Goal: Task Accomplishment & Management: Manage account settings

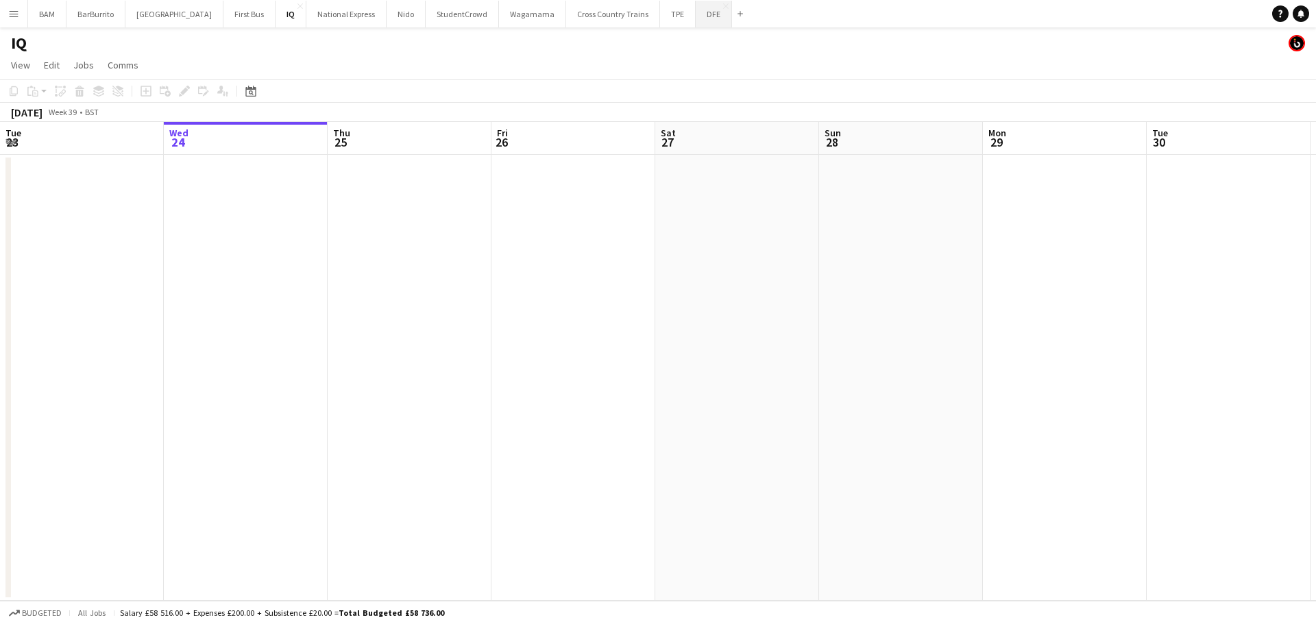
click at [696, 13] on button "DFE Close" at bounding box center [714, 14] width 36 height 27
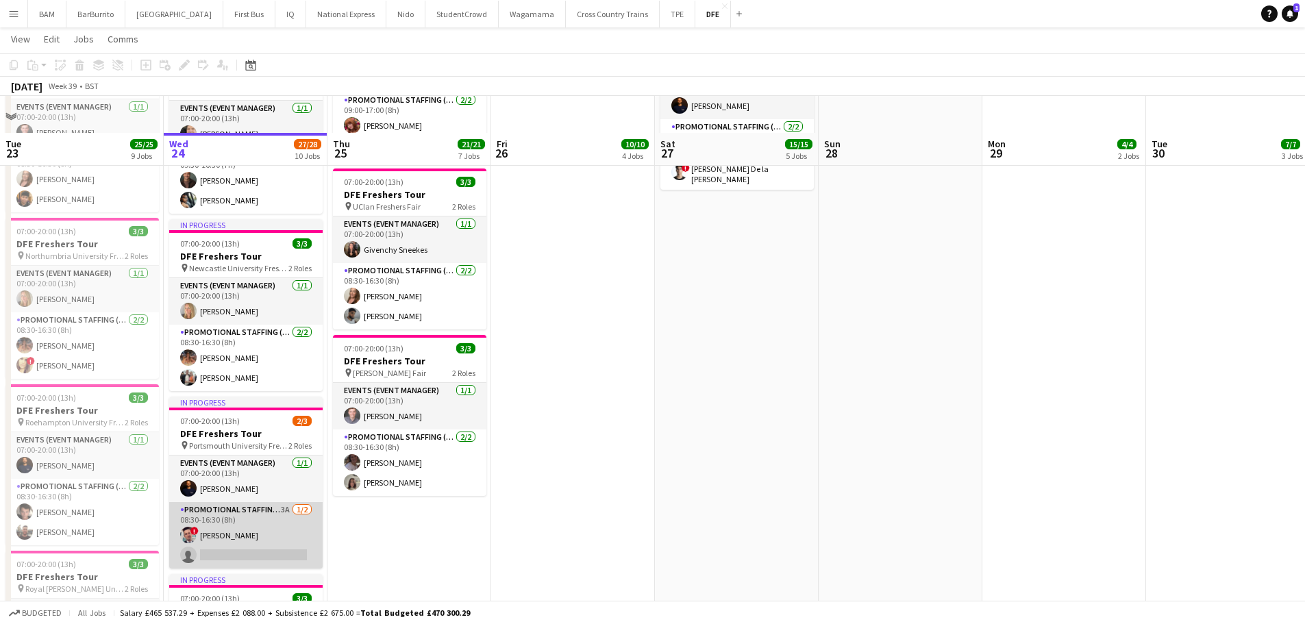
scroll to position [891, 0]
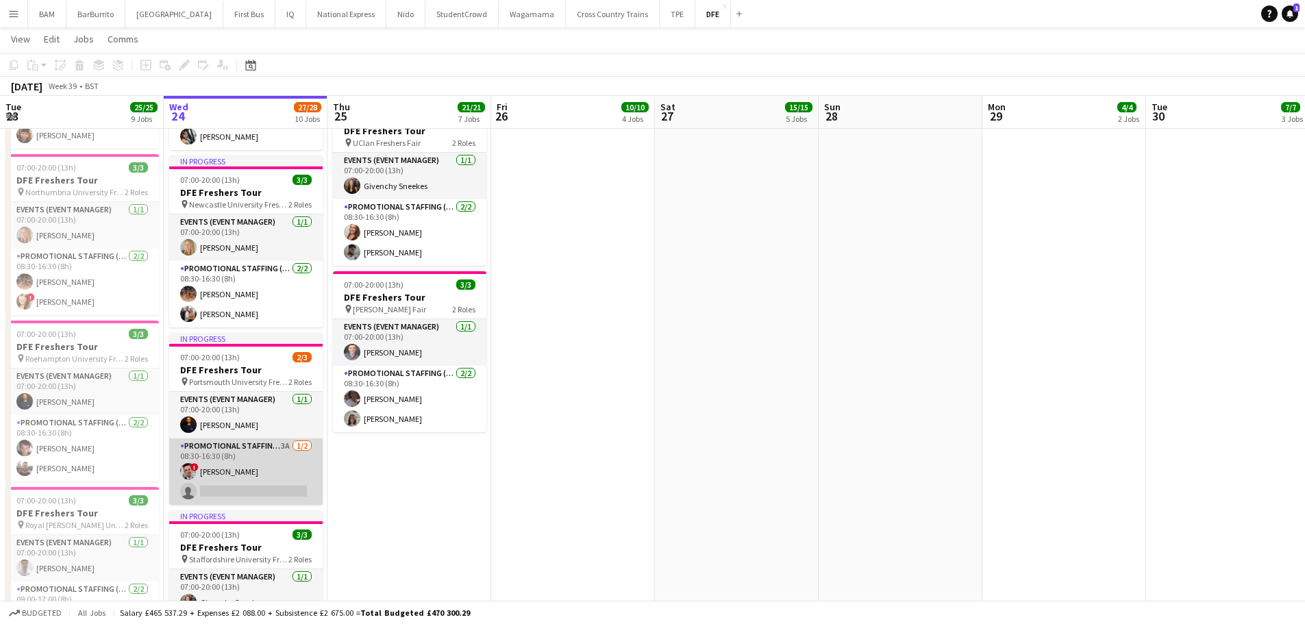
click at [278, 482] on app-card-role "Promotional Staffing (Brand Ambassadors) 3A 1/2 08:30-16:30 (8h) ! Brandon Wrig…" at bounding box center [246, 472] width 154 height 66
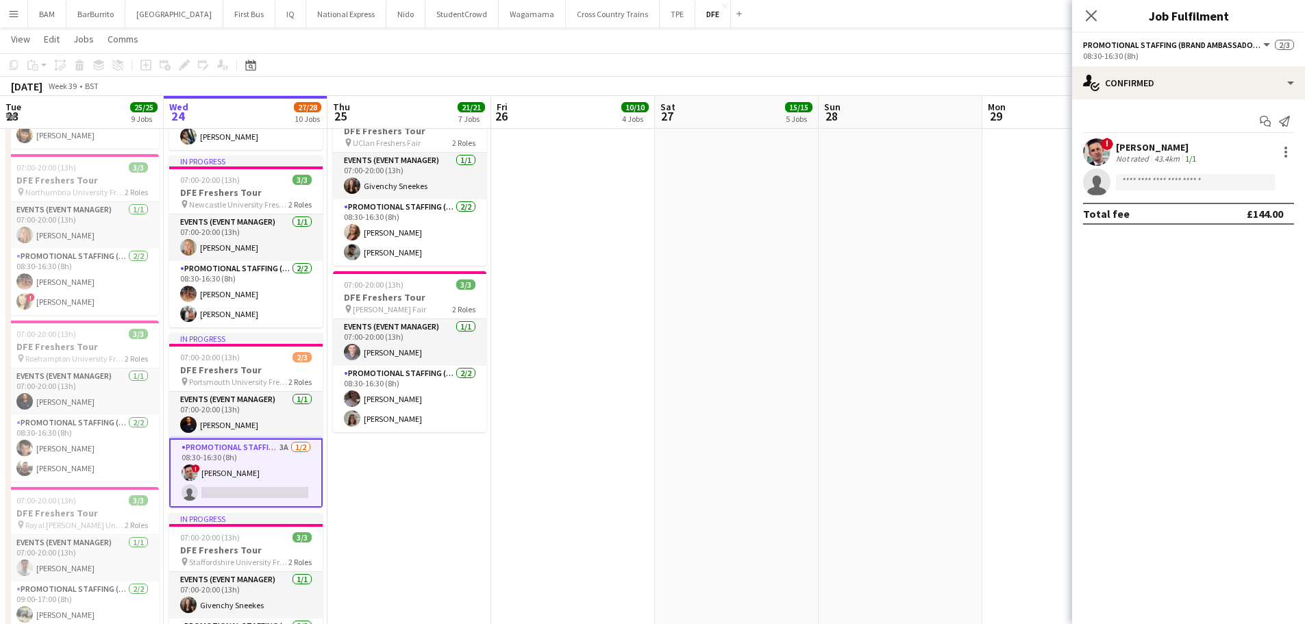
click at [1149, 156] on div "Not rated" at bounding box center [1134, 159] width 36 height 10
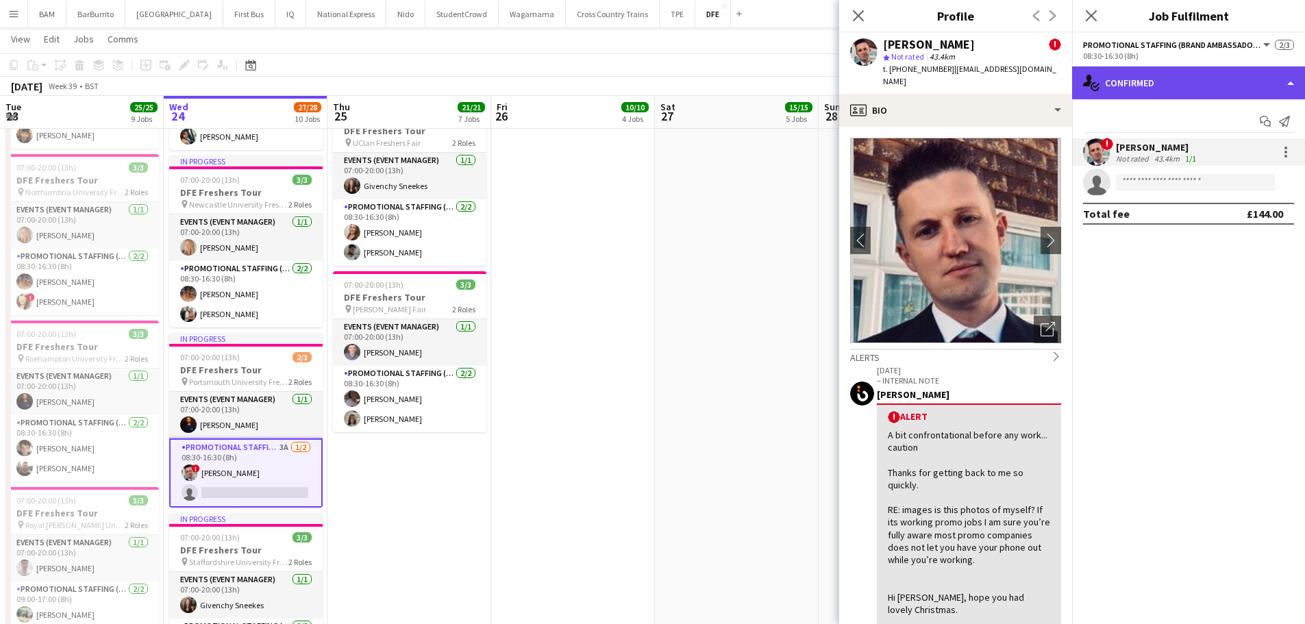
click at [1180, 79] on div "single-neutral-actions-check-2 Confirmed" at bounding box center [1188, 82] width 233 height 33
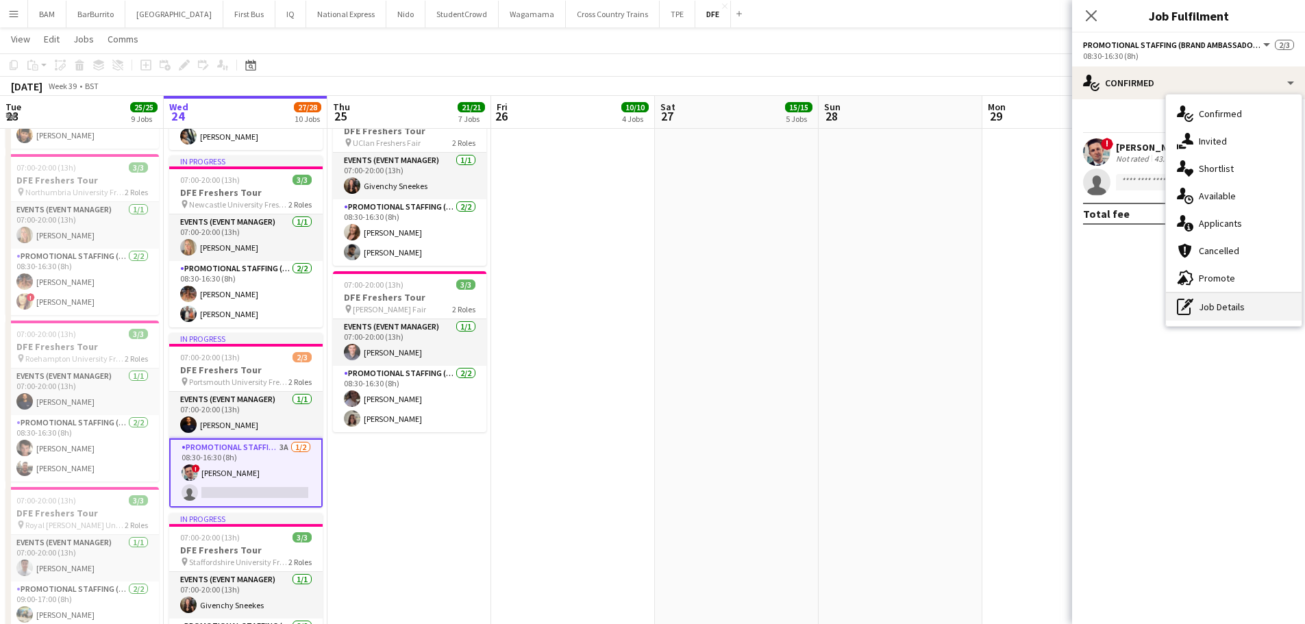
click at [1225, 310] on div "pen-write Job Details" at bounding box center [1234, 306] width 136 height 27
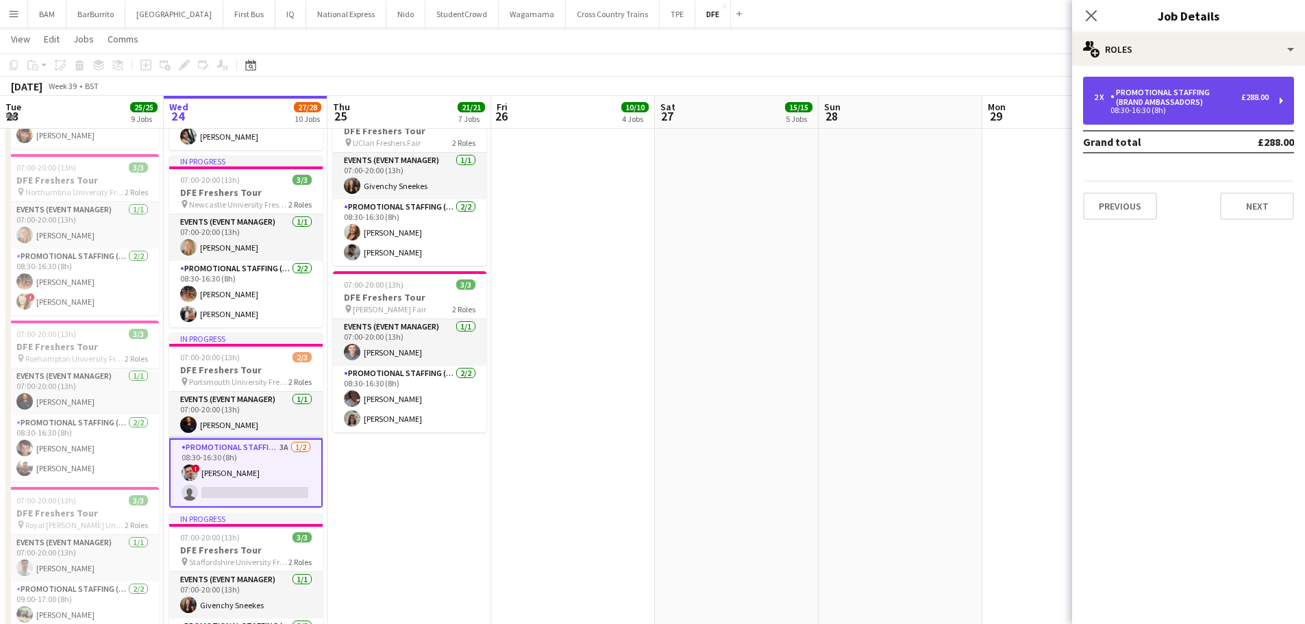
click at [1173, 97] on div "Promotional Staffing (Brand Ambassadors)" at bounding box center [1176, 97] width 131 height 19
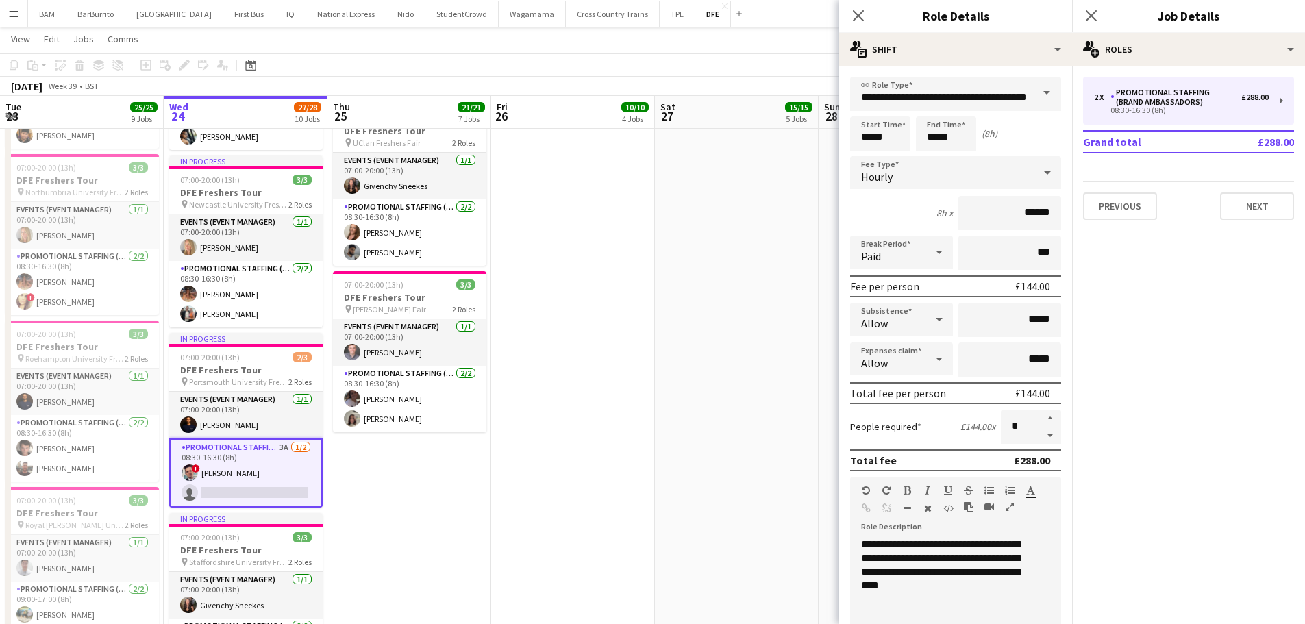
click at [648, 282] on app-date-cell "07:00-20:00 (13h) 3/3 DFE Freshers Tour pin Bath University Freshers Fair 2 Rol…" at bounding box center [573, 130] width 164 height 1735
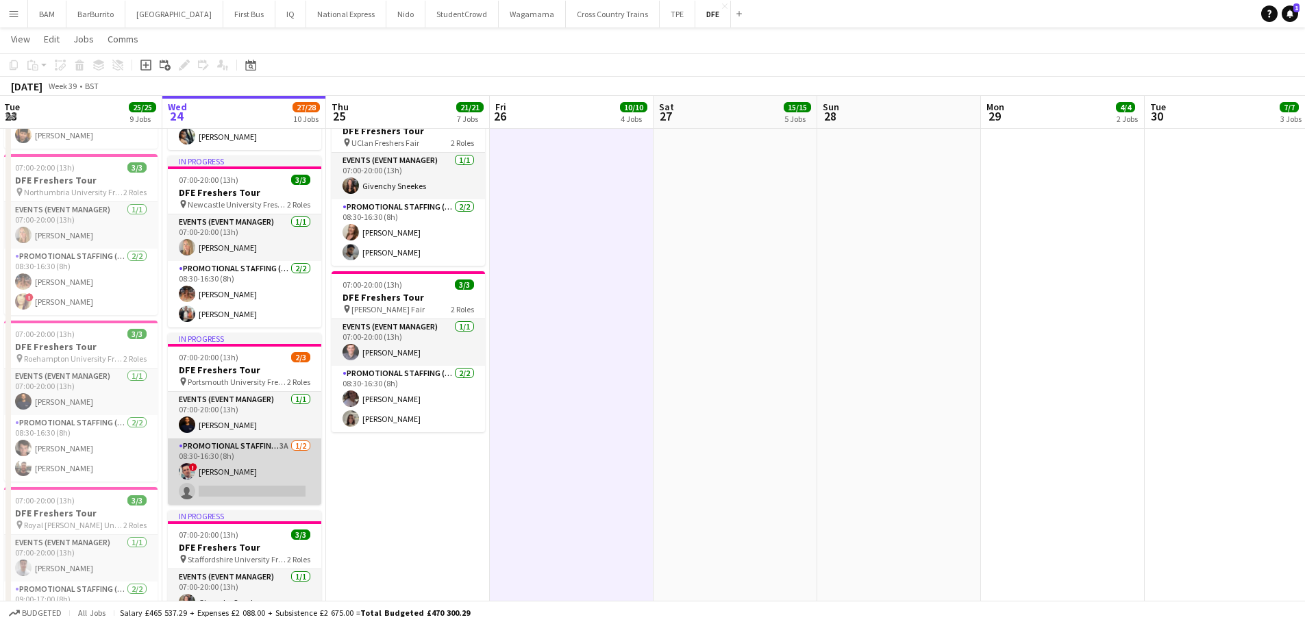
click at [201, 493] on app-card-role "Promotional Staffing (Brand Ambassadors) 3A 1/2 08:30-16:30 (8h) ! Brandon Wrig…" at bounding box center [245, 472] width 154 height 66
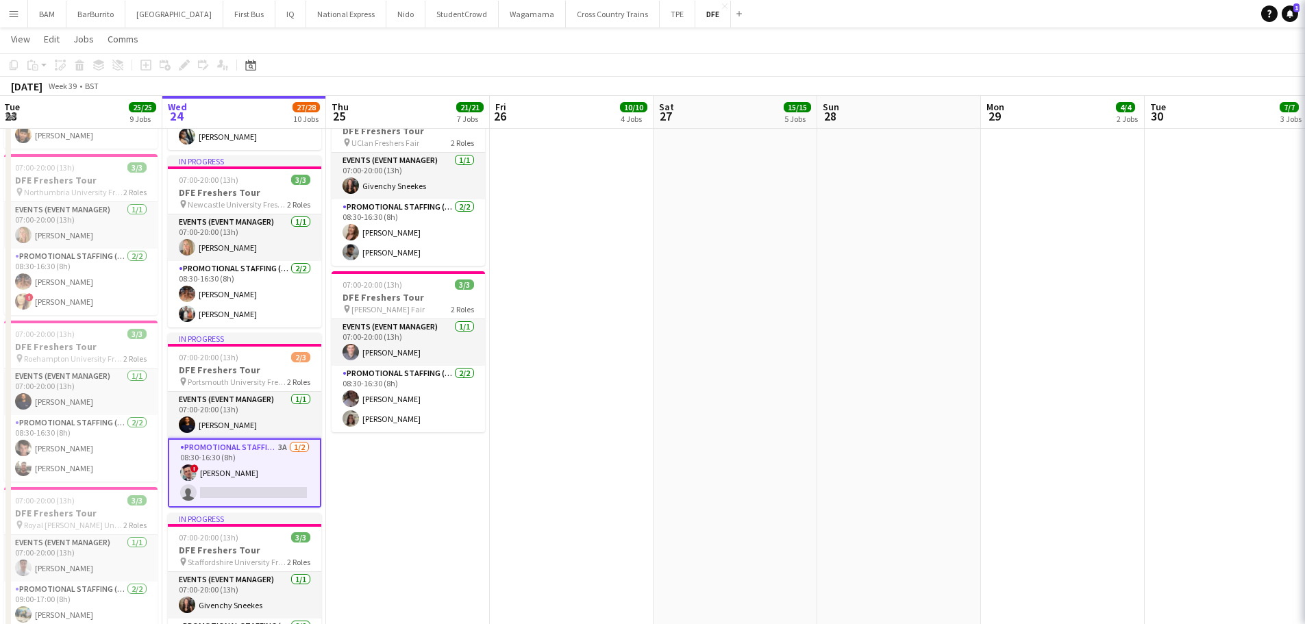
scroll to position [0, 328]
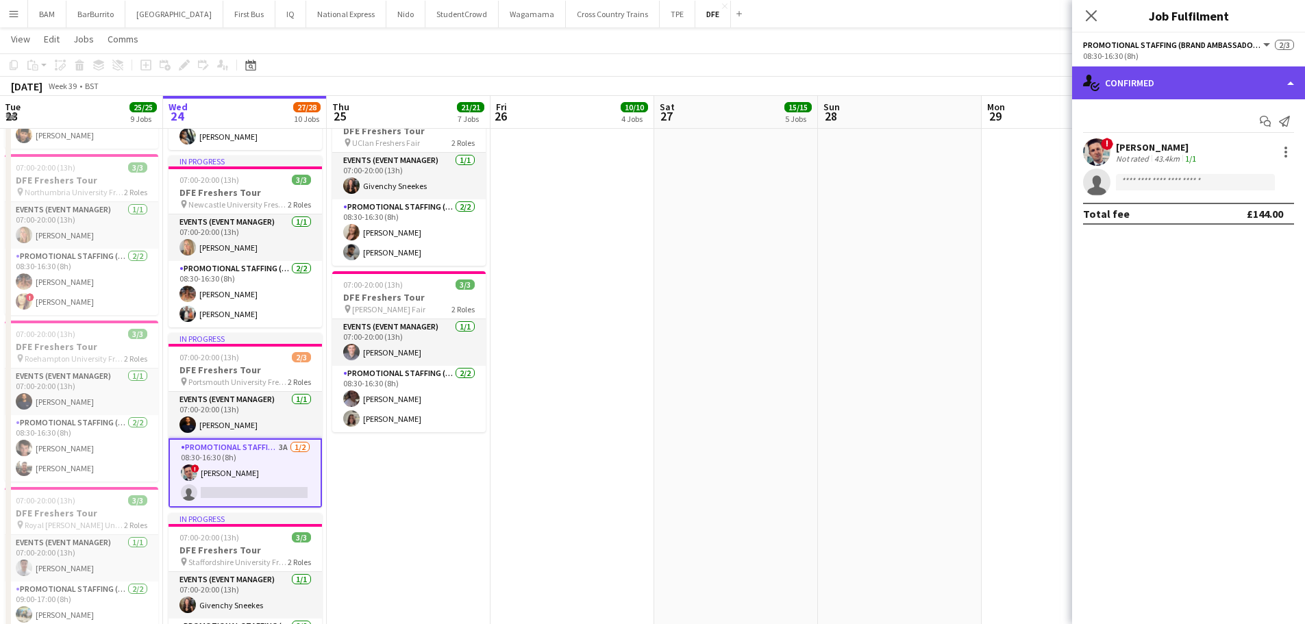
click at [1168, 77] on div "single-neutral-actions-check-2 Confirmed" at bounding box center [1188, 82] width 233 height 33
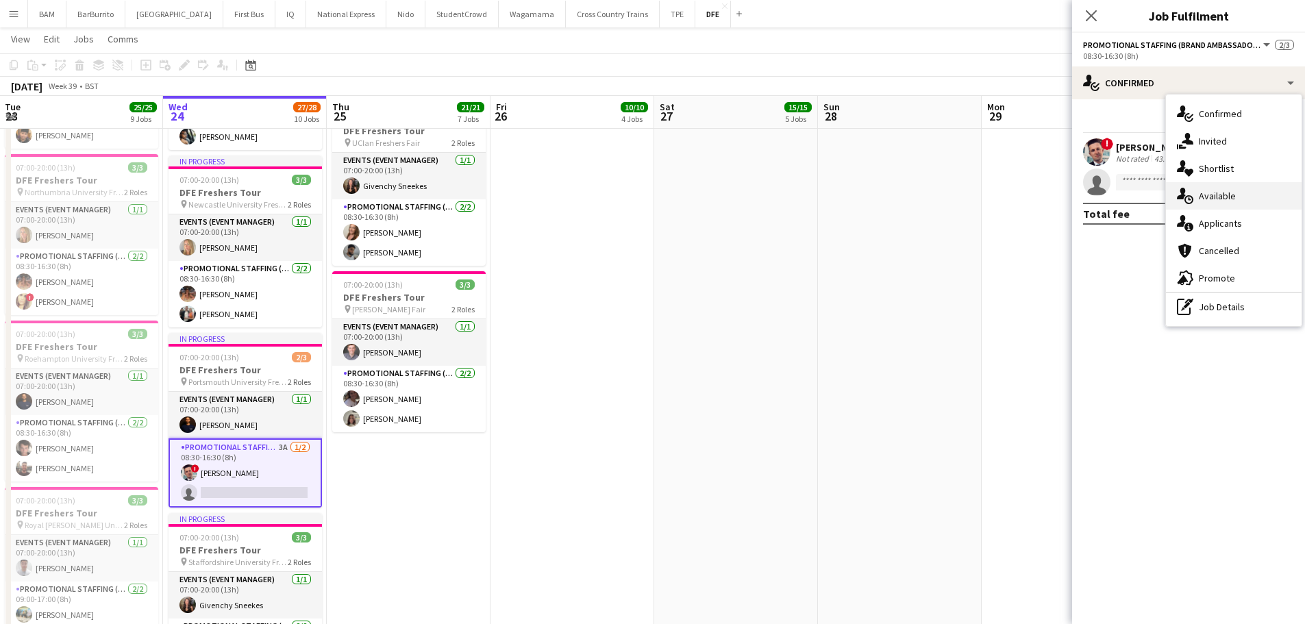
click at [1246, 191] on div "single-neutral-actions-upload Available" at bounding box center [1234, 195] width 136 height 27
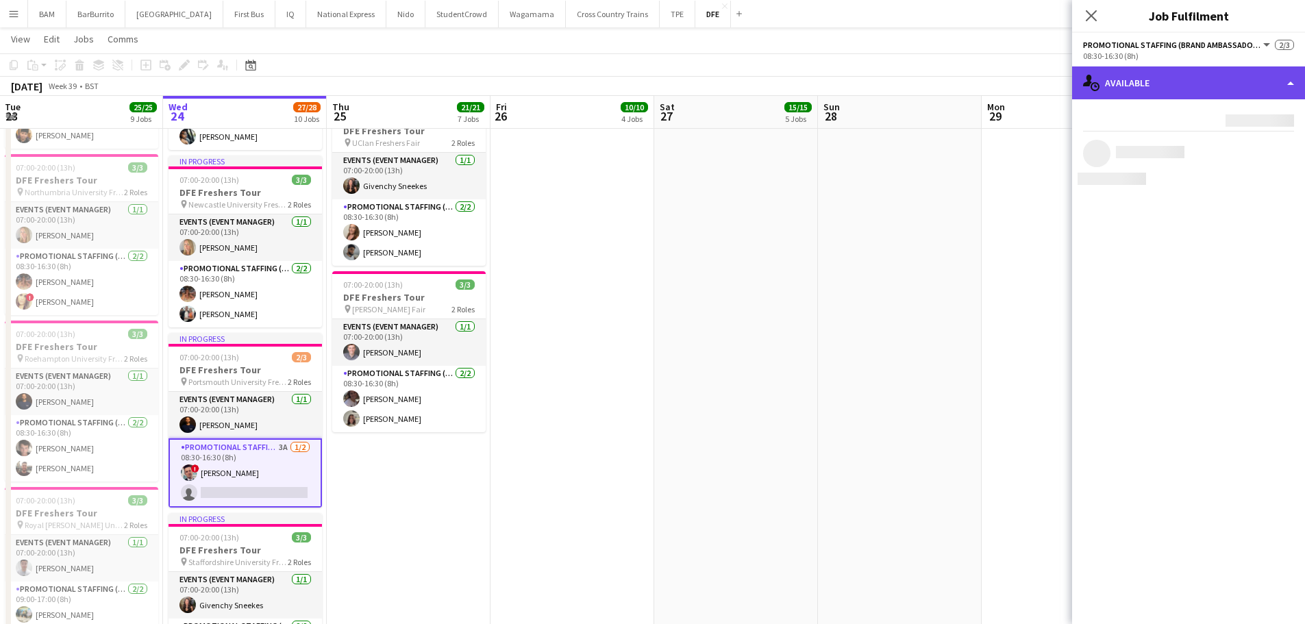
click at [1157, 73] on div "single-neutral-actions-upload Available" at bounding box center [1188, 82] width 233 height 33
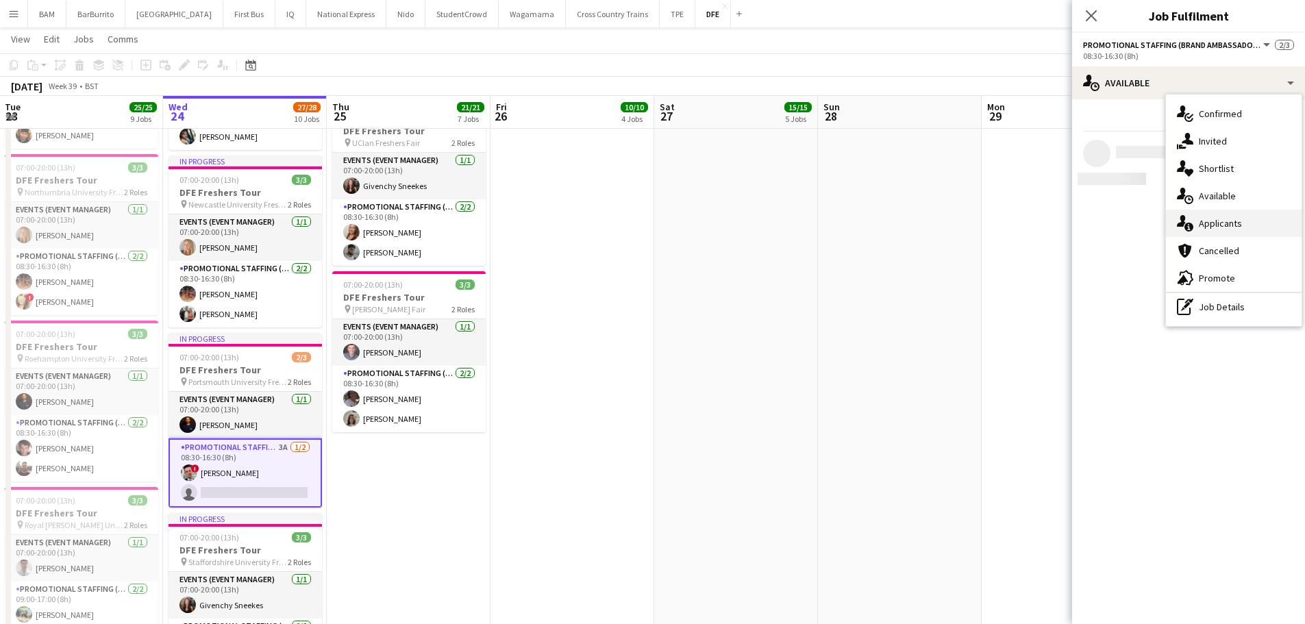
click at [1240, 219] on span "Applicants" at bounding box center [1220, 223] width 43 height 12
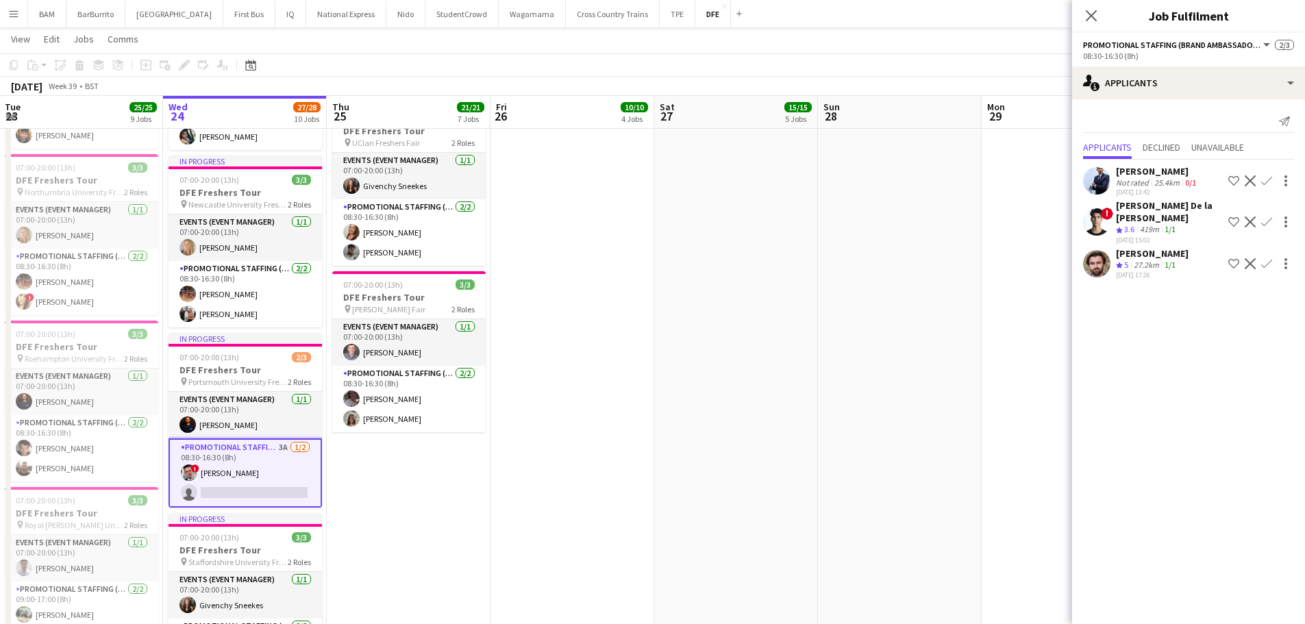
click at [1189, 214] on div "[PERSON_NAME] De la [PERSON_NAME]" at bounding box center [1169, 211] width 107 height 25
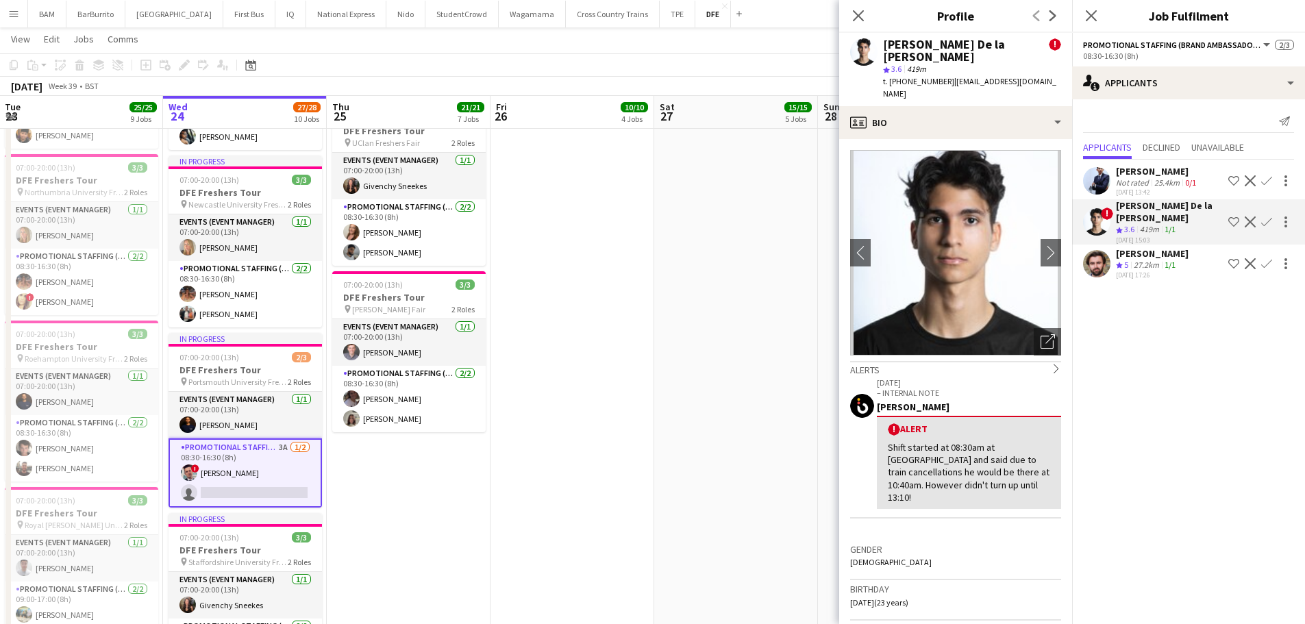
click at [855, 18] on icon "Close pop-in" at bounding box center [858, 15] width 11 height 11
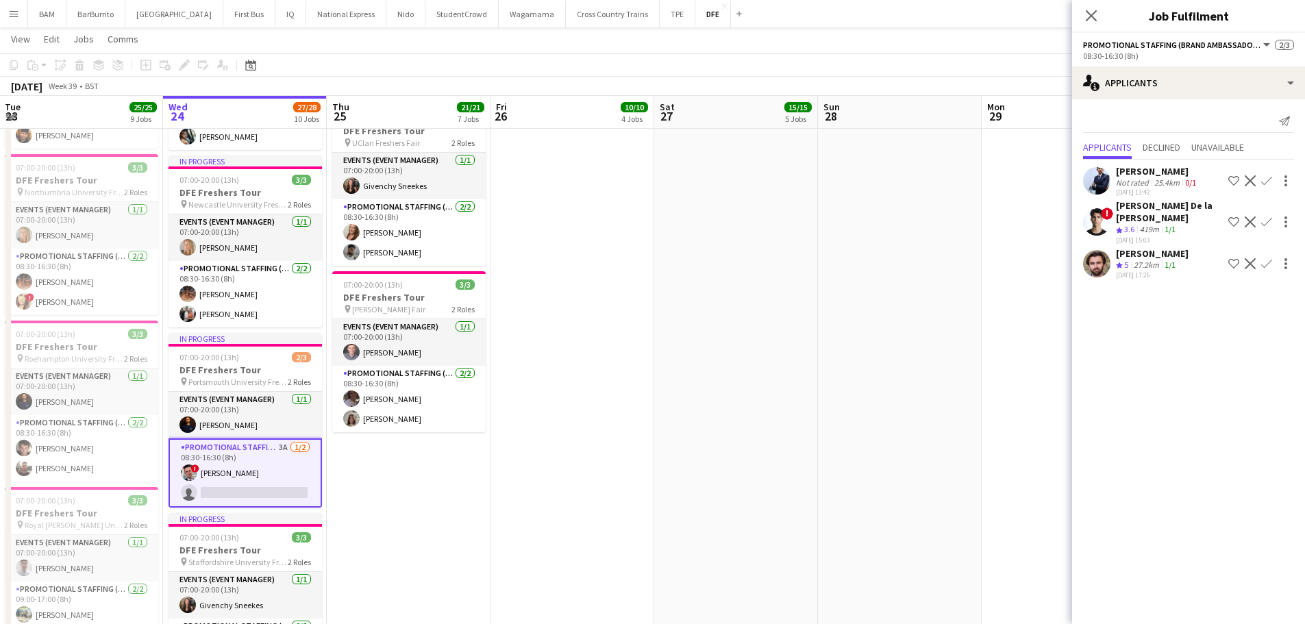
click at [675, 77] on div "September 2025 Week 39 • BST" at bounding box center [652, 86] width 1305 height 19
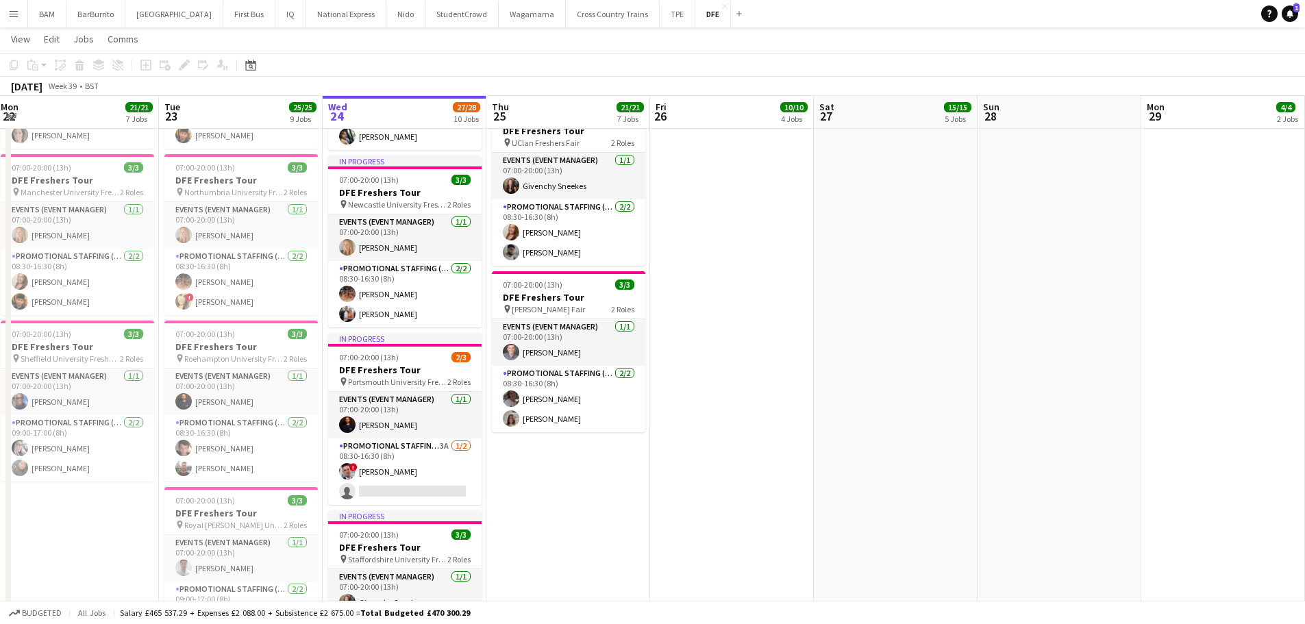
drag, startPoint x: 633, startPoint y: 258, endPoint x: 703, endPoint y: 260, distance: 69.9
click at [703, 260] on app-calendar-viewport "Sat 20 Sun 21 3/3 3 Jobs Mon 22 21/21 7 Jobs Tue 23 25/25 9 Jobs Wed 24 27/28 1…" at bounding box center [652, 175] width 1305 height 2024
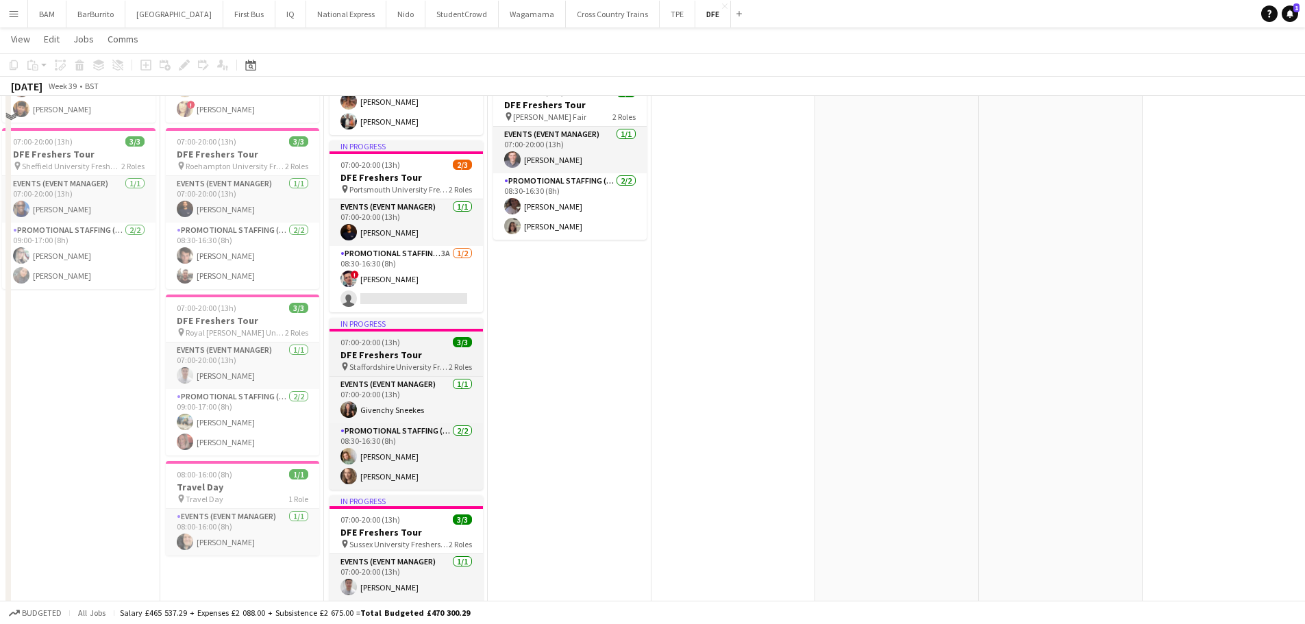
scroll to position [1096, 0]
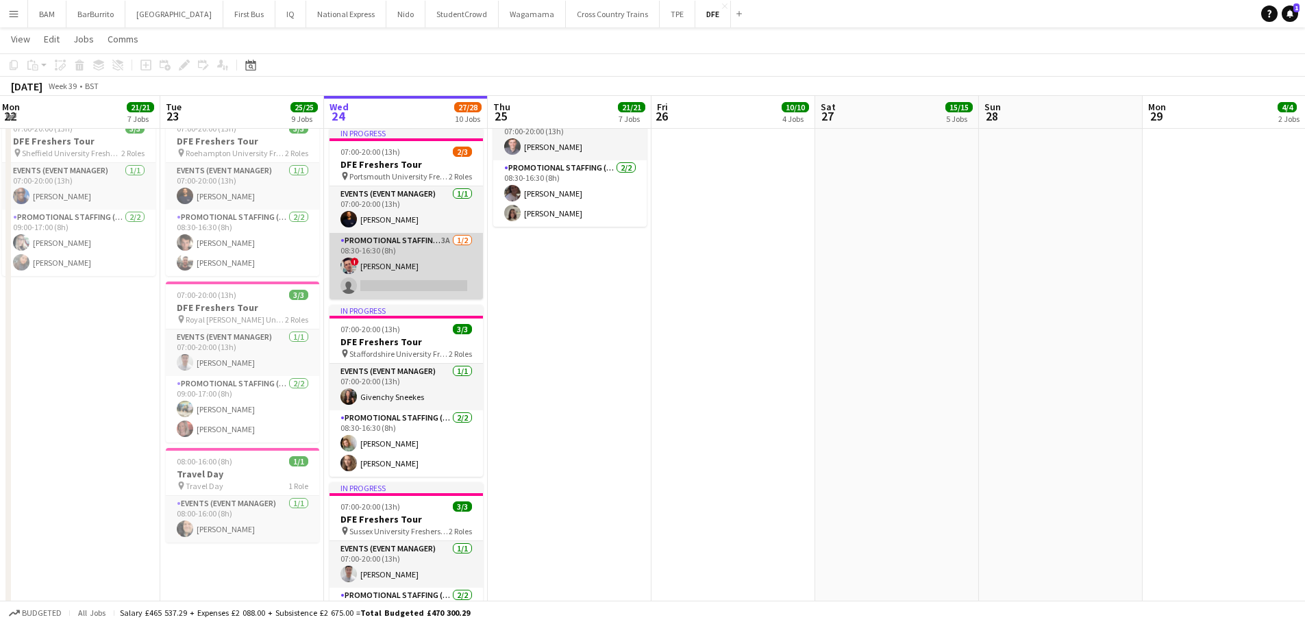
drag, startPoint x: 409, startPoint y: 275, endPoint x: 441, endPoint y: 280, distance: 32.0
click at [409, 275] on app-card-role "Promotional Staffing (Brand Ambassadors) 3A 1/2 08:30-16:30 (8h) ! Brandon Wrig…" at bounding box center [407, 266] width 154 height 66
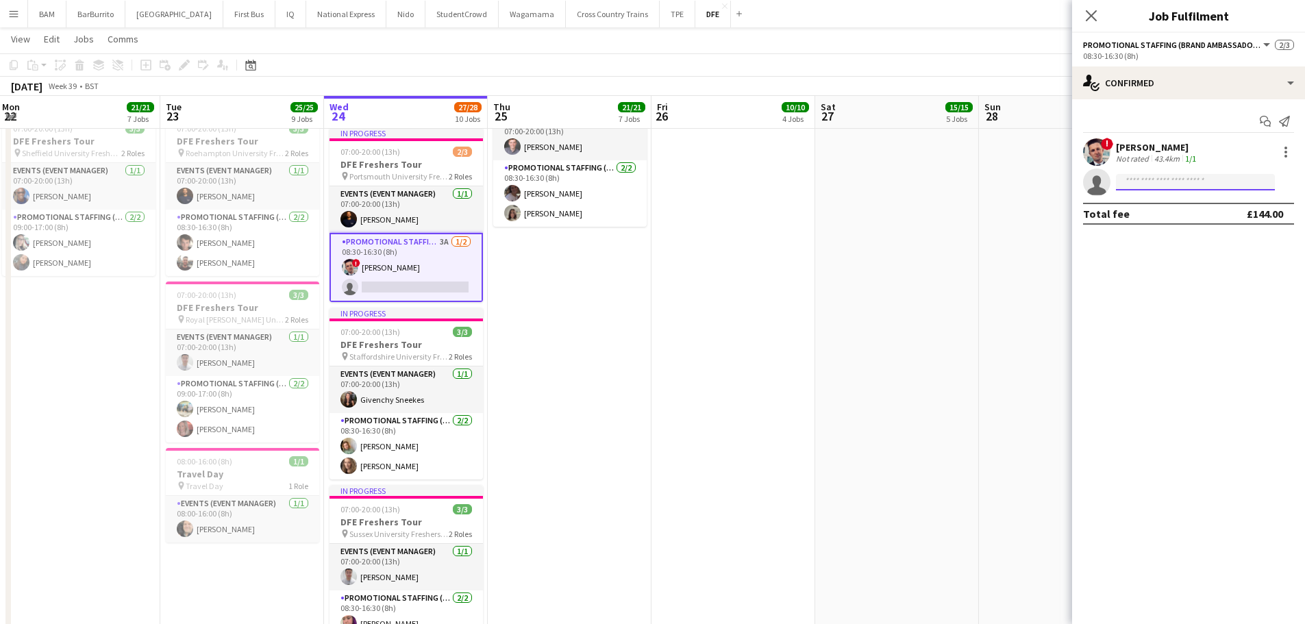
click at [1199, 183] on input at bounding box center [1195, 182] width 159 height 16
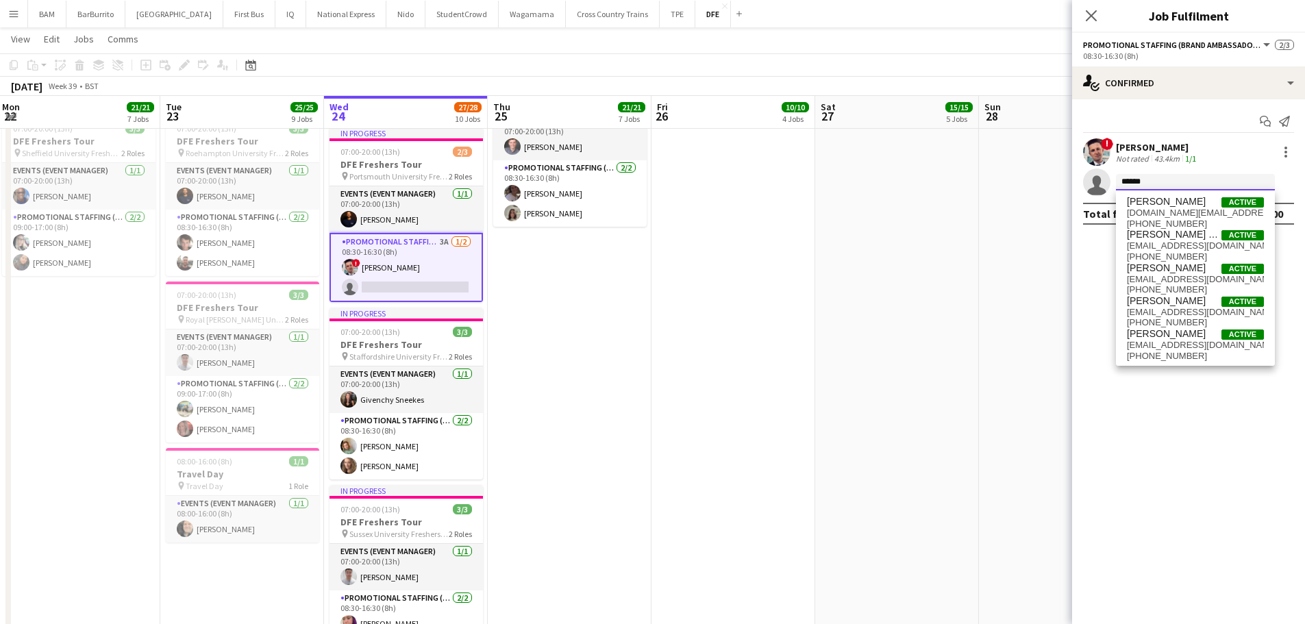
type input "******"
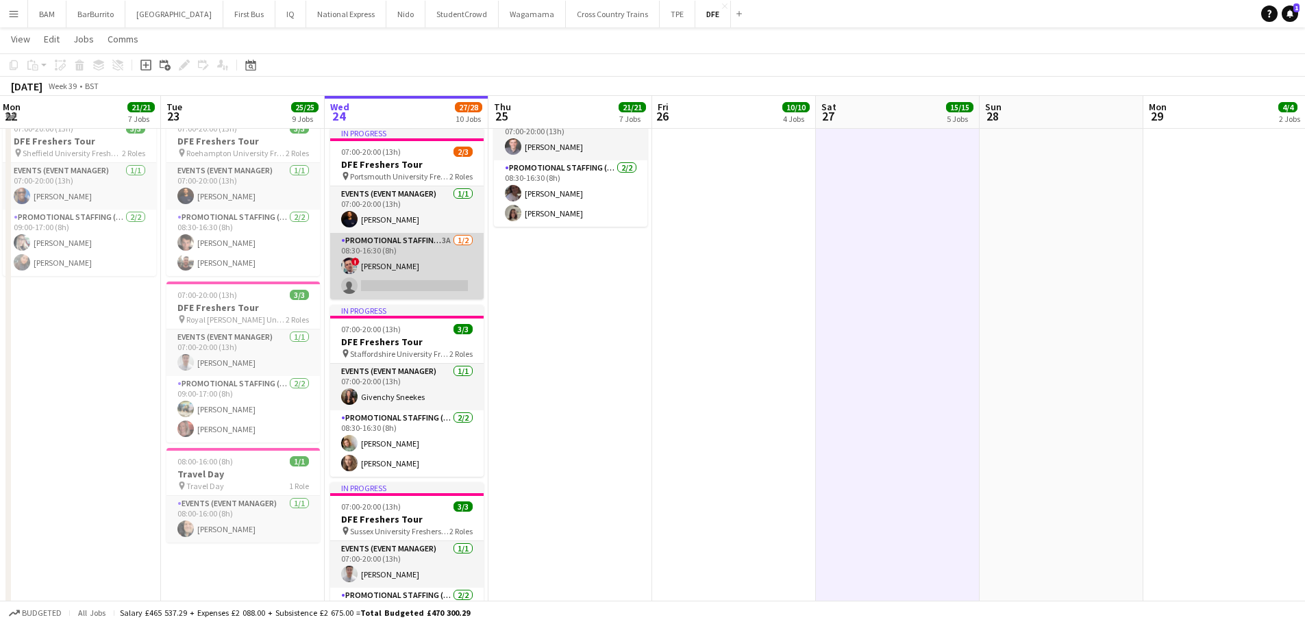
click at [428, 243] on app-card-role "Promotional Staffing (Brand Ambassadors) 3A 1/2 08:30-16:30 (8h) ! Brandon Wrig…" at bounding box center [407, 266] width 154 height 66
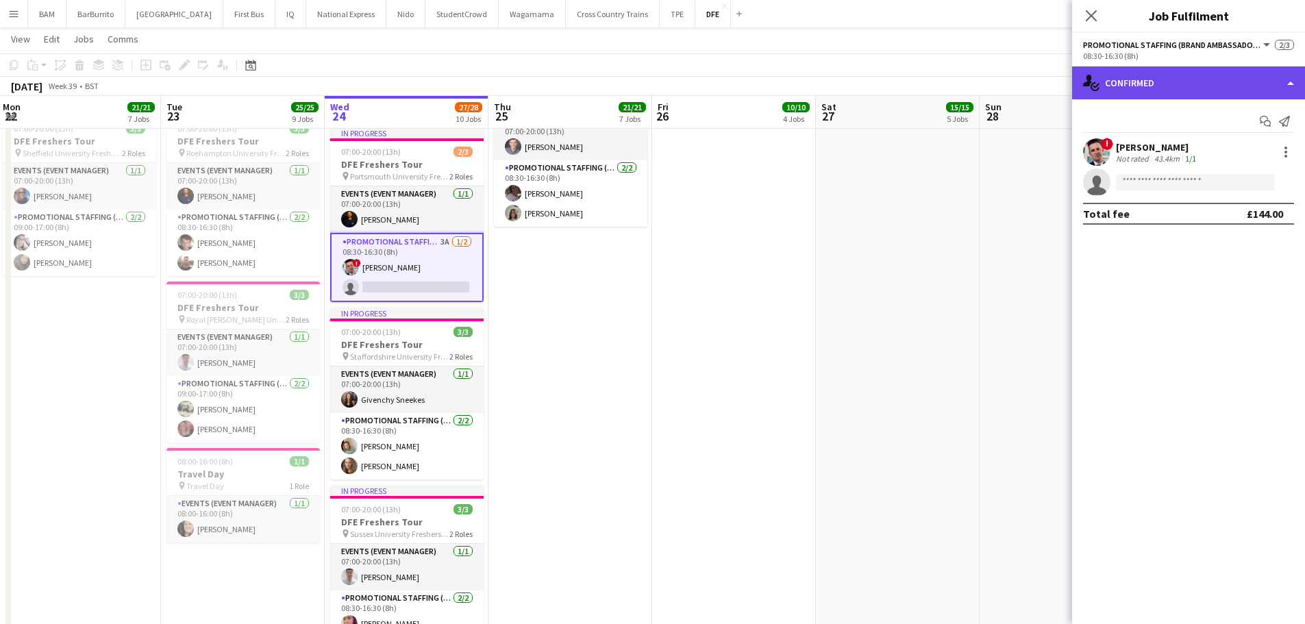
click at [1250, 95] on div "single-neutral-actions-check-2 Confirmed" at bounding box center [1188, 82] width 233 height 33
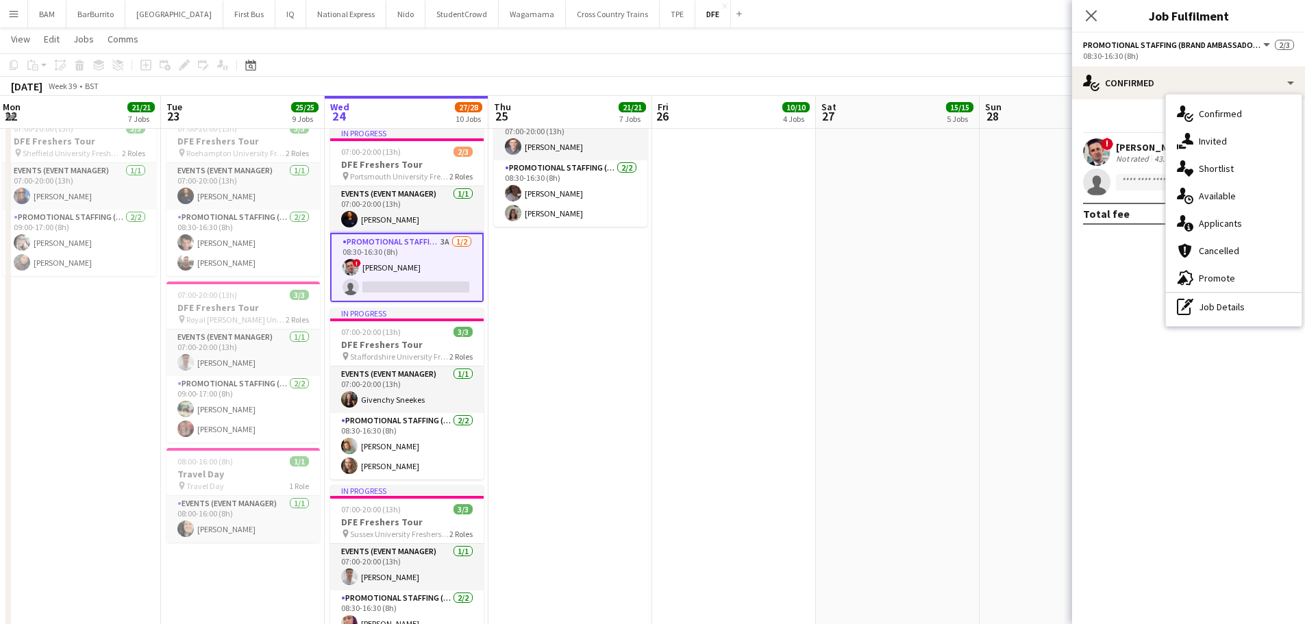
click at [1253, 317] on div "pen-write Job Details" at bounding box center [1234, 306] width 136 height 27
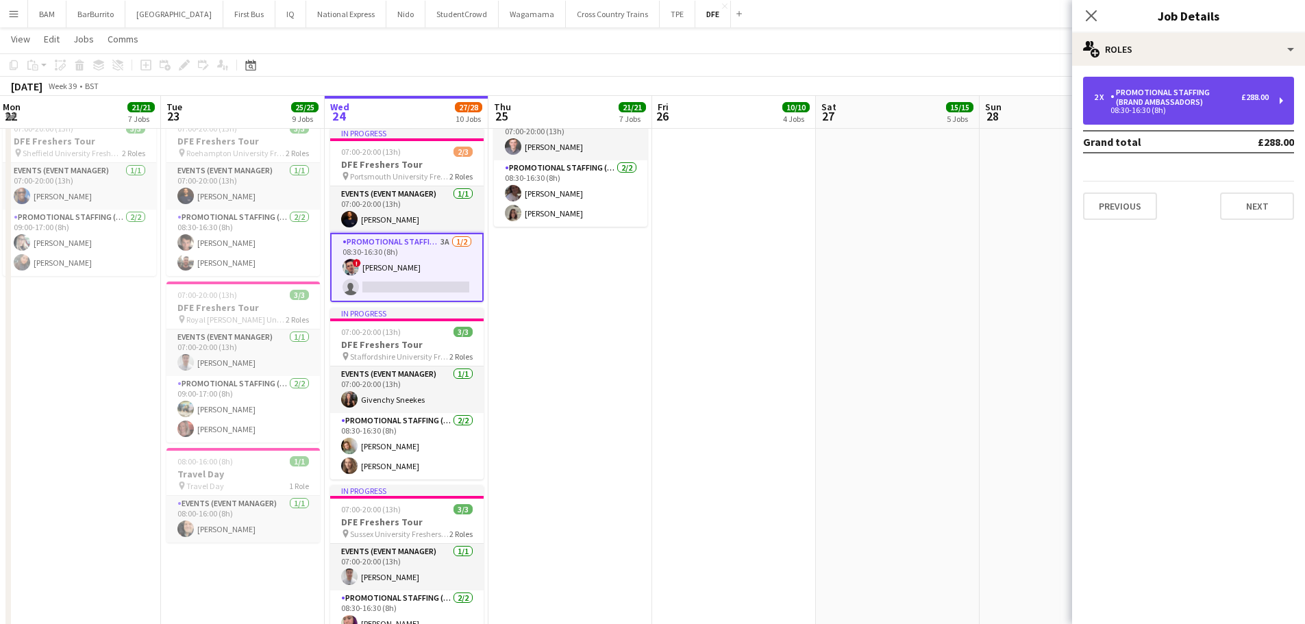
click at [1236, 101] on div "Promotional Staffing (Brand Ambassadors)" at bounding box center [1176, 97] width 131 height 19
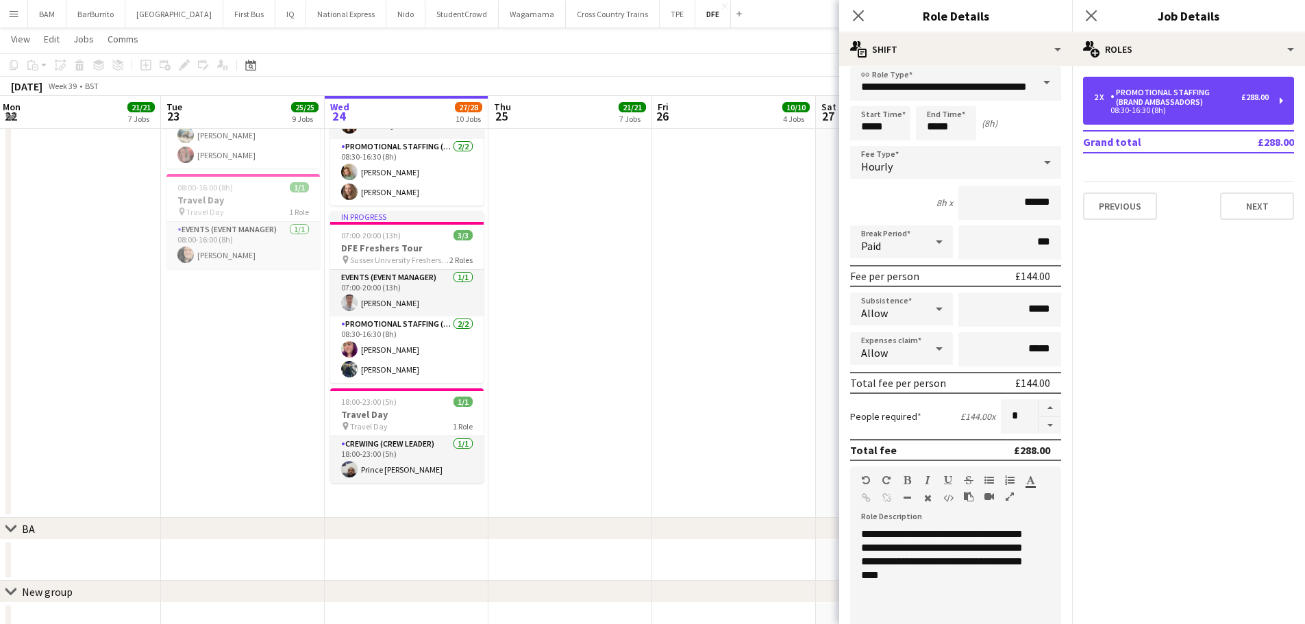
scroll to position [0, 0]
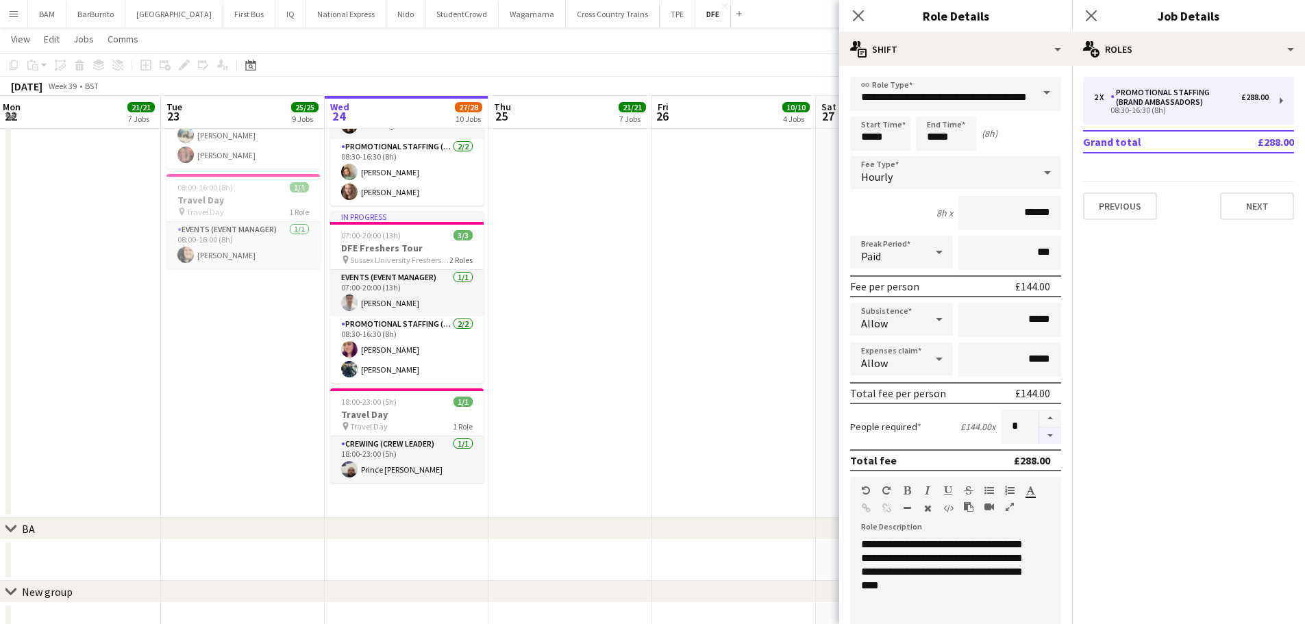
click at [1041, 441] on button "button" at bounding box center [1051, 436] width 22 height 17
type input "*"
click at [657, 54] on app-toolbar "Copy Paste Paste Ctrl+V Paste with crew Ctrl+Shift+V Paste linked Job Delete Gr…" at bounding box center [652, 64] width 1305 height 23
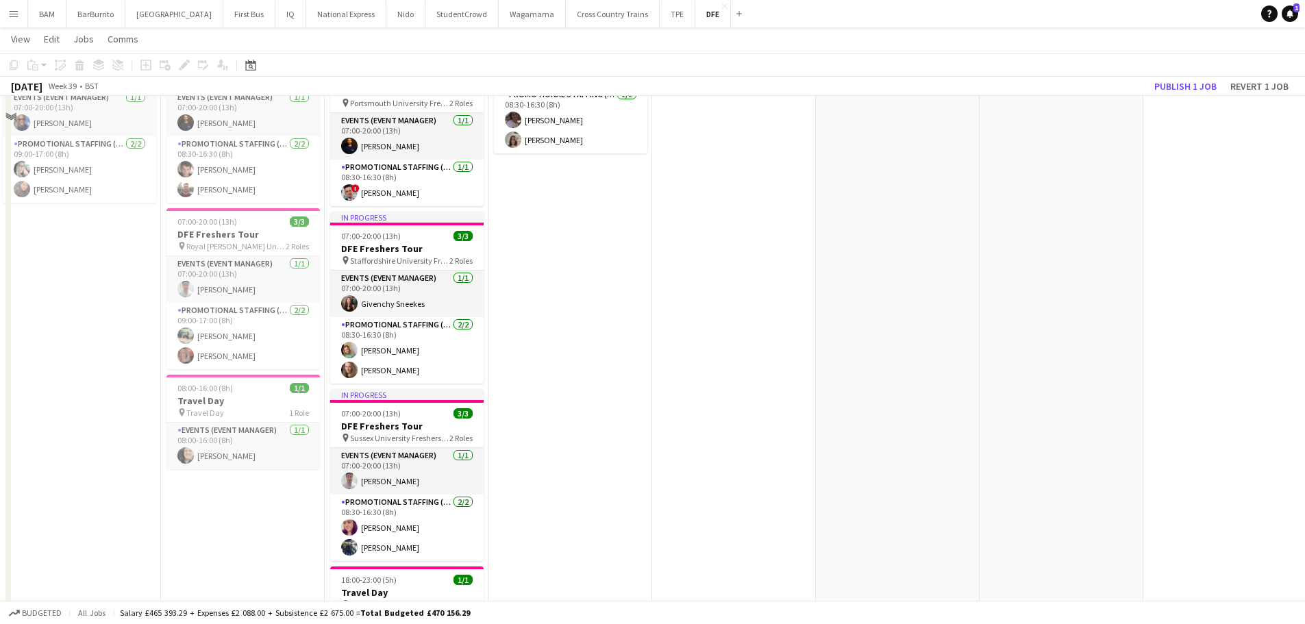
scroll to position [1096, 0]
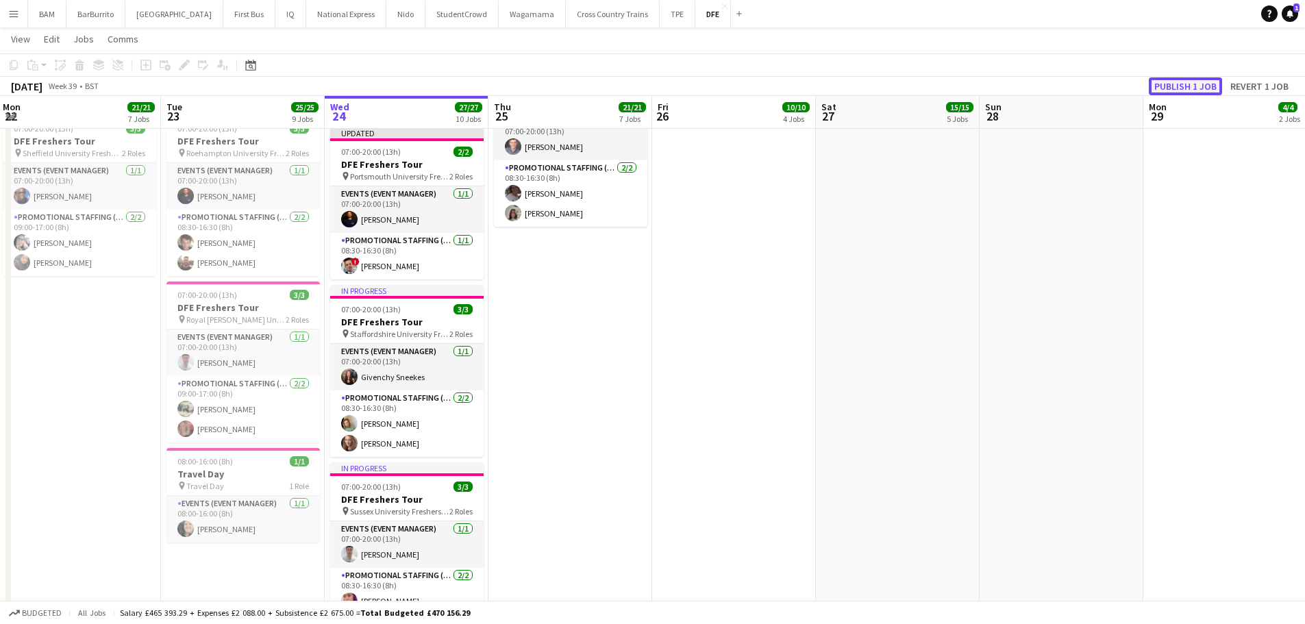
click at [1202, 79] on button "Publish 1 job" at bounding box center [1185, 86] width 73 height 18
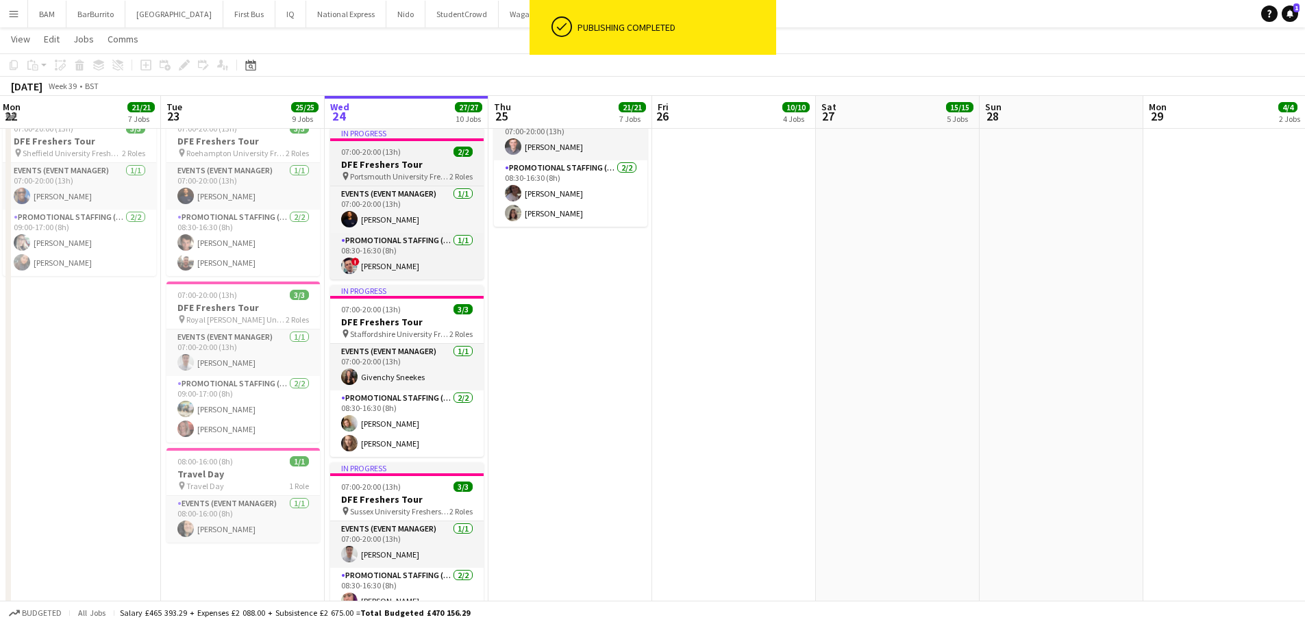
click at [413, 146] on app-job-card "In progress 07:00-20:00 (13h) 2/2 DFE Freshers Tour pin Portsmouth University F…" at bounding box center [407, 203] width 154 height 152
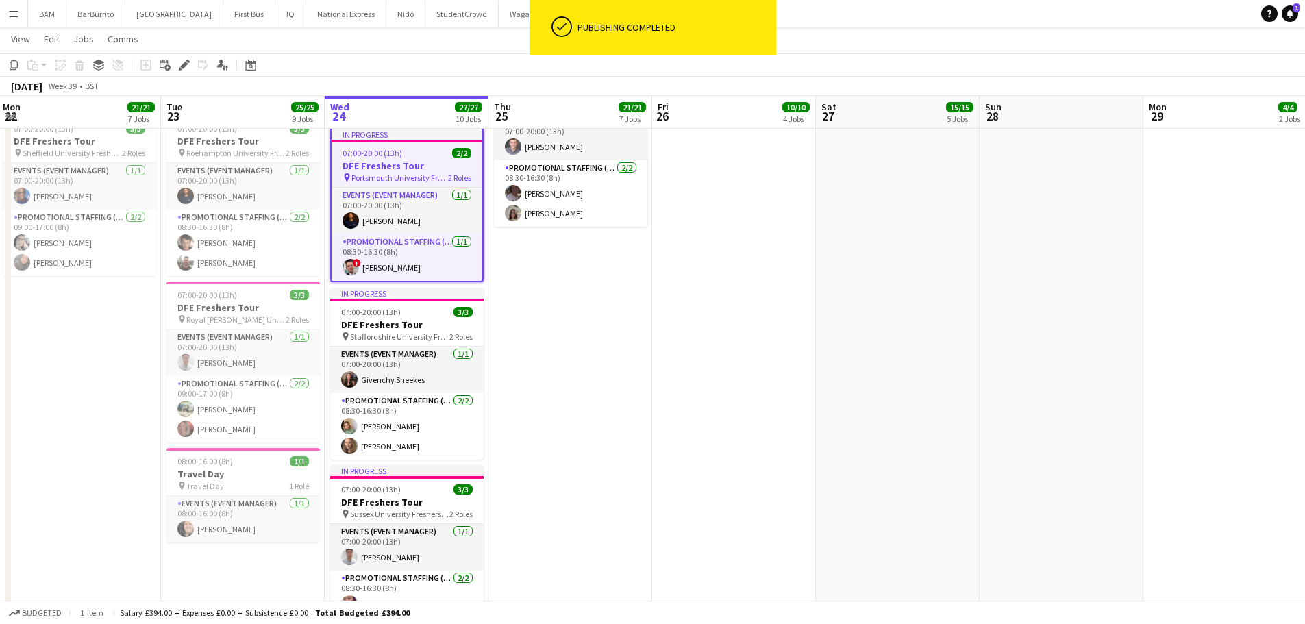
click at [183, 63] on icon "Edit" at bounding box center [184, 65] width 11 height 11
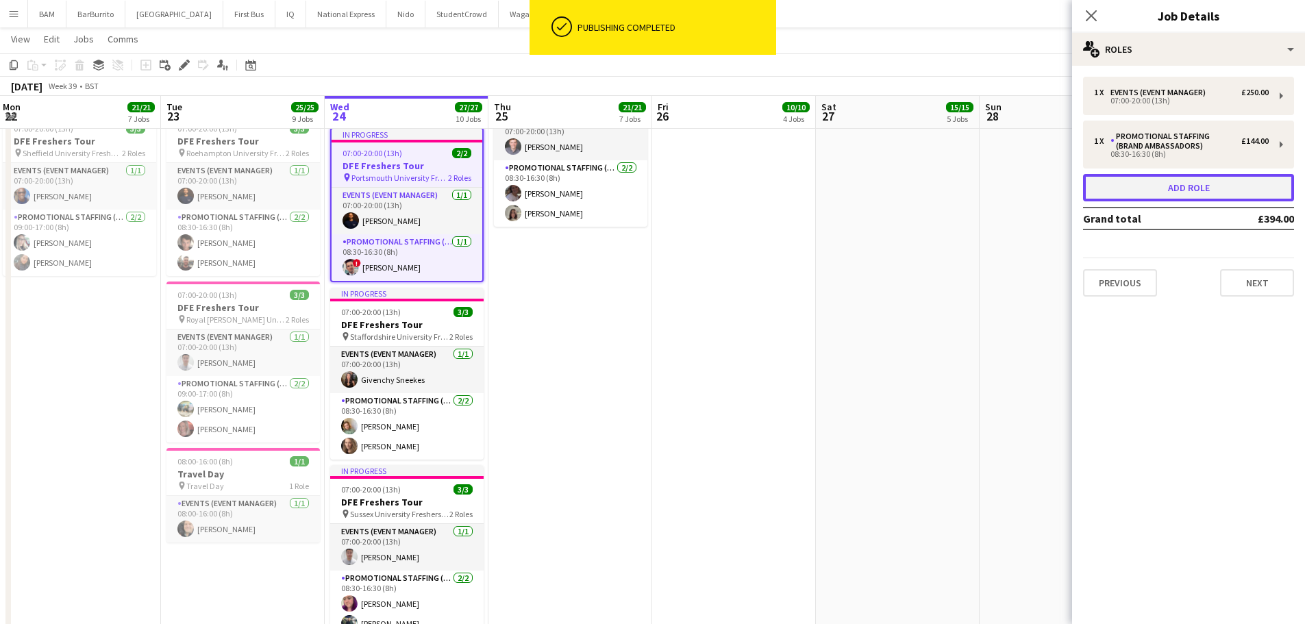
click at [1195, 186] on button "Add role" at bounding box center [1188, 187] width 211 height 27
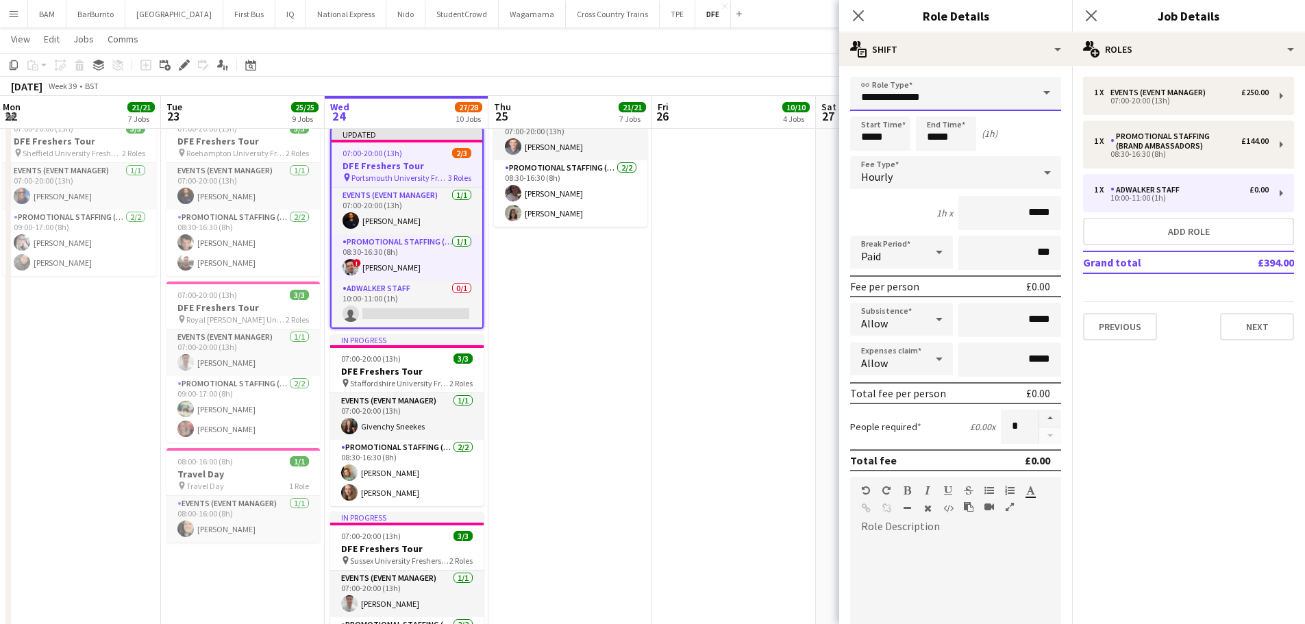
click at [968, 99] on input "**********" at bounding box center [955, 94] width 211 height 34
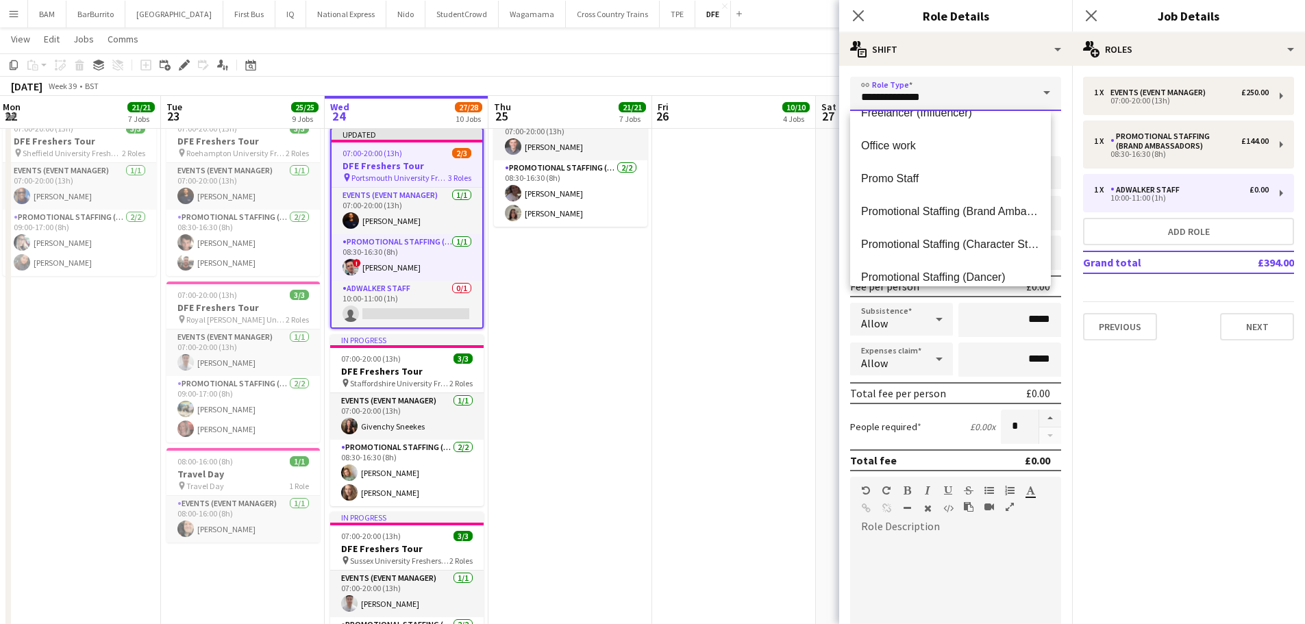
scroll to position [548, 0]
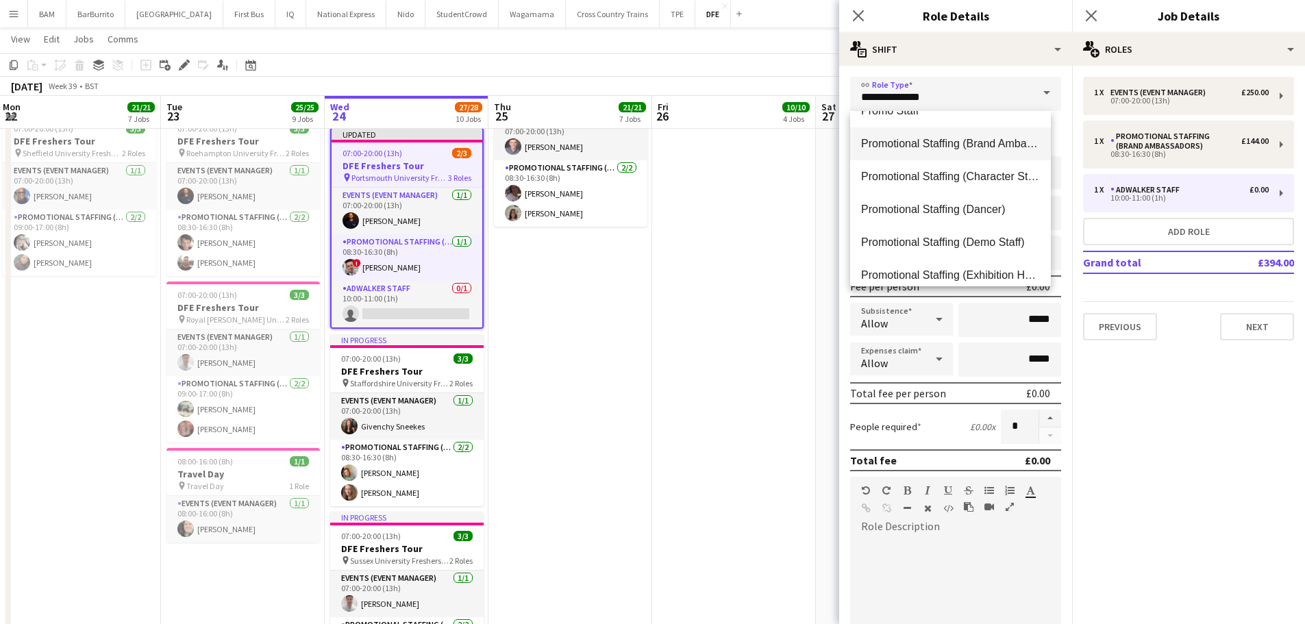
click at [975, 143] on span "Promotional Staffing (Brand Ambassadors)" at bounding box center [950, 143] width 179 height 13
type input "**********"
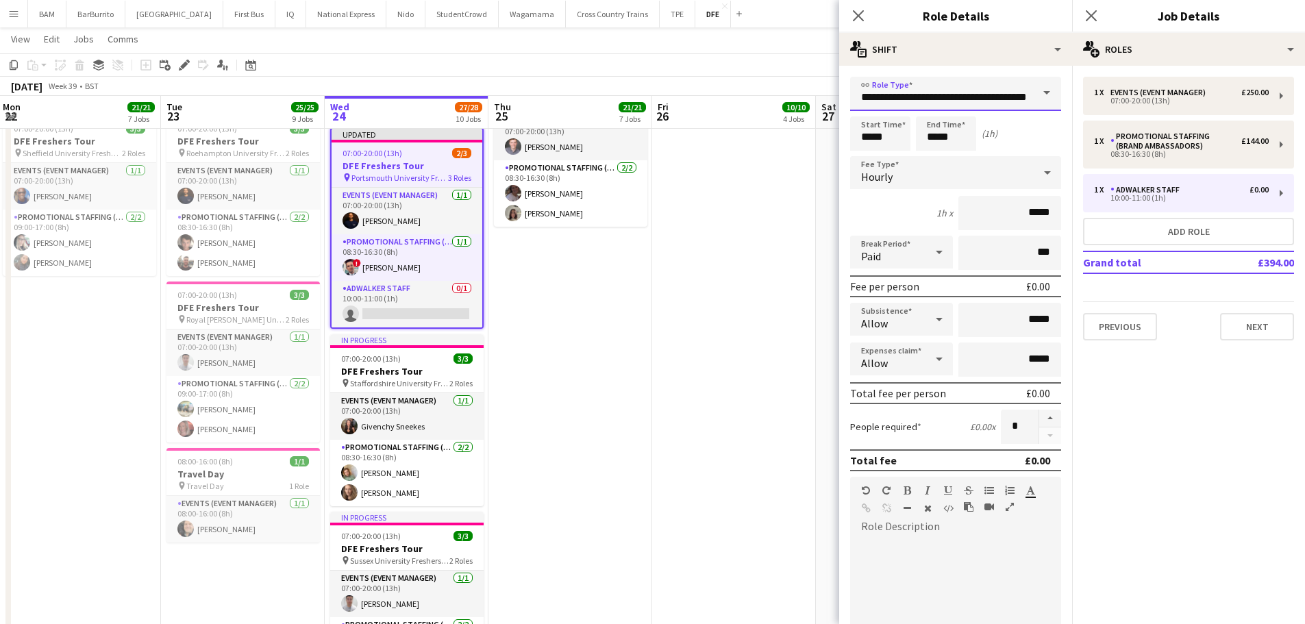
scroll to position [0, 34]
click at [892, 134] on input "*****" at bounding box center [880, 133] width 60 height 34
click at [870, 154] on div at bounding box center [866, 158] width 27 height 14
click at [899, 110] on div at bounding box center [894, 110] width 27 height 14
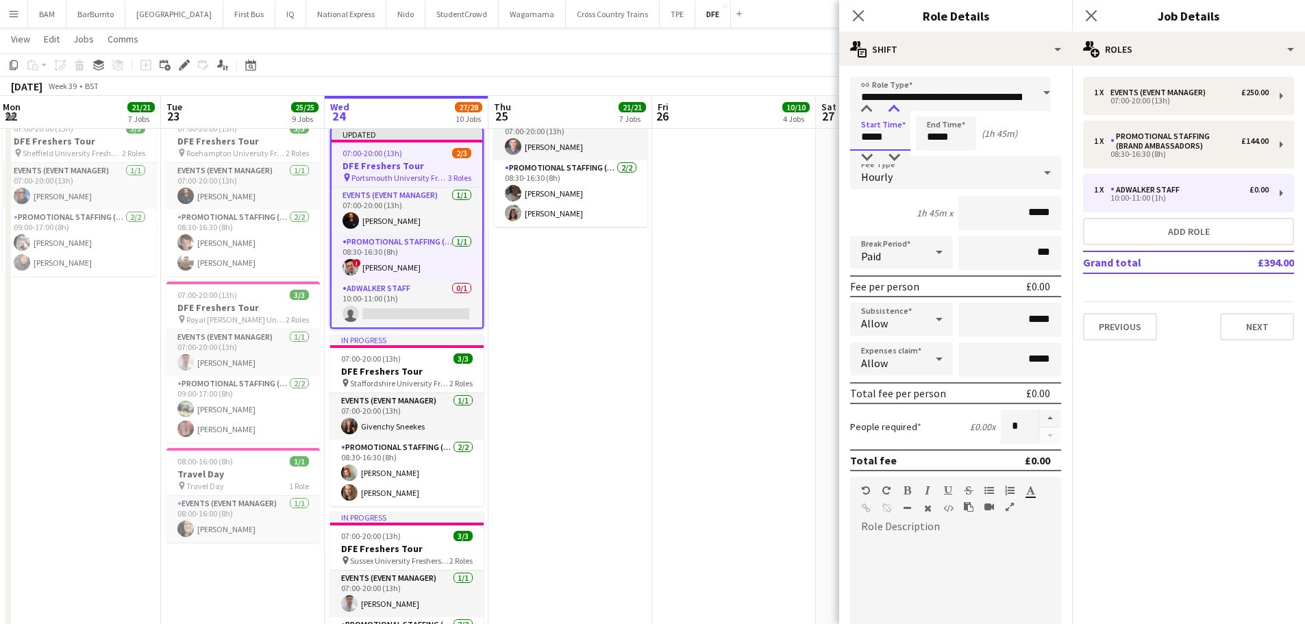
type input "*****"
click at [899, 110] on div at bounding box center [894, 110] width 27 height 14
click at [939, 139] on input "*****" at bounding box center [946, 133] width 60 height 34
click at [922, 112] on div at bounding box center [932, 110] width 27 height 14
click at [927, 112] on div at bounding box center [932, 110] width 27 height 14
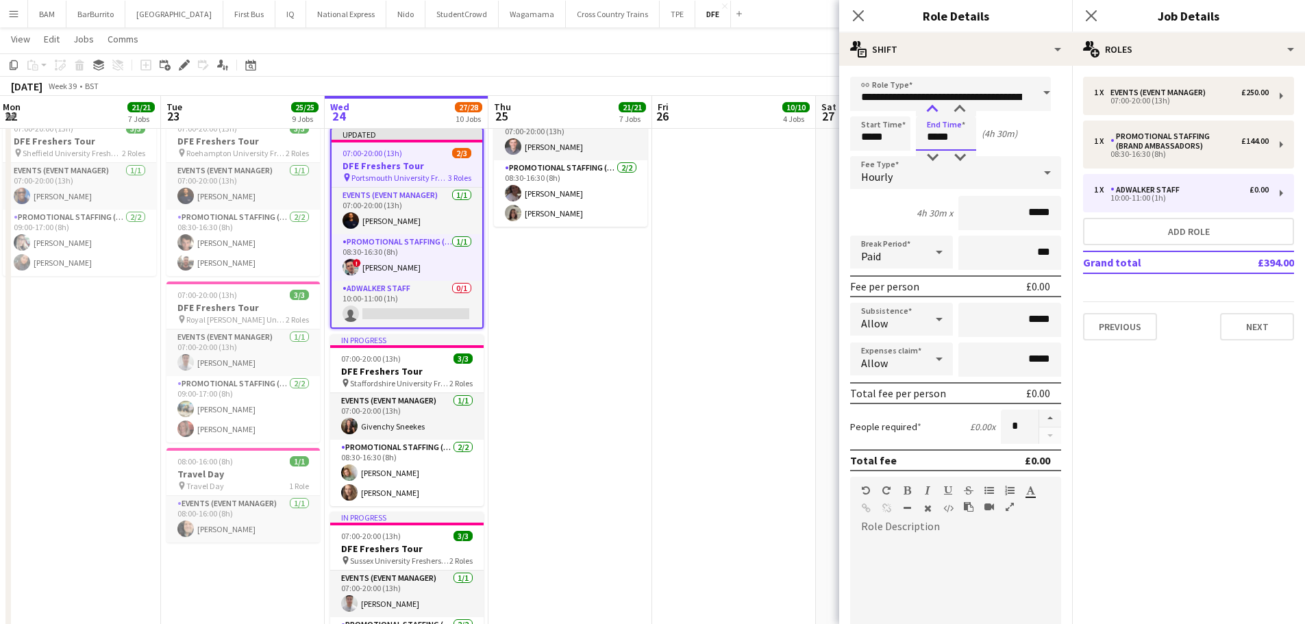
click at [928, 112] on div at bounding box center [932, 110] width 27 height 14
click at [931, 112] on div at bounding box center [932, 110] width 27 height 14
drag, startPoint x: 923, startPoint y: 106, endPoint x: 930, endPoint y: 114, distance: 10.7
click at [923, 107] on div at bounding box center [932, 110] width 27 height 14
click at [960, 112] on div at bounding box center [959, 110] width 27 height 14
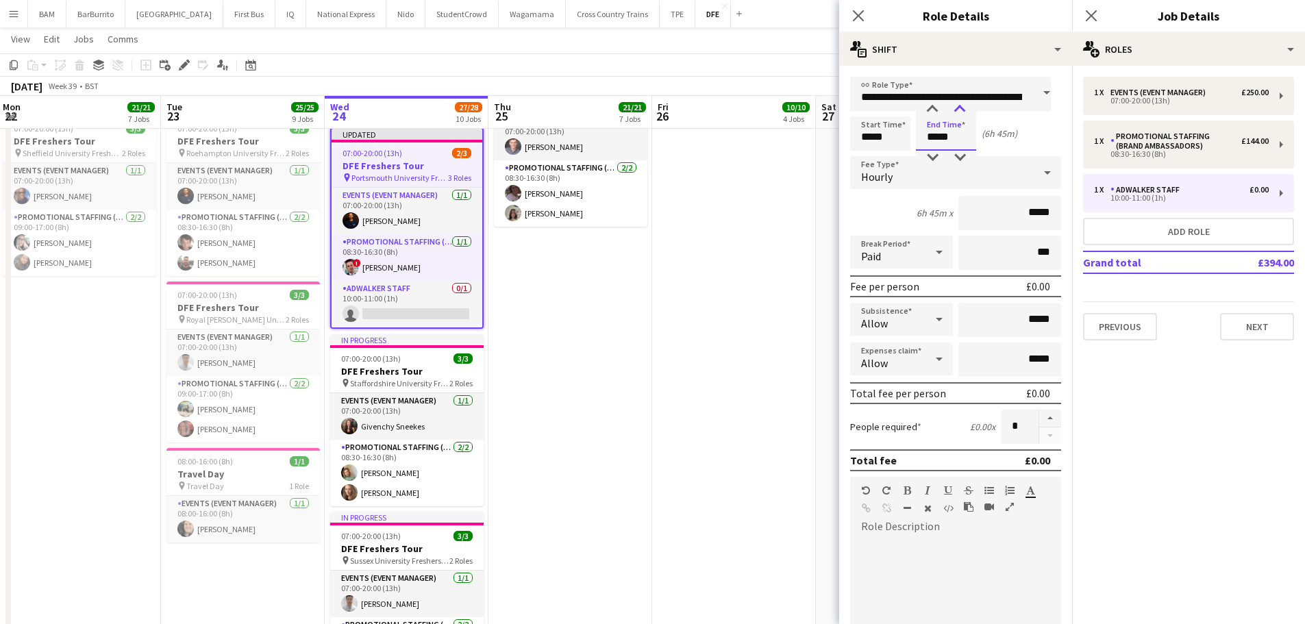
type input "*****"
click at [960, 112] on div at bounding box center [959, 110] width 27 height 14
click at [745, 83] on div "September 2025 Week 39 • BST Publish 1 job Revert 1 job" at bounding box center [652, 86] width 1305 height 19
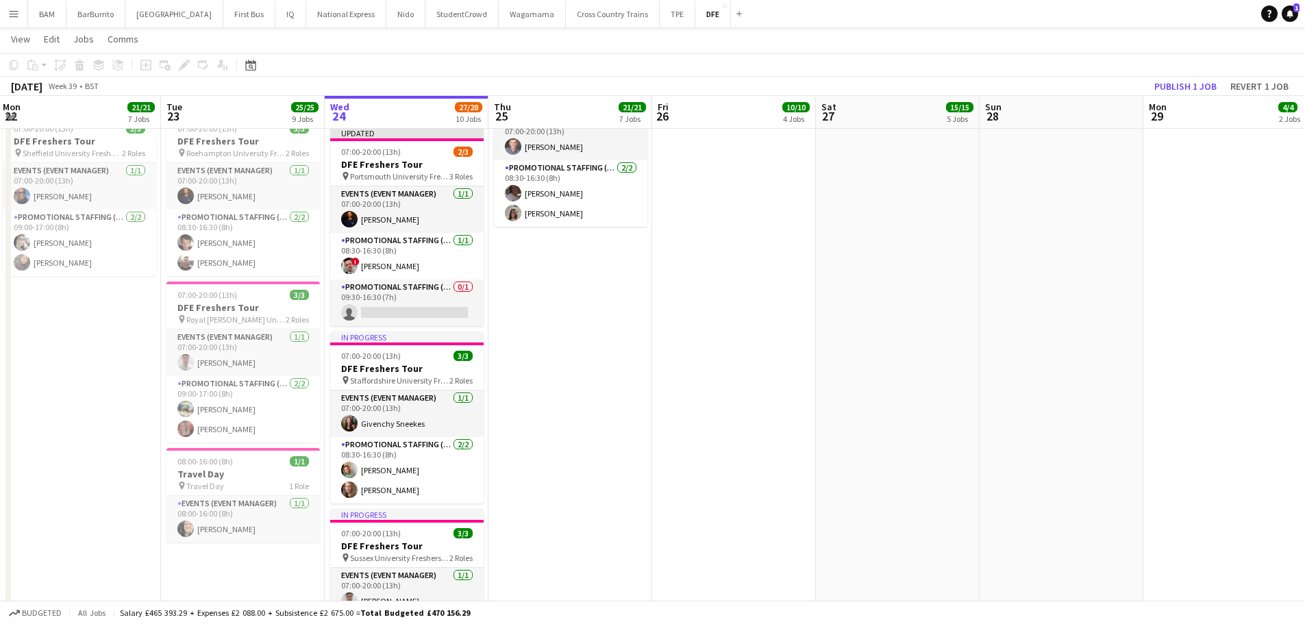
drag, startPoint x: 452, startPoint y: 307, endPoint x: 490, endPoint y: 307, distance: 37.7
click at [452, 307] on app-card-role "Promotional Staffing (Brand Ambassadors) 0/1 09:30-16:30 (7h) single-neutral-ac…" at bounding box center [407, 303] width 154 height 47
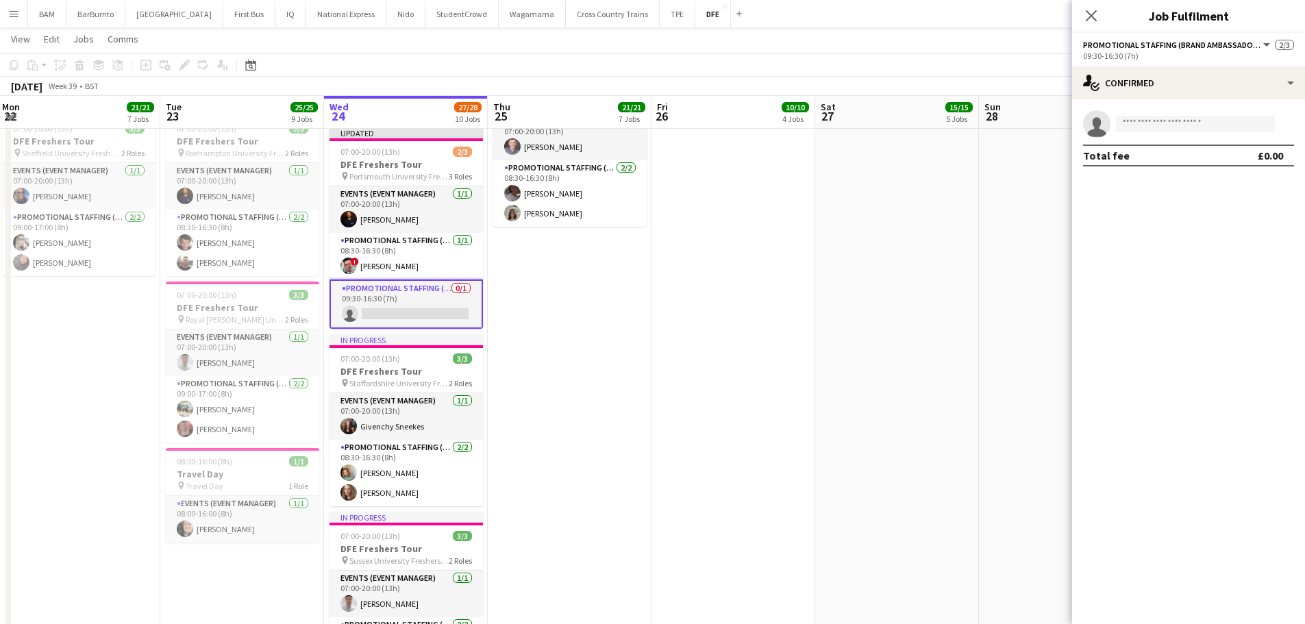
click at [1241, 112] on app-invite-slot "single-neutral-actions" at bounding box center [1188, 123] width 233 height 27
click at [1255, 133] on app-invite-slot "single-neutral-actions" at bounding box center [1188, 123] width 233 height 27
click at [1248, 132] on input at bounding box center [1195, 124] width 159 height 16
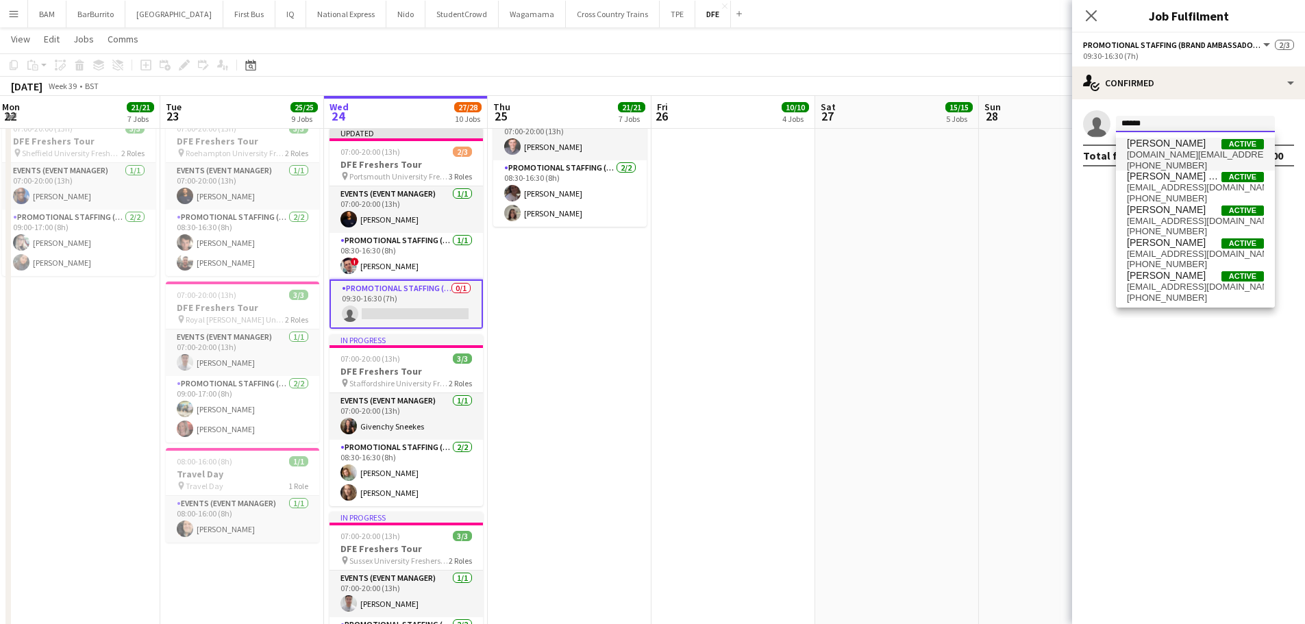
type input "******"
click at [1222, 143] on span "Active" at bounding box center [1243, 144] width 42 height 10
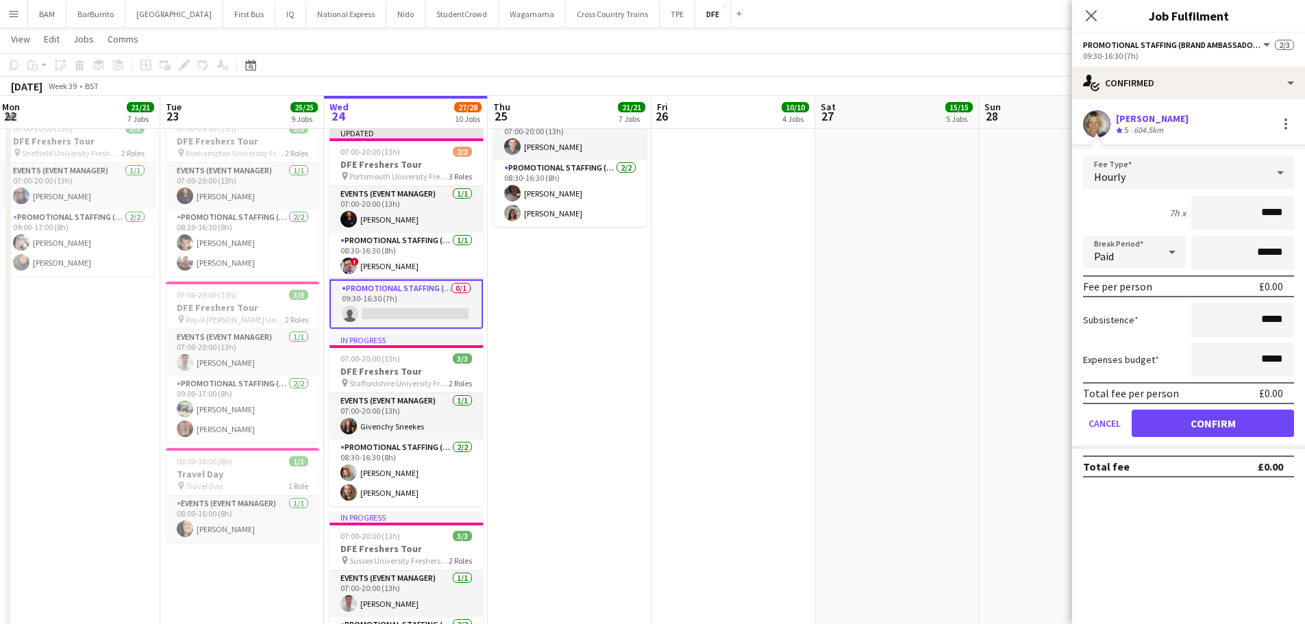
click at [1277, 122] on div at bounding box center [1284, 124] width 19 height 16
click at [1273, 125] on div "Adriana Cvandova Crew rating 5 604.5km" at bounding box center [1188, 123] width 233 height 27
click at [1303, 130] on div "Adriana Cvandova Crew rating 5 604.5km" at bounding box center [1188, 123] width 233 height 27
click at [1290, 125] on div at bounding box center [1286, 124] width 16 height 16
click at [1246, 251] on span "Remove" at bounding box center [1241, 248] width 85 height 12
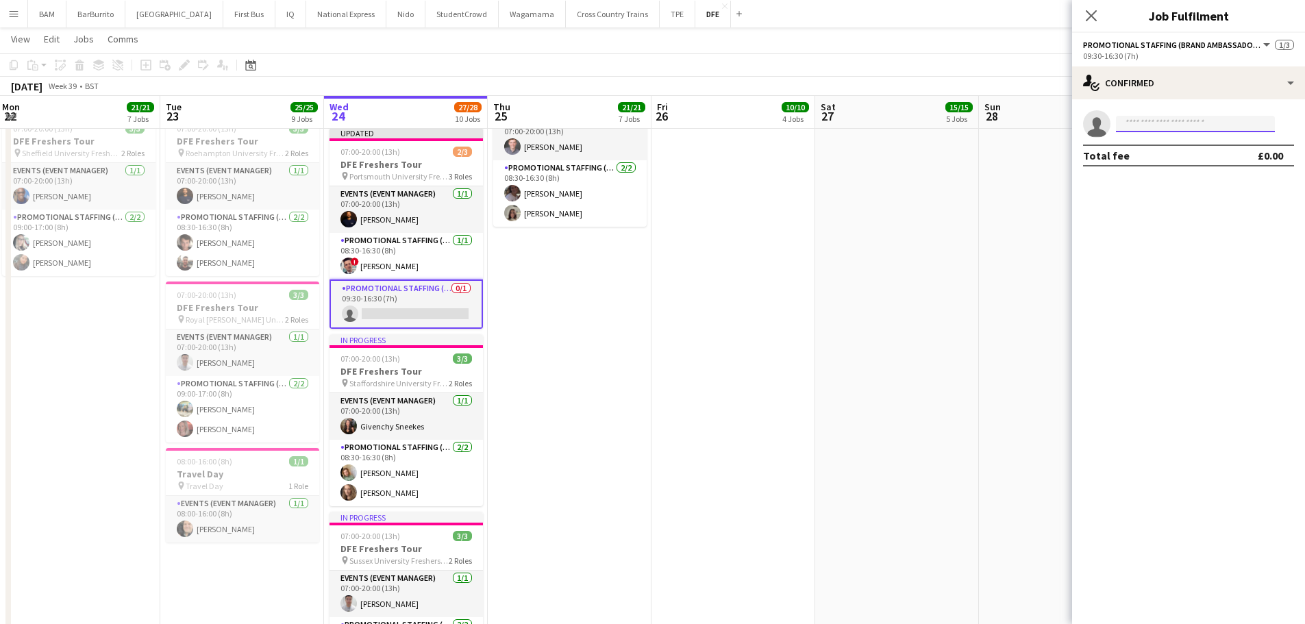
click at [1205, 120] on input at bounding box center [1195, 124] width 159 height 16
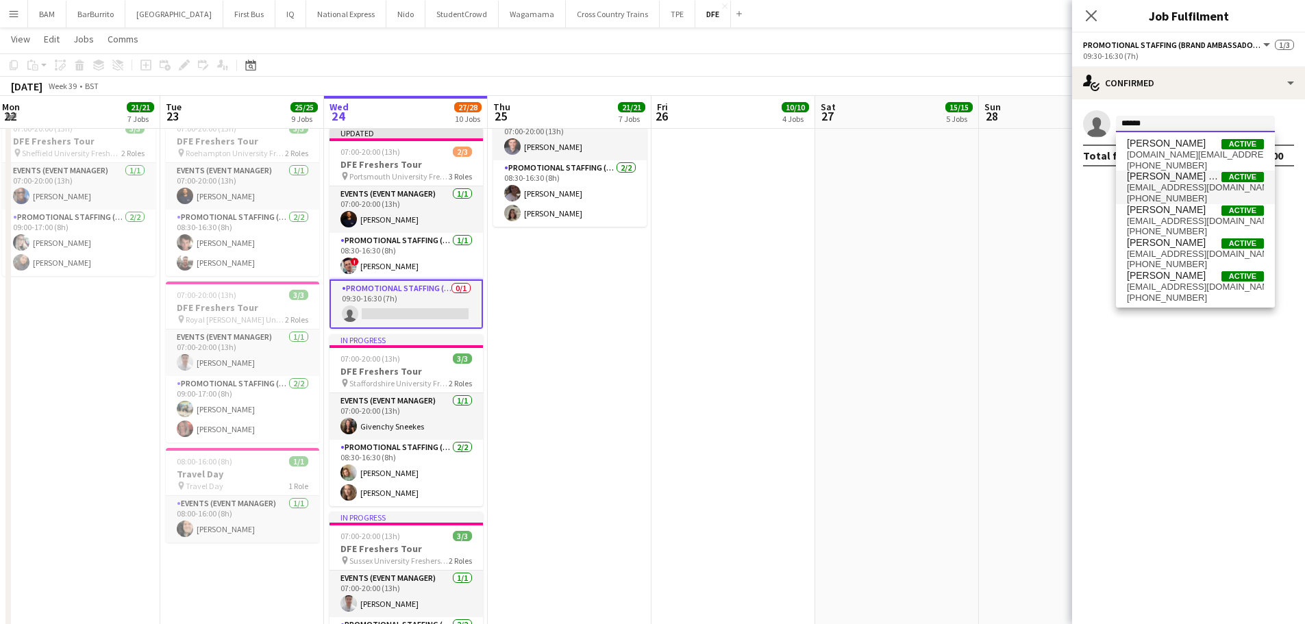
type input "******"
click at [1179, 186] on span "08adrian2@gmail.com" at bounding box center [1195, 187] width 137 height 11
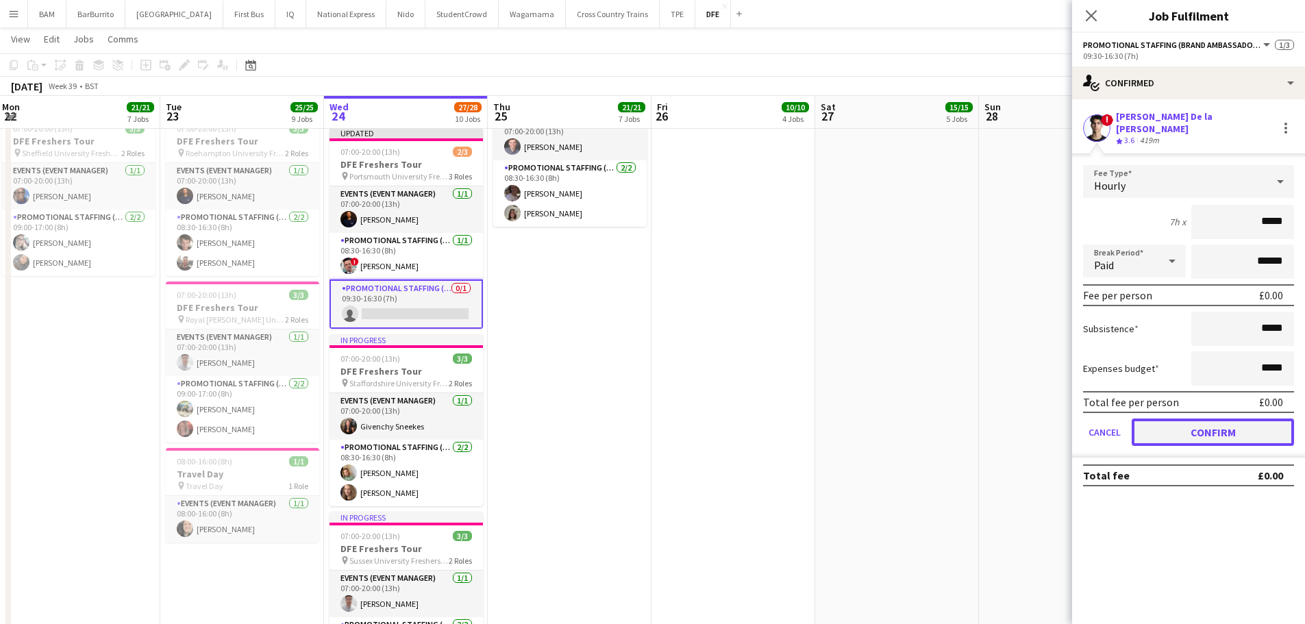
click at [1214, 420] on button "Confirm" at bounding box center [1213, 432] width 162 height 27
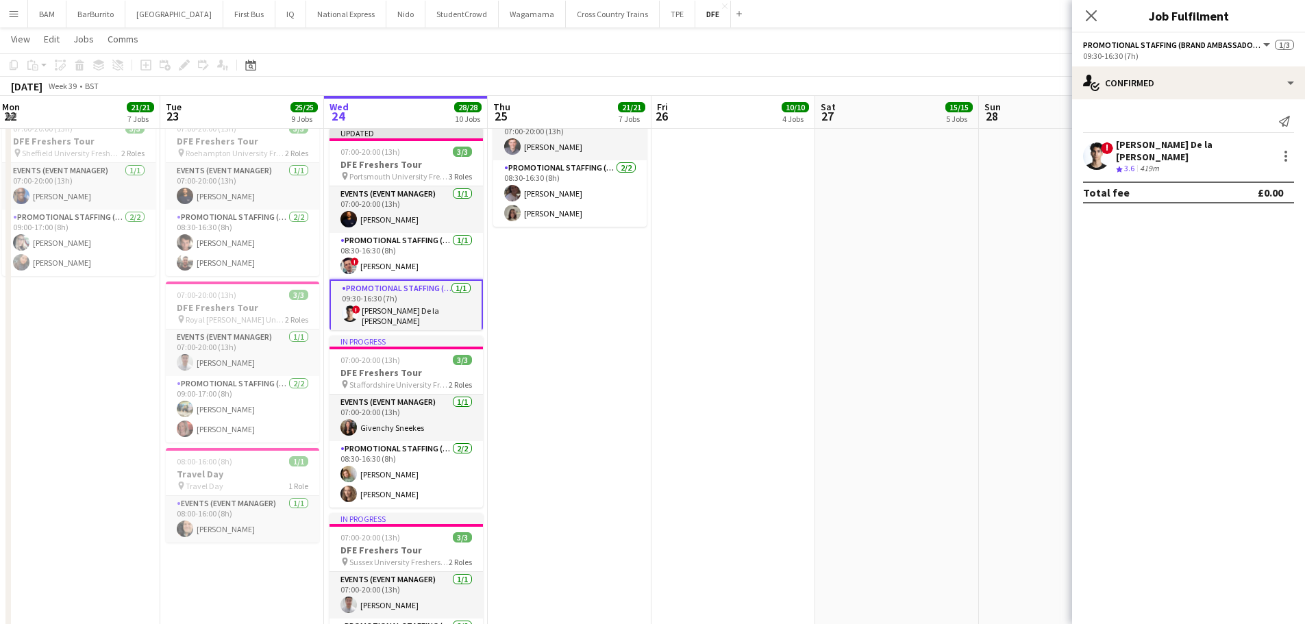
click at [962, 53] on app-page-menu "View Day view expanded Day view collapsed Month view Date picker Jump to today …" at bounding box center [652, 40] width 1305 height 26
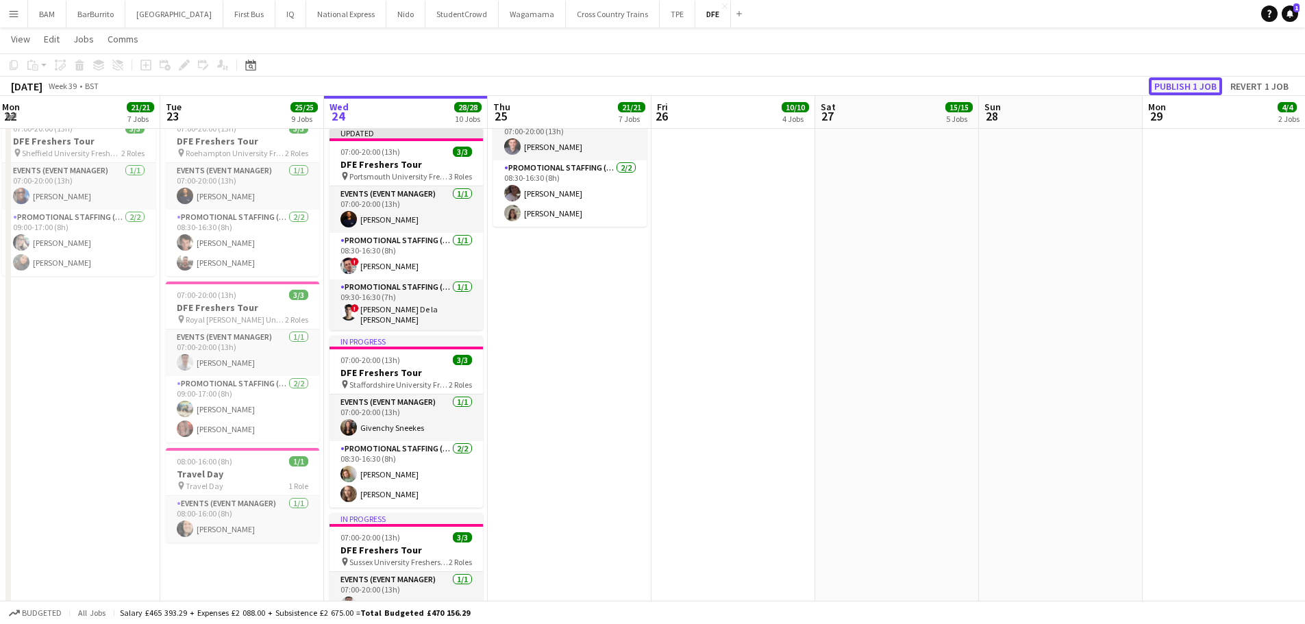
click at [1192, 79] on button "Publish 1 job" at bounding box center [1185, 86] width 73 height 18
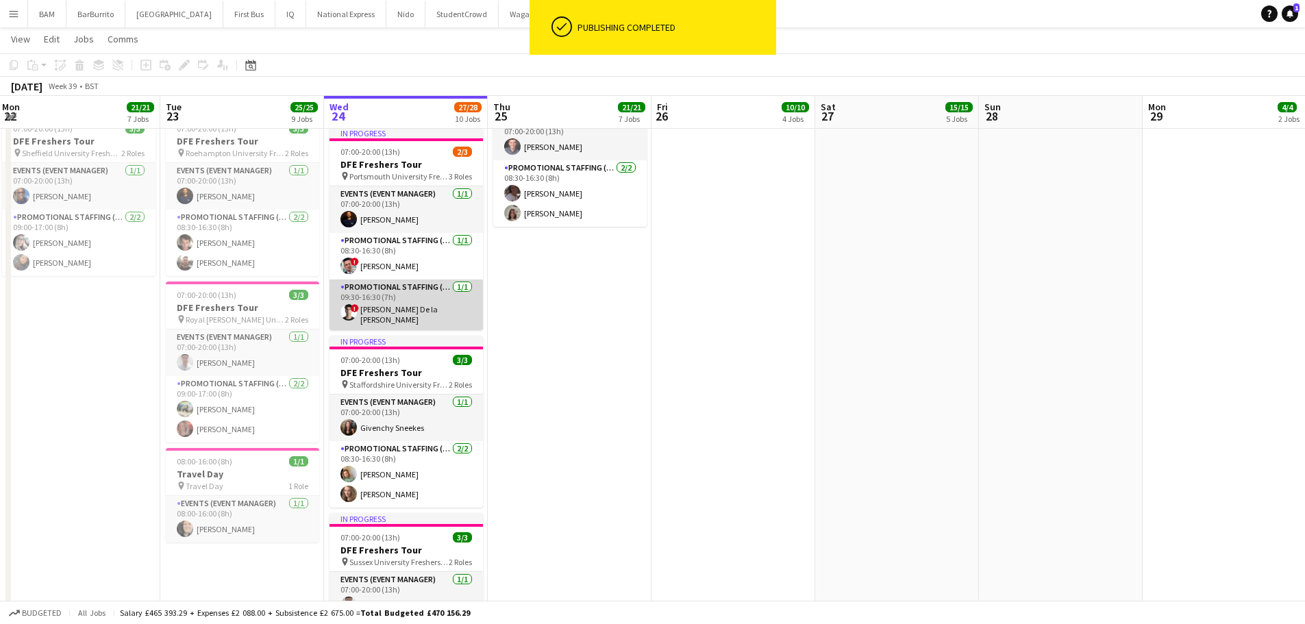
click at [419, 307] on app-card-role "Promotional Staffing (Brand Ambassadors) 1/1 09:30-16:30 (7h) ! Adrian De la Ro…" at bounding box center [407, 305] width 154 height 51
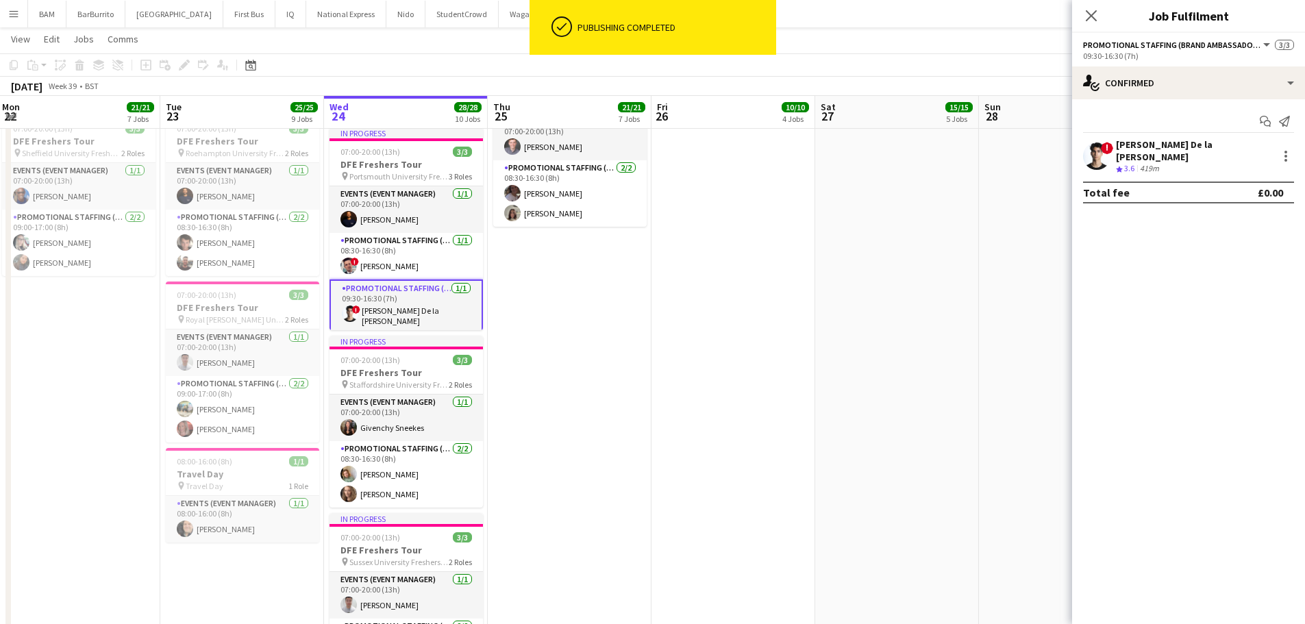
click at [1177, 182] on div "Total fee £0.00" at bounding box center [1188, 193] width 211 height 22
click at [1178, 151] on div "[PERSON_NAME] De la [PERSON_NAME]" at bounding box center [1194, 150] width 156 height 25
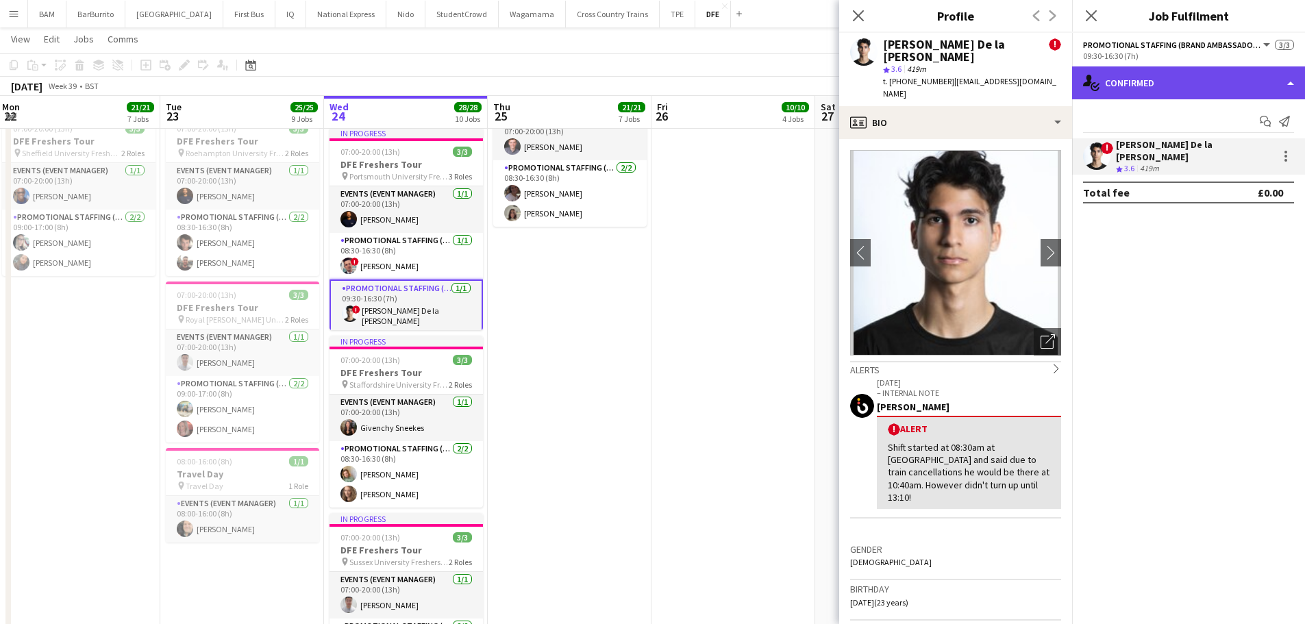
drag, startPoint x: 1133, startPoint y: 83, endPoint x: 1166, endPoint y: 127, distance: 55.4
click at [1133, 83] on div "single-neutral-actions-check-2 Confirmed" at bounding box center [1188, 82] width 233 height 33
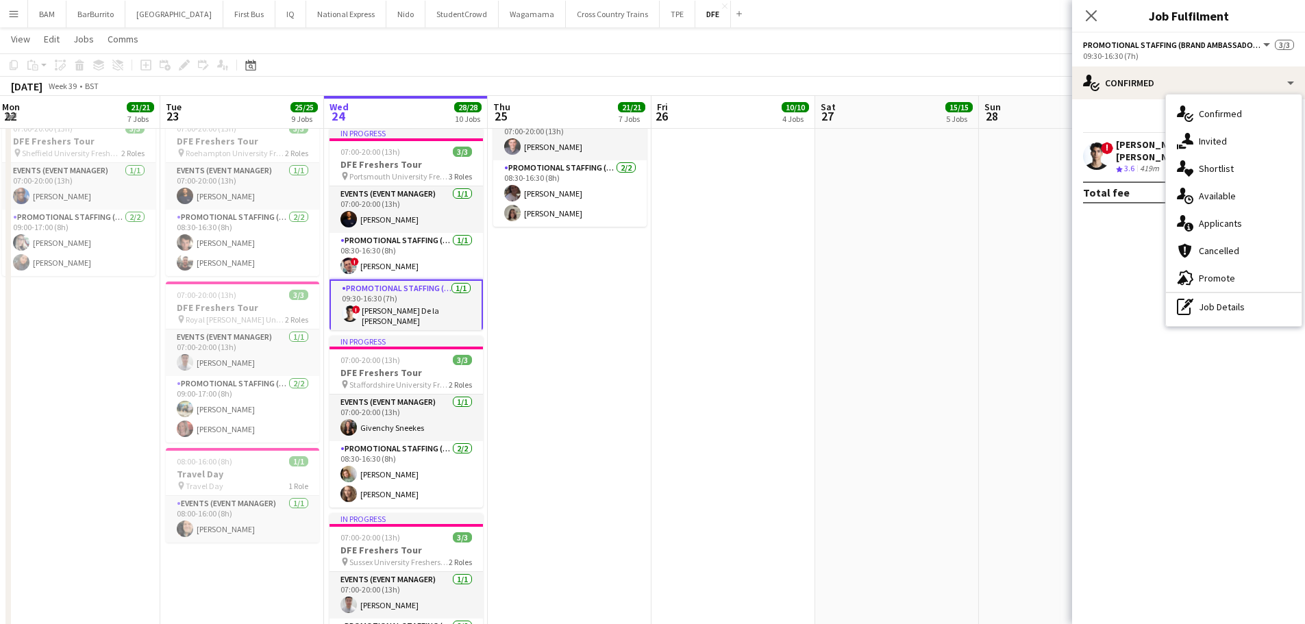
click at [1216, 304] on div "pen-write Job Details" at bounding box center [1234, 306] width 136 height 27
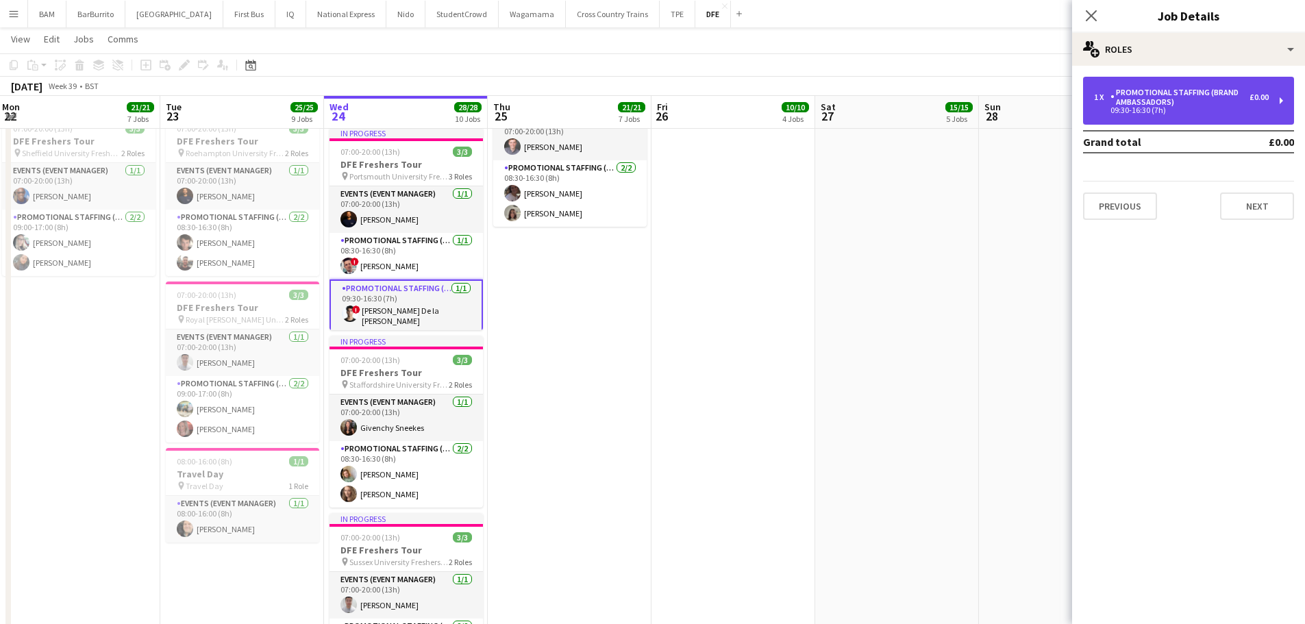
click at [1238, 93] on div "Promotional Staffing (Brand Ambassadors)" at bounding box center [1180, 97] width 139 height 19
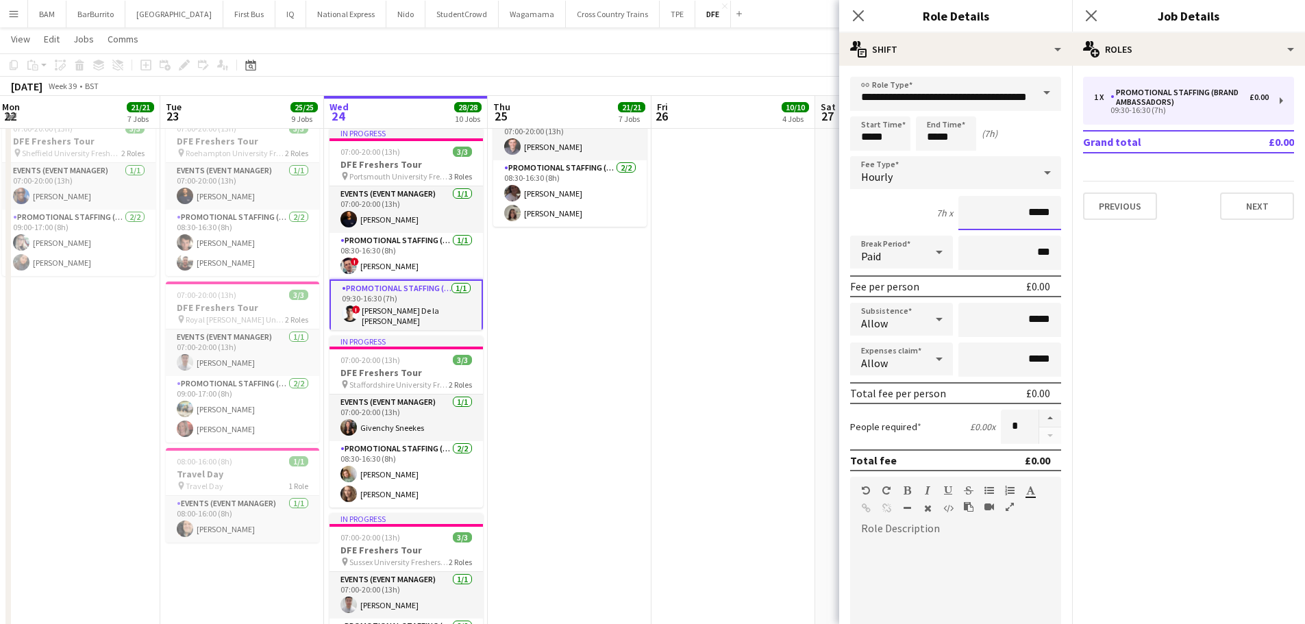
click at [1038, 217] on input "*****" at bounding box center [1010, 213] width 103 height 34
type input "**"
type input "******"
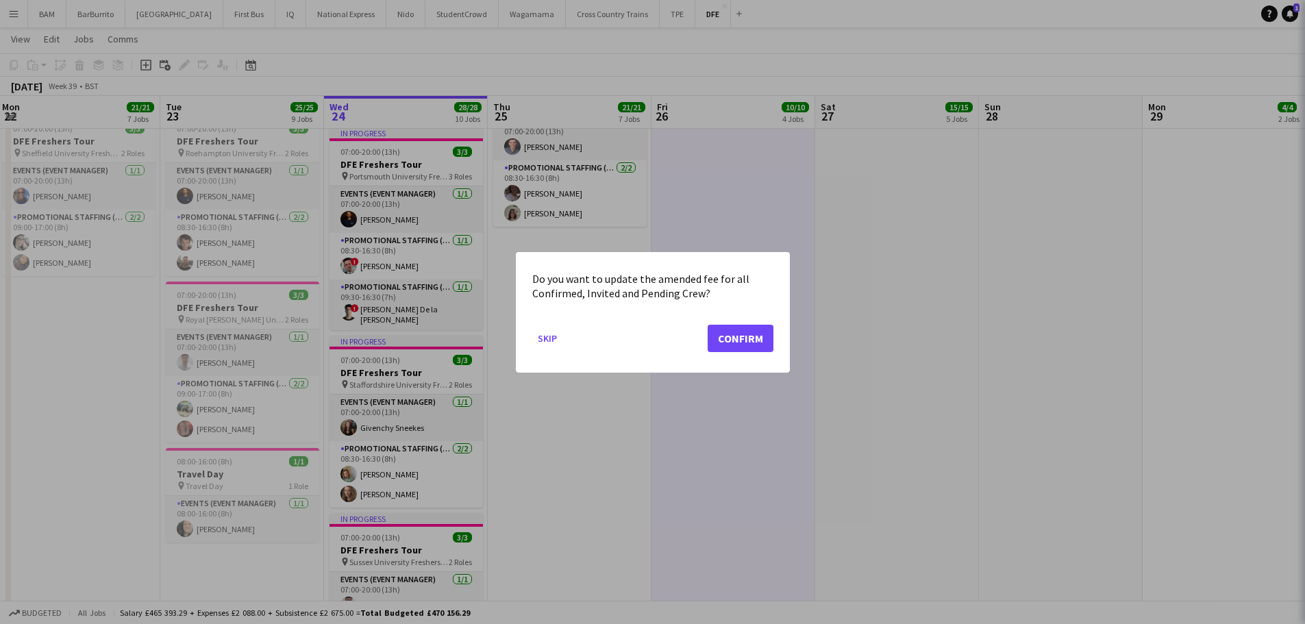
scroll to position [0, 0]
click at [722, 338] on button "Confirm" at bounding box center [741, 337] width 66 height 27
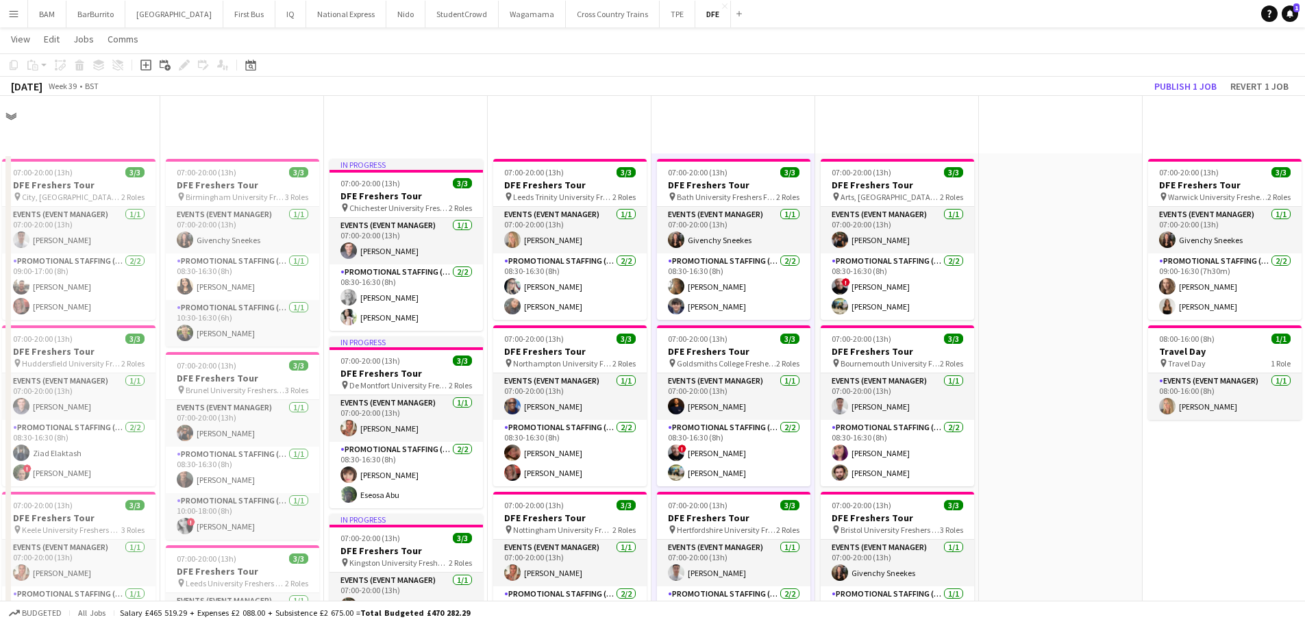
scroll to position [1096, 0]
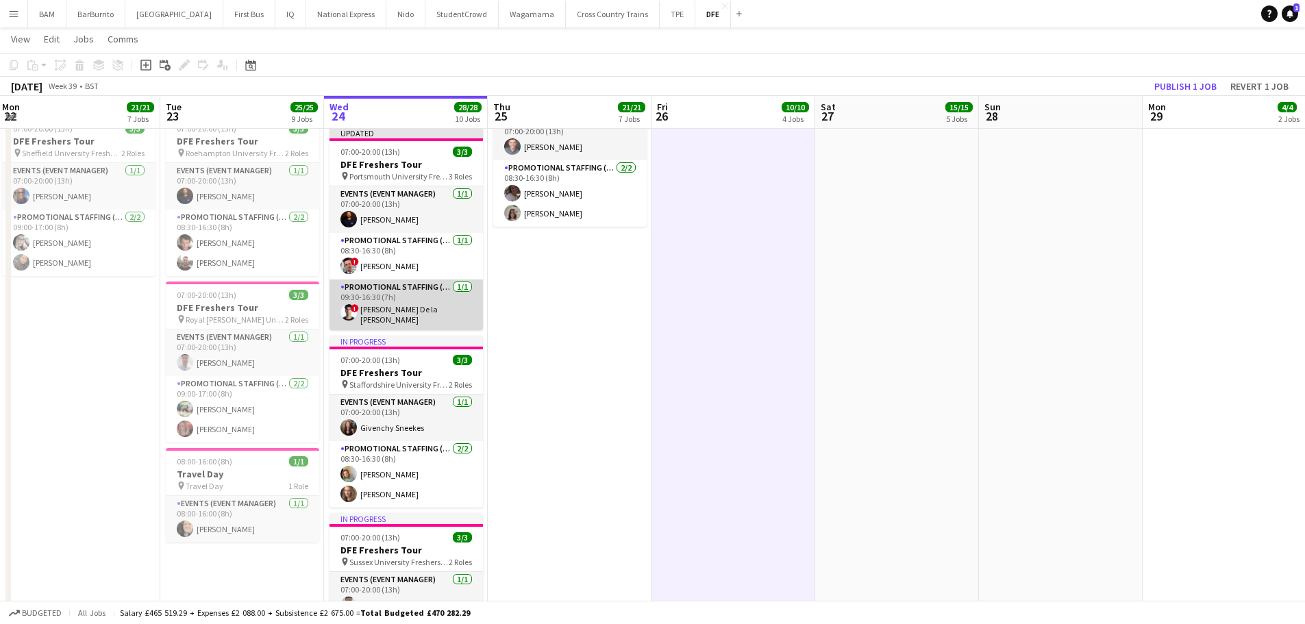
click at [436, 315] on app-card-role "Promotional Staffing (Brand Ambassadors) 1/1 09:30-16:30 (7h) ! Adrian De la Ro…" at bounding box center [407, 305] width 154 height 51
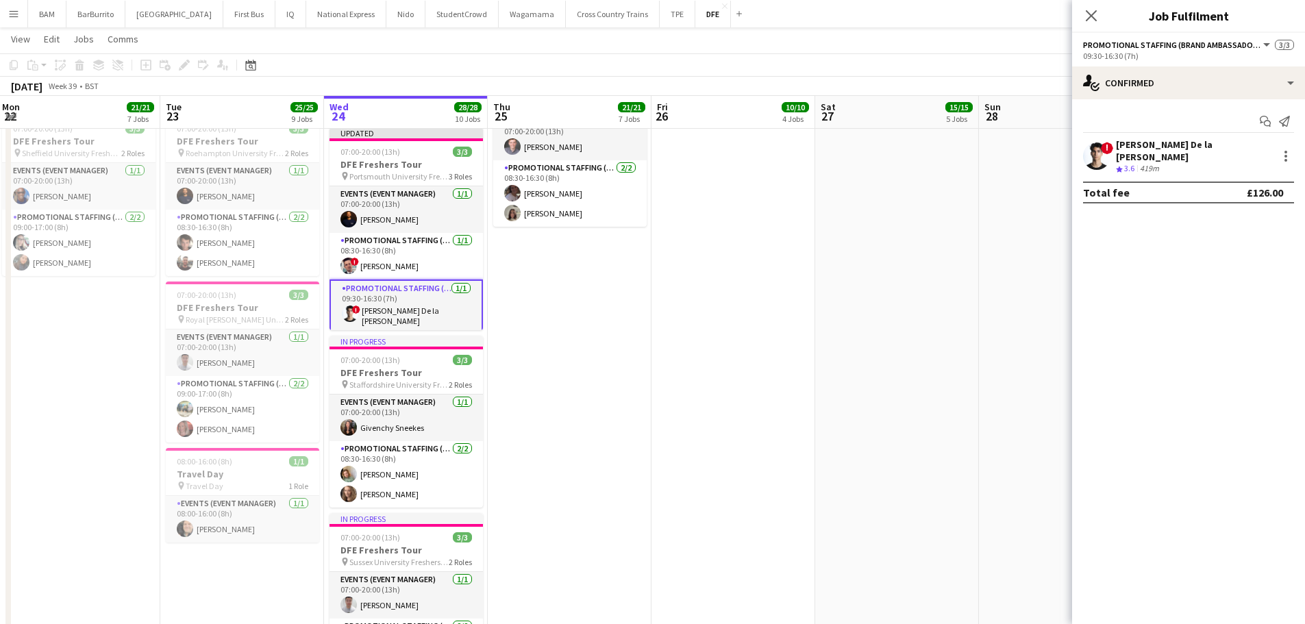
drag, startPoint x: 896, startPoint y: 73, endPoint x: 861, endPoint y: 76, distance: 35.7
click at [896, 74] on app-toolbar "Copy Paste Paste Ctrl+V Paste with crew Ctrl+Shift+V Paste linked Job Delete Gr…" at bounding box center [652, 64] width 1305 height 23
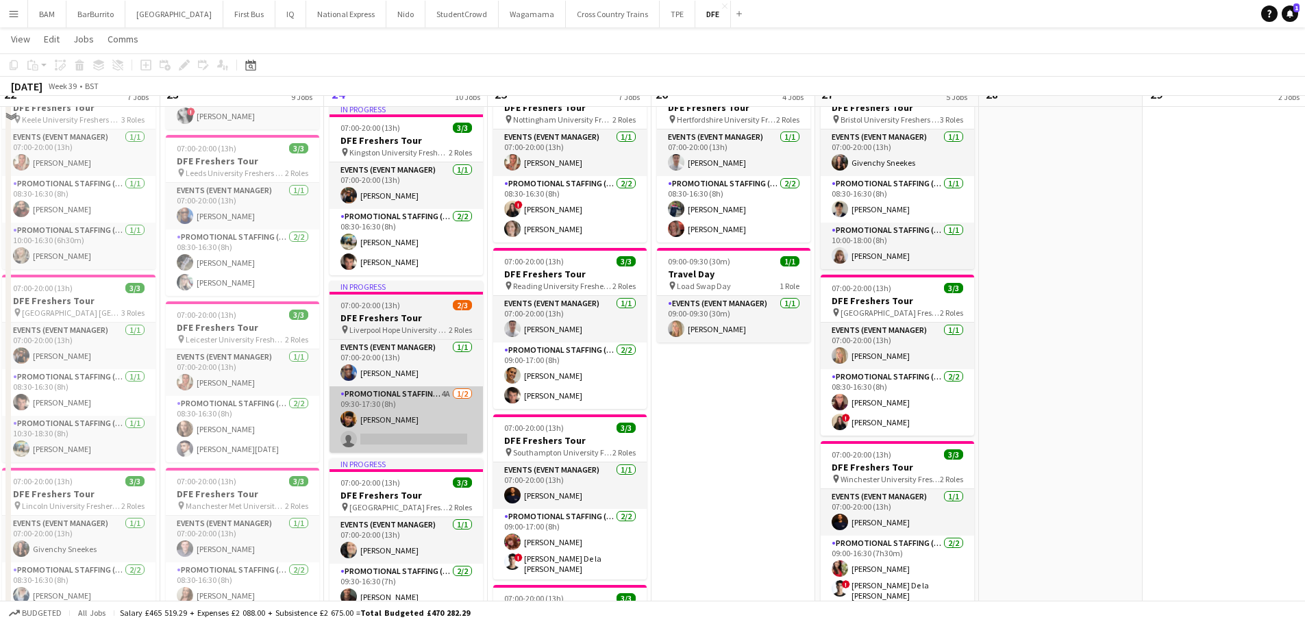
scroll to position [411, 0]
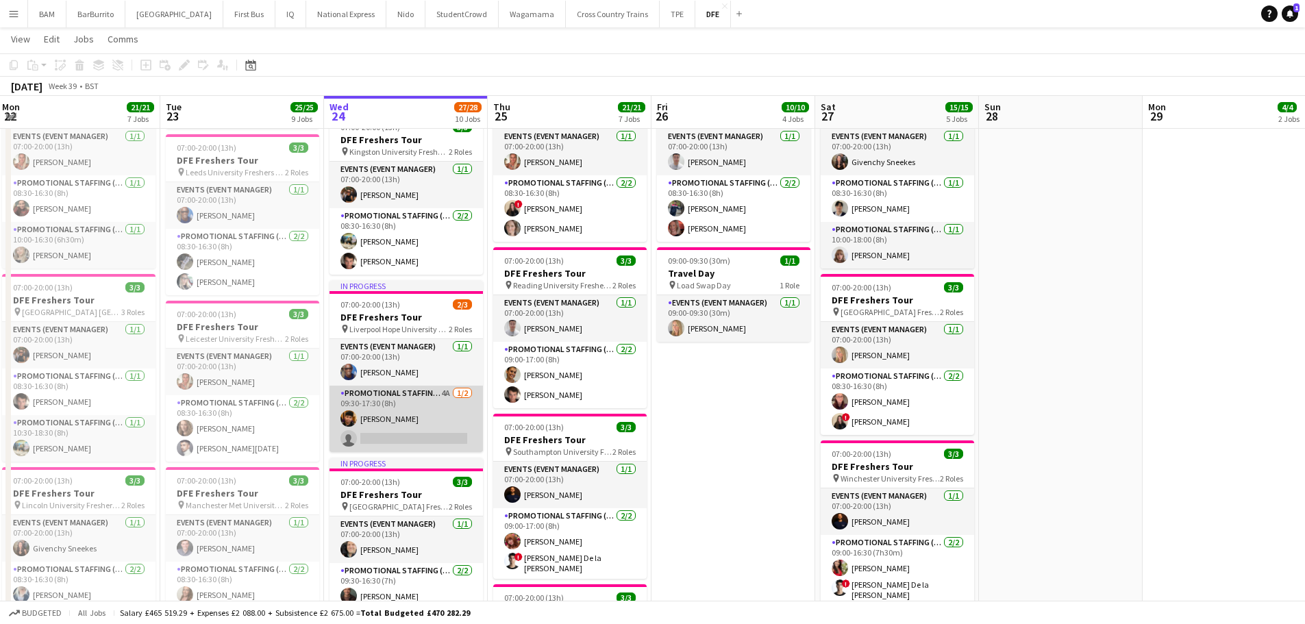
click at [389, 433] on app-card-role "Promotional Staffing (Brand Ambassadors) 4A 1/2 09:30-17:30 (8h) Sebastian Card…" at bounding box center [407, 419] width 154 height 66
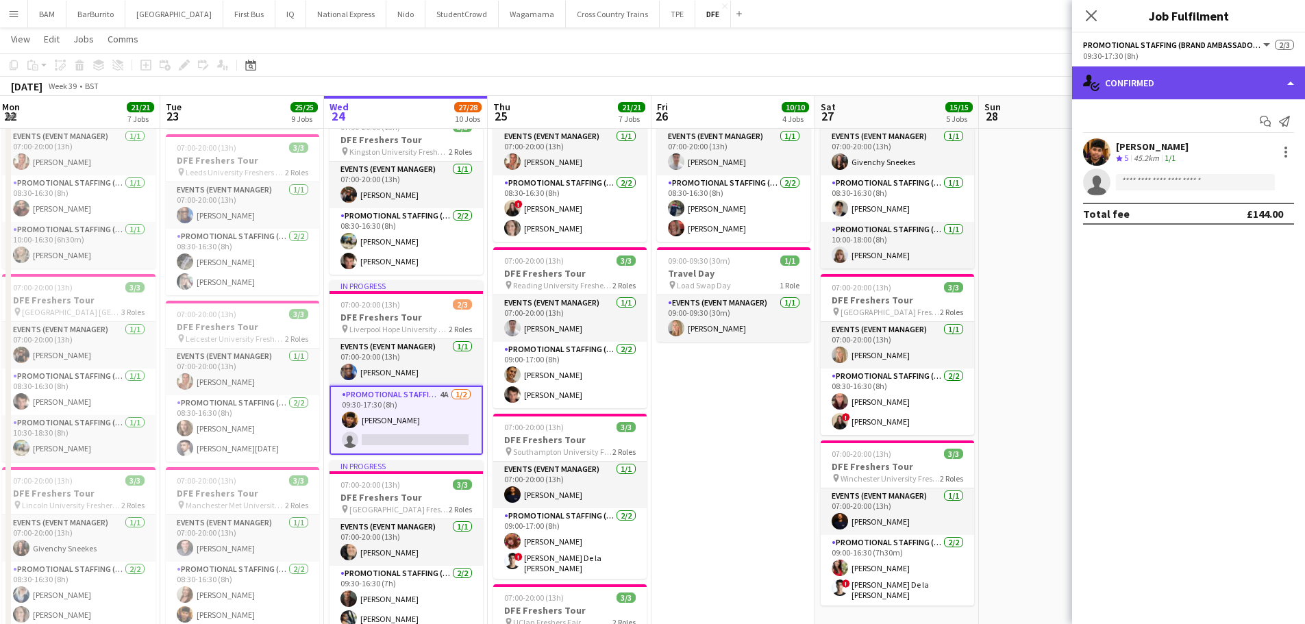
click at [1149, 77] on div "single-neutral-actions-check-2 Confirmed" at bounding box center [1188, 82] width 233 height 33
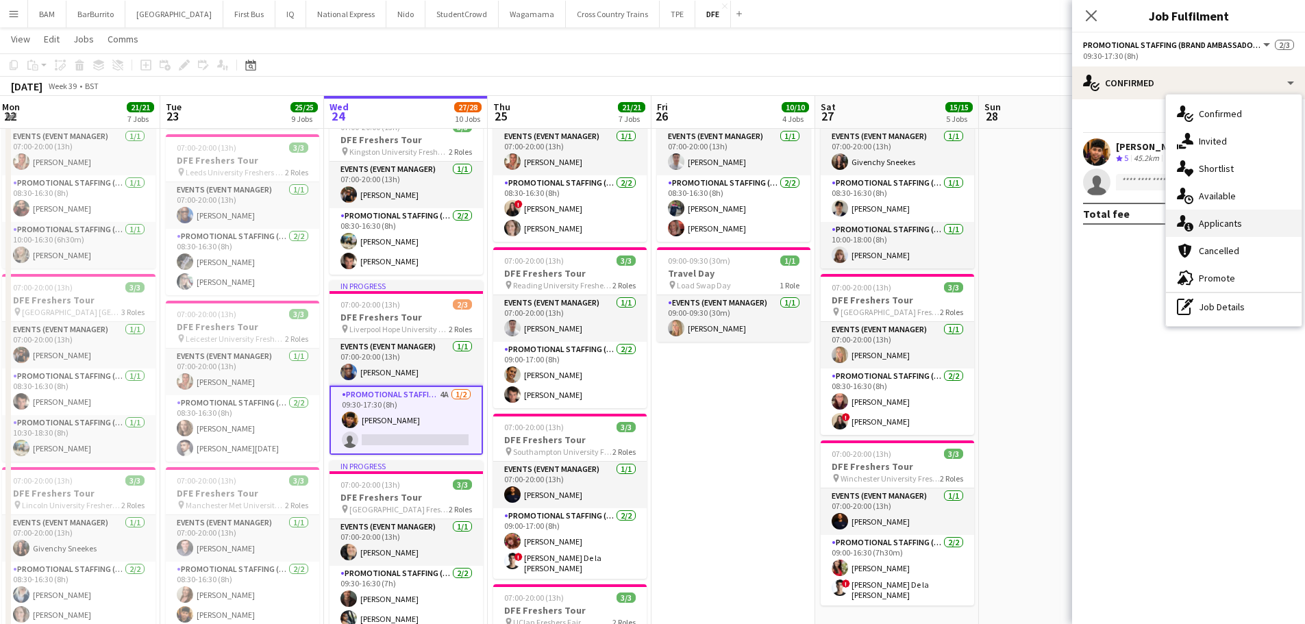
click at [1219, 218] on span "Applicants" at bounding box center [1220, 223] width 43 height 12
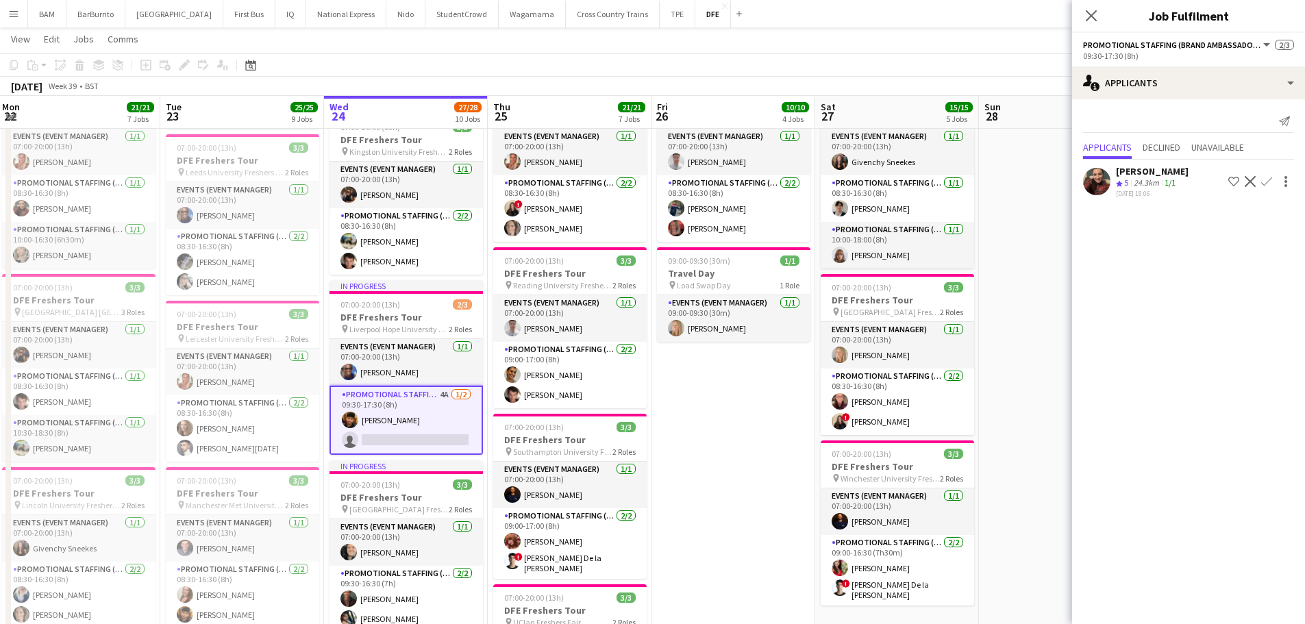
click at [1202, 186] on div "Hannah Norris Crew rating 5 24.3km 1/1 01-07-2025 18:06 Shortlist crew Decline …" at bounding box center [1188, 181] width 233 height 33
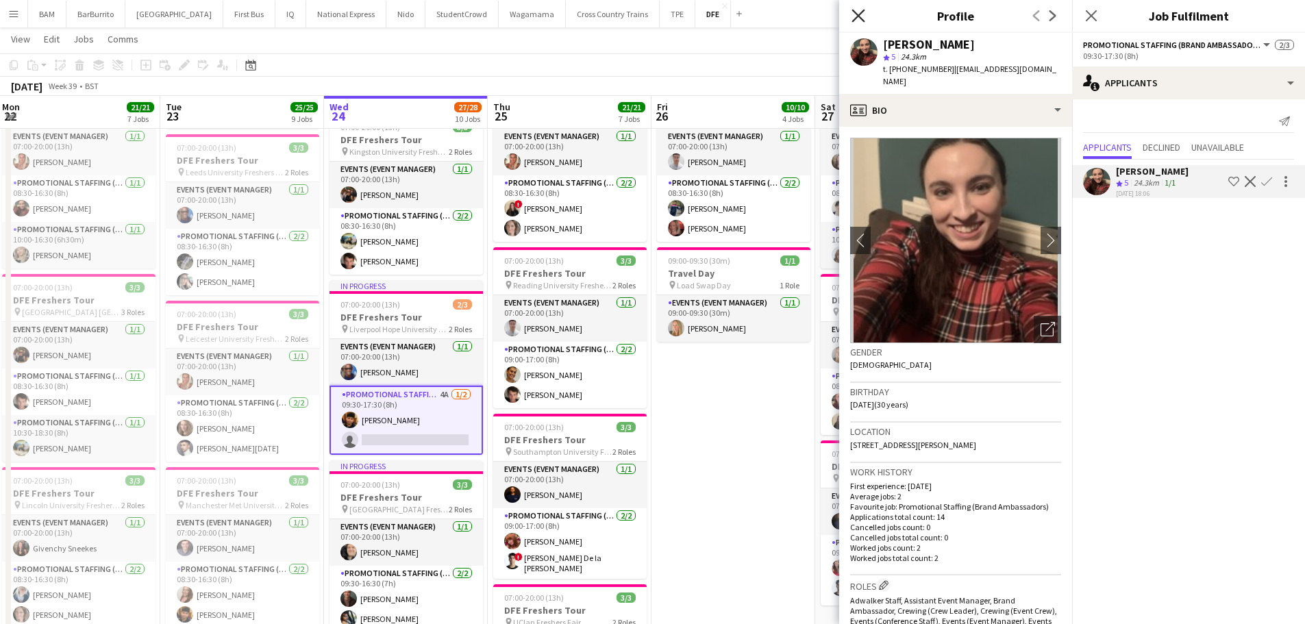
click at [861, 12] on icon "Close pop-in" at bounding box center [858, 15] width 13 height 13
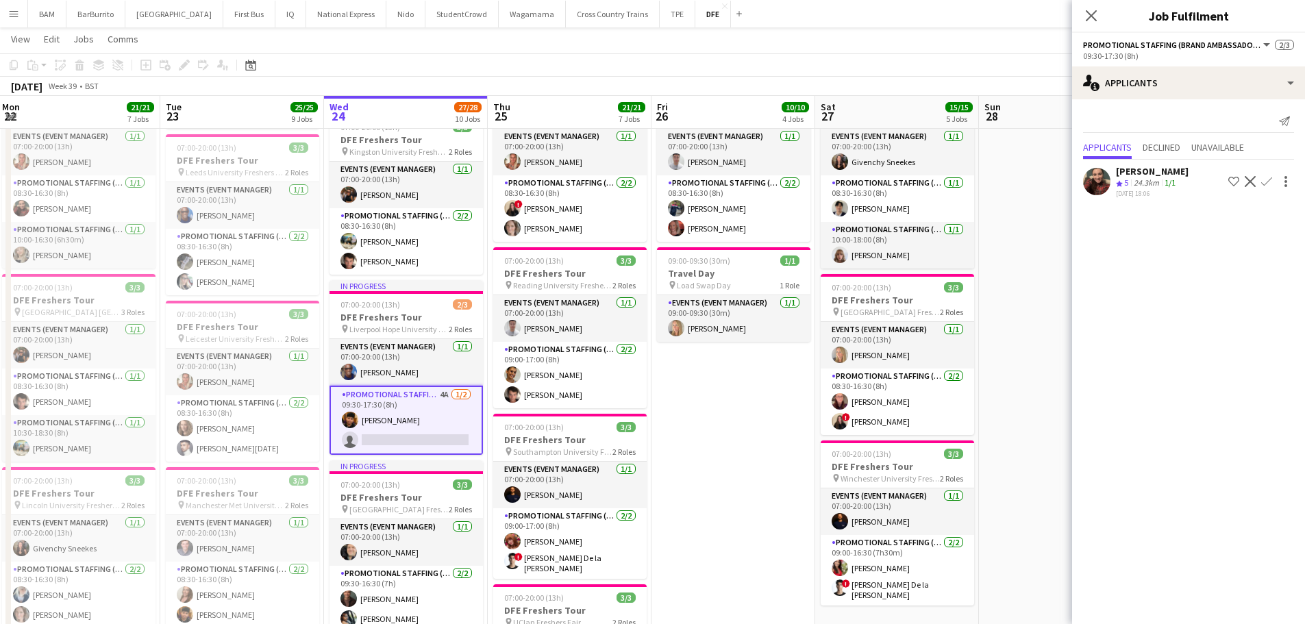
click at [1133, 186] on div "24.3km" at bounding box center [1146, 183] width 31 height 12
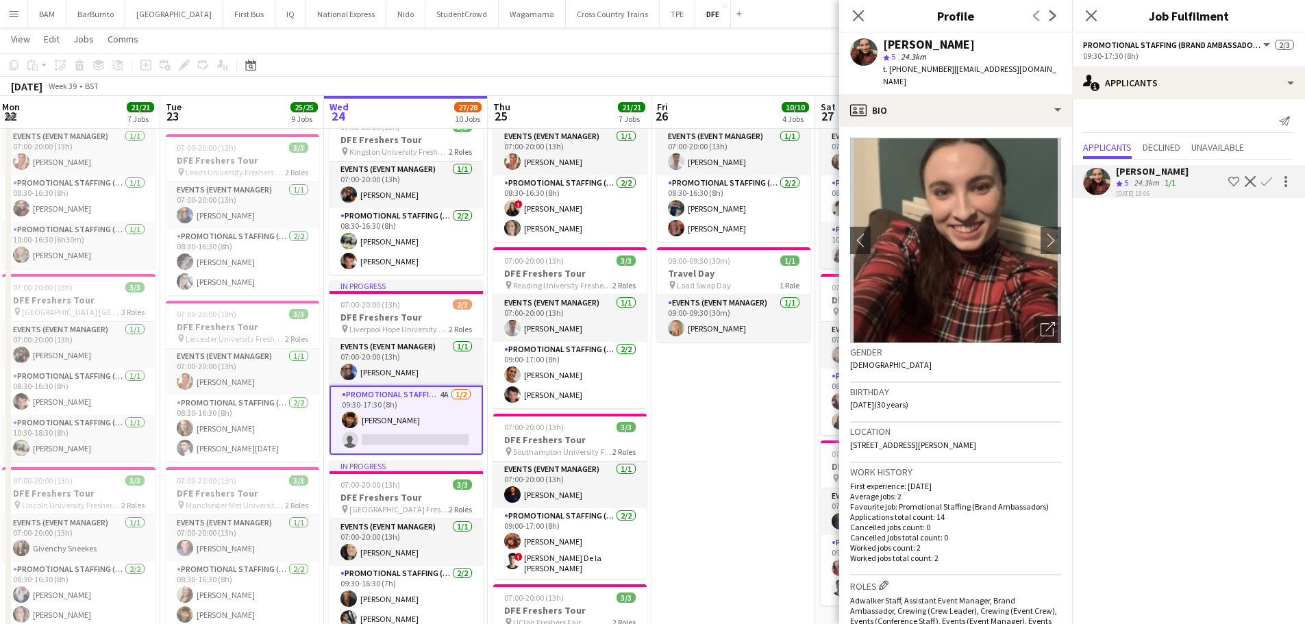
click at [775, 45] on app-page-menu "View Day view expanded Day view collapsed Month view Date picker Jump to today …" at bounding box center [652, 40] width 1305 height 26
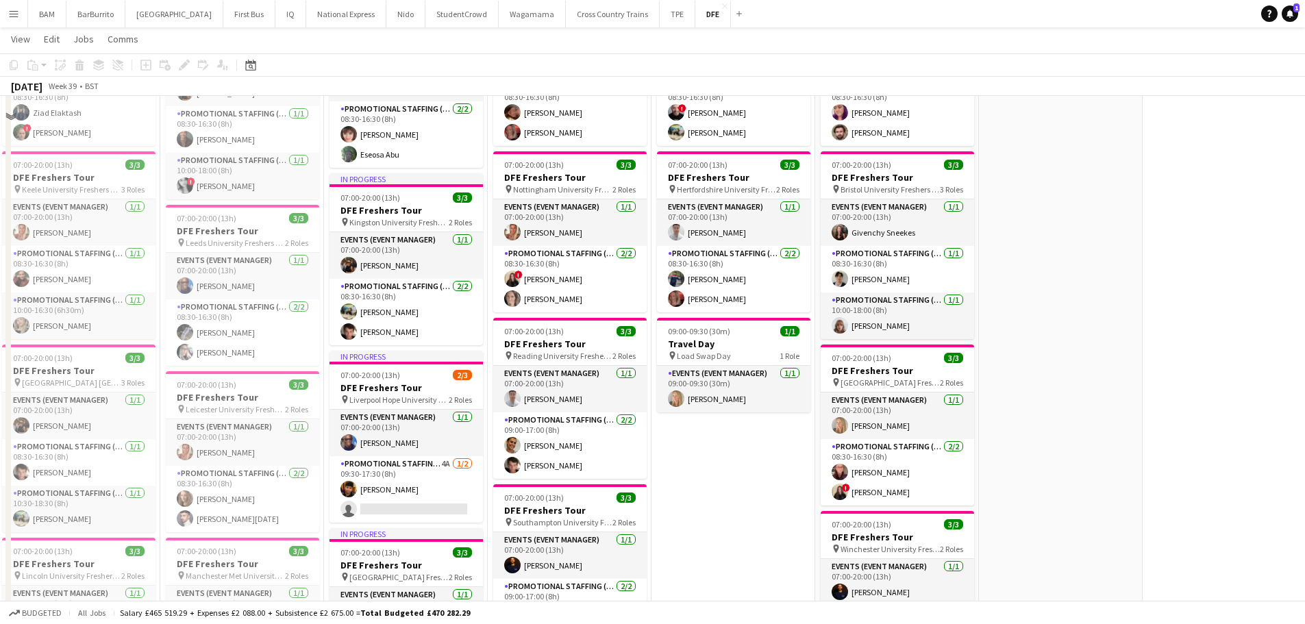
scroll to position [137, 0]
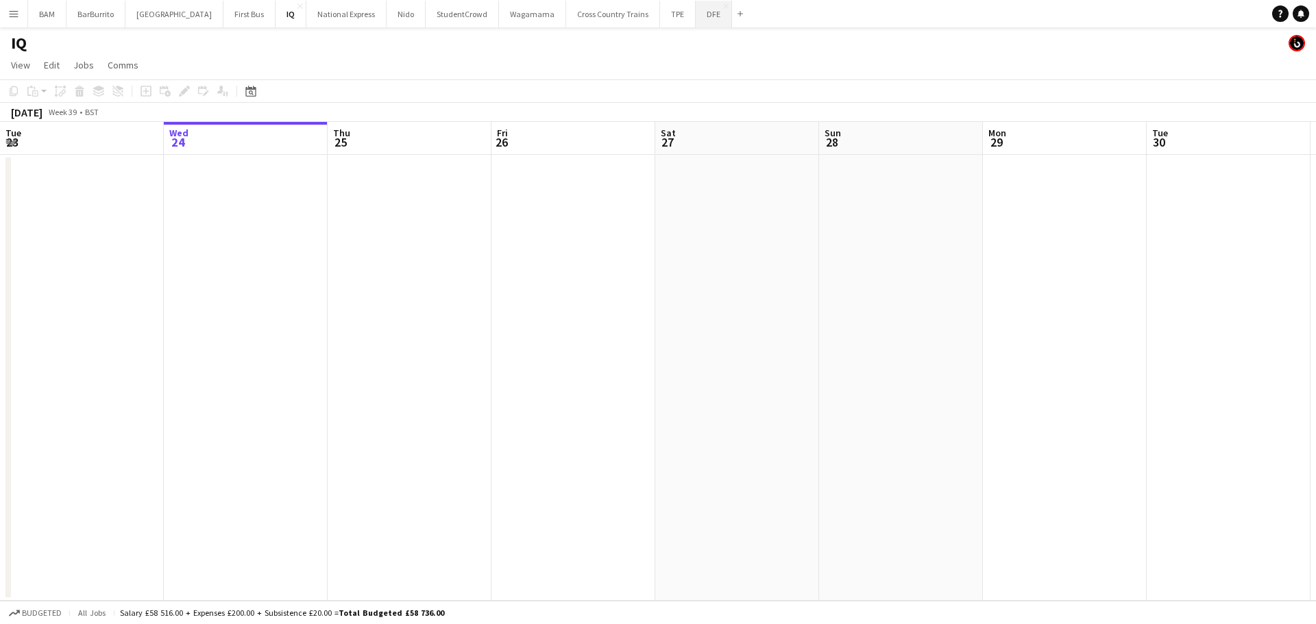
click at [696, 20] on button "DFE Close" at bounding box center [714, 14] width 36 height 27
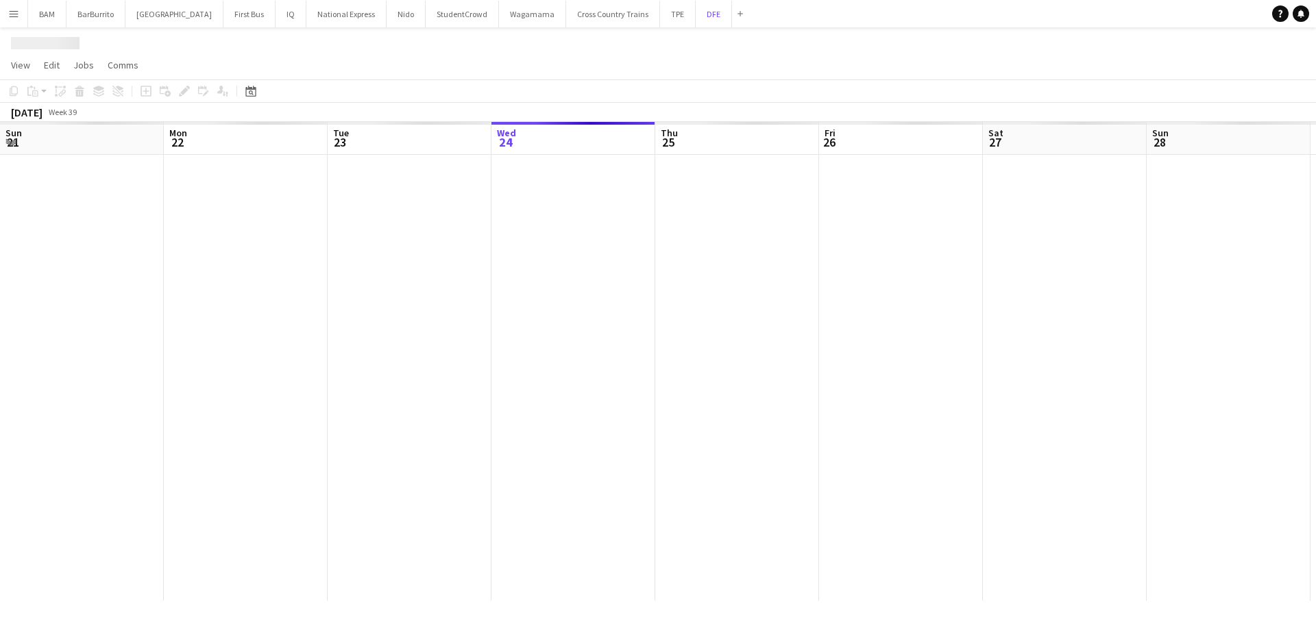
scroll to position [0, 328]
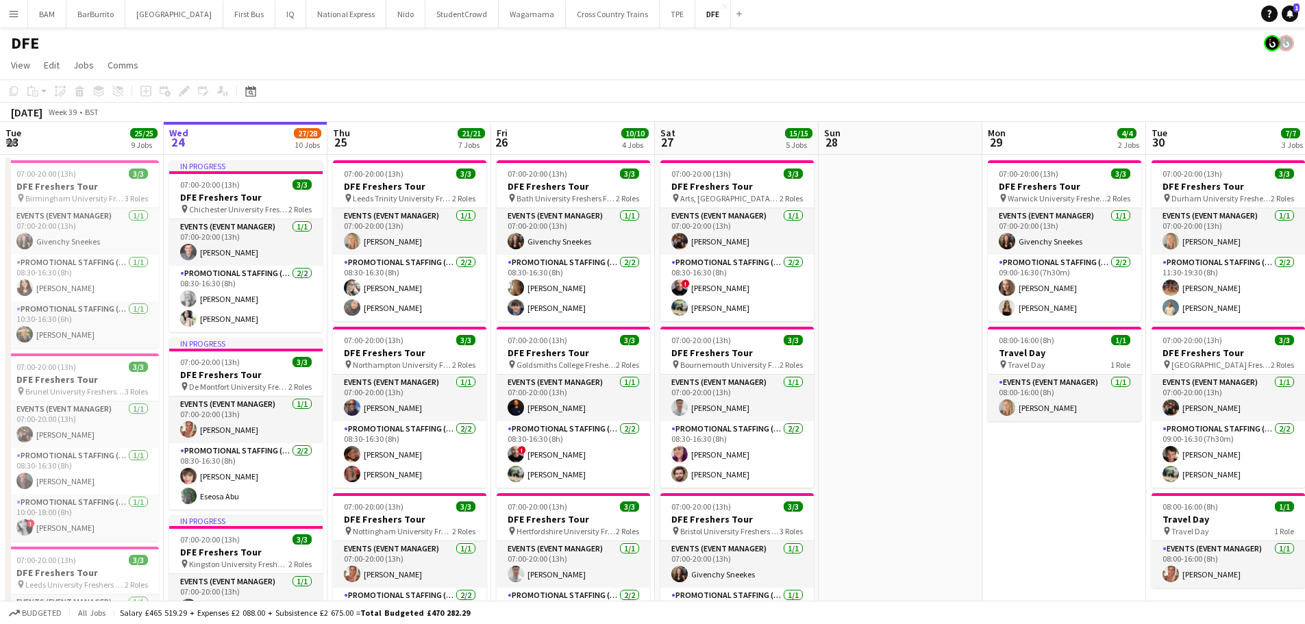
click at [10, 14] on app-icon "Menu" at bounding box center [13, 13] width 11 height 11
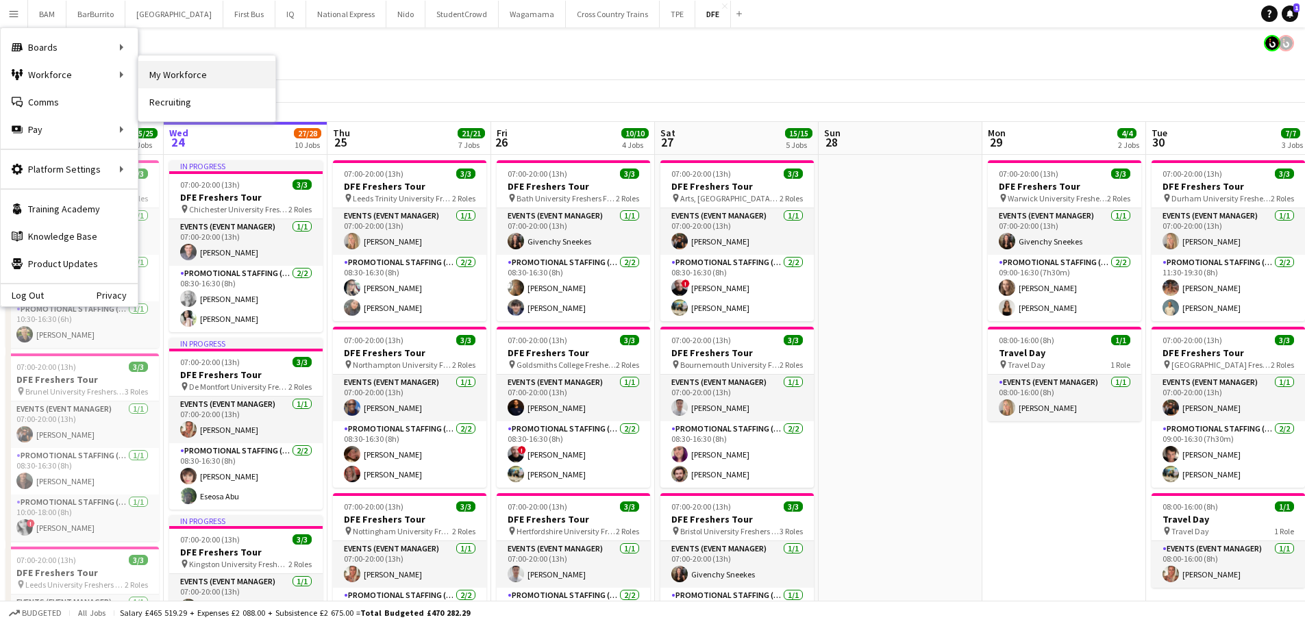
click at [147, 73] on link "My Workforce" at bounding box center [206, 74] width 137 height 27
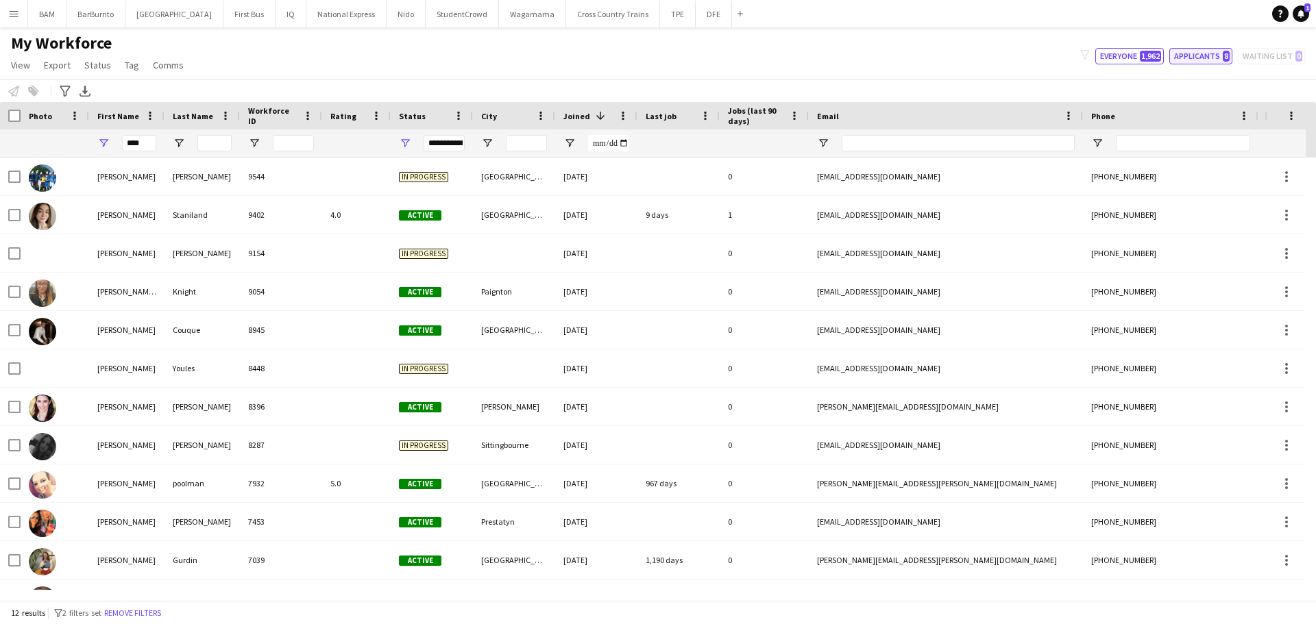
click at [1213, 55] on button "Applicants 8" at bounding box center [1200, 56] width 63 height 16
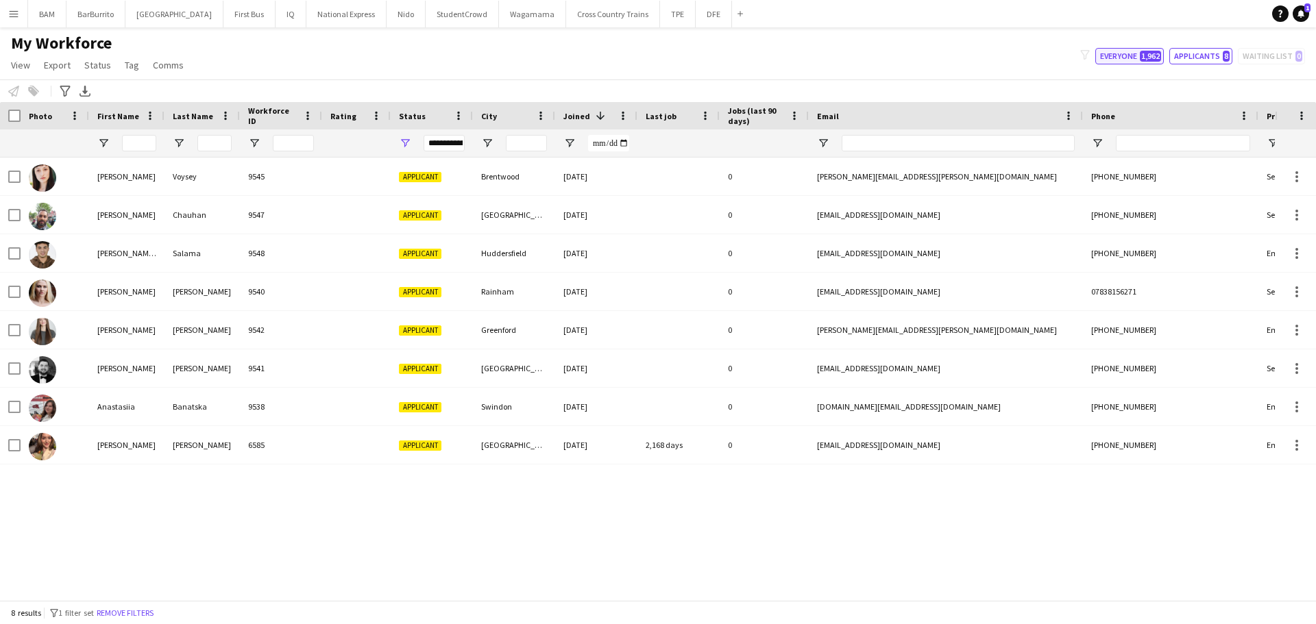
click at [1149, 55] on span "1,962" at bounding box center [1150, 56] width 21 height 11
type input "**********"
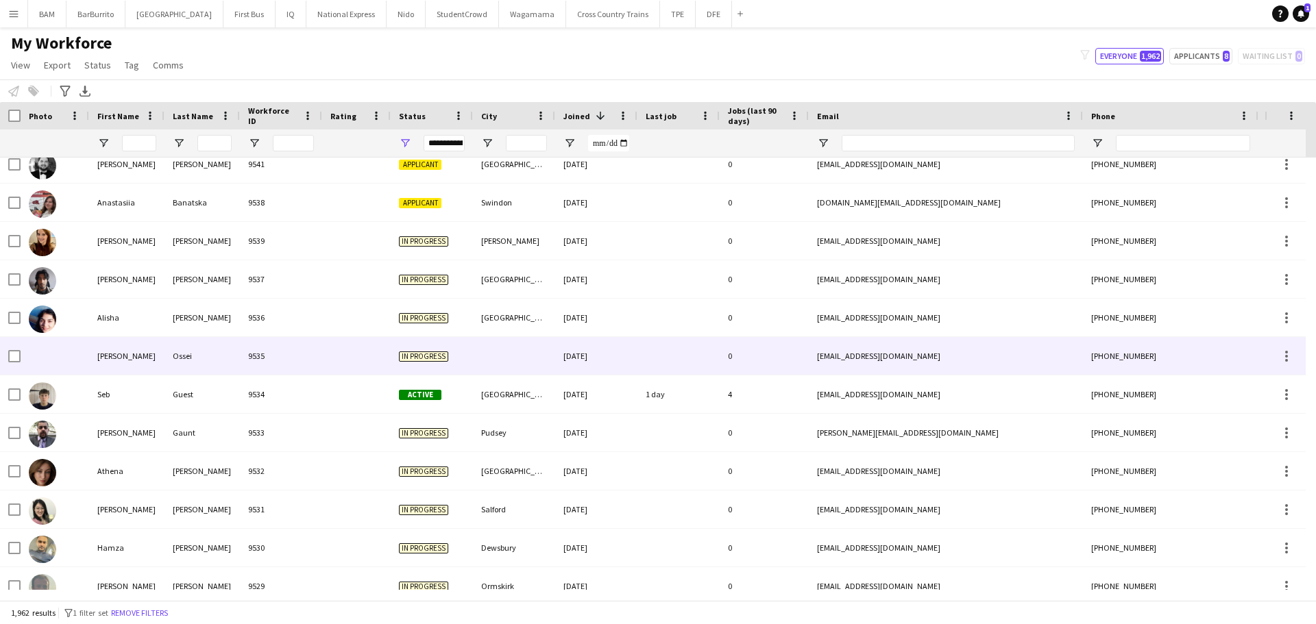
scroll to position [343, 0]
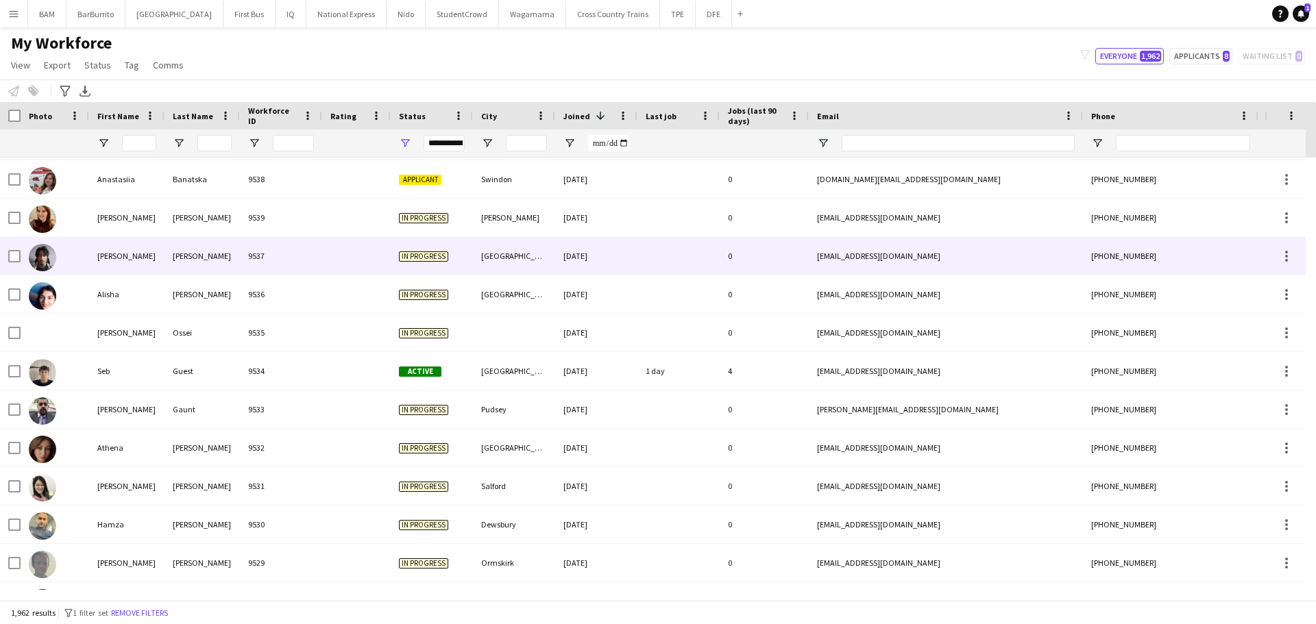
click at [282, 261] on div "9537" at bounding box center [281, 256] width 82 height 38
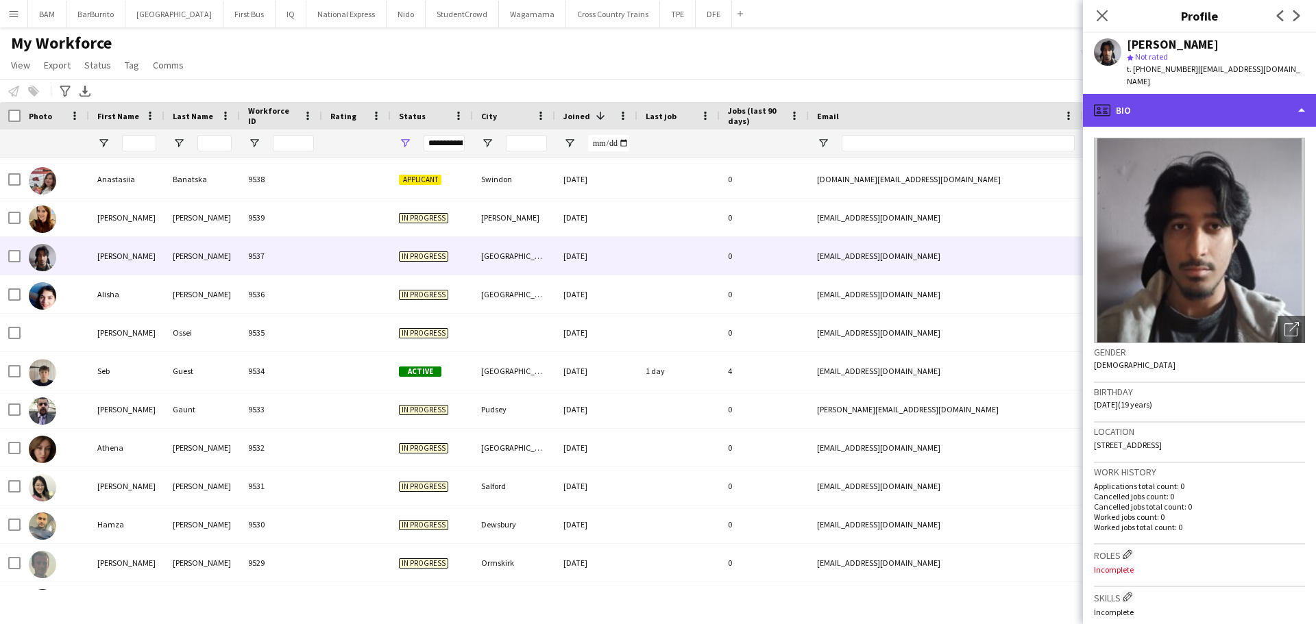
click at [1226, 103] on div "profile Bio" at bounding box center [1199, 110] width 233 height 33
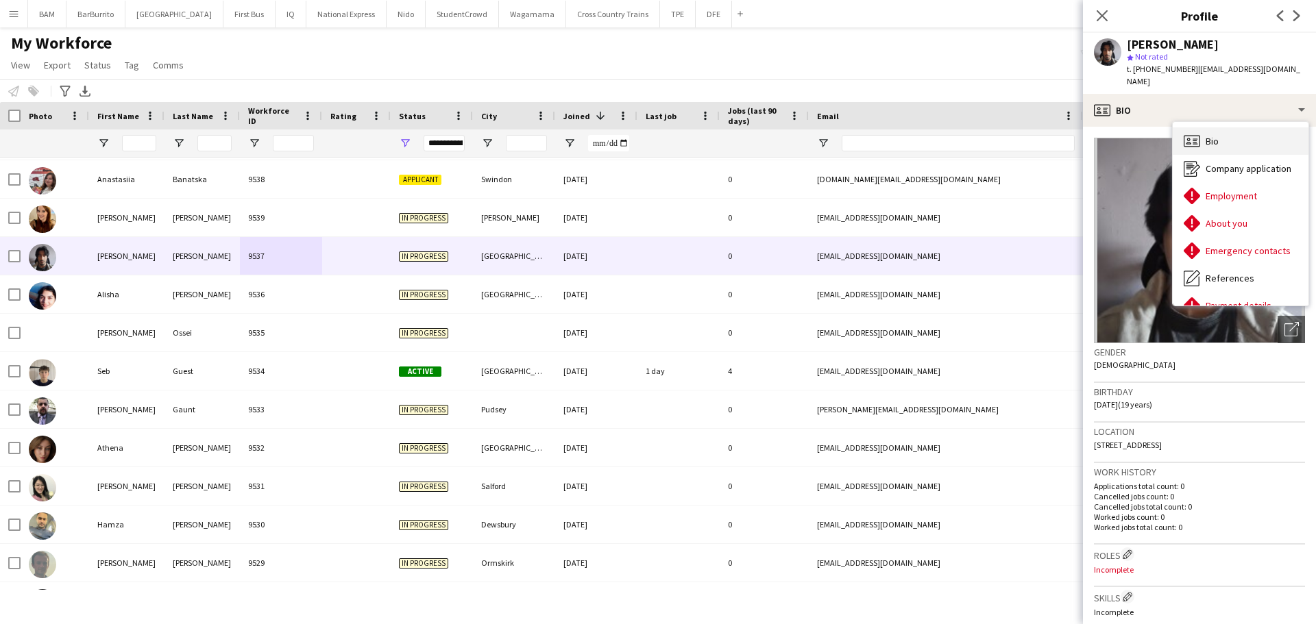
click at [1226, 129] on div "Bio Bio" at bounding box center [1241, 140] width 136 height 27
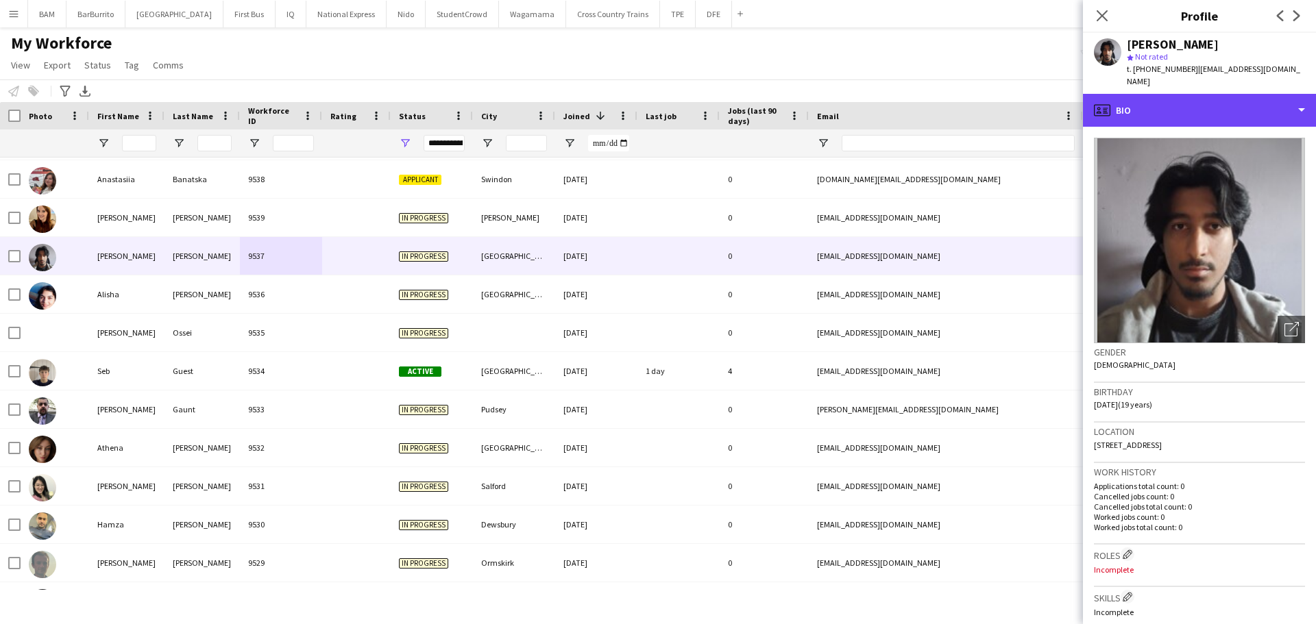
click at [1192, 107] on div "profile Bio" at bounding box center [1199, 110] width 233 height 33
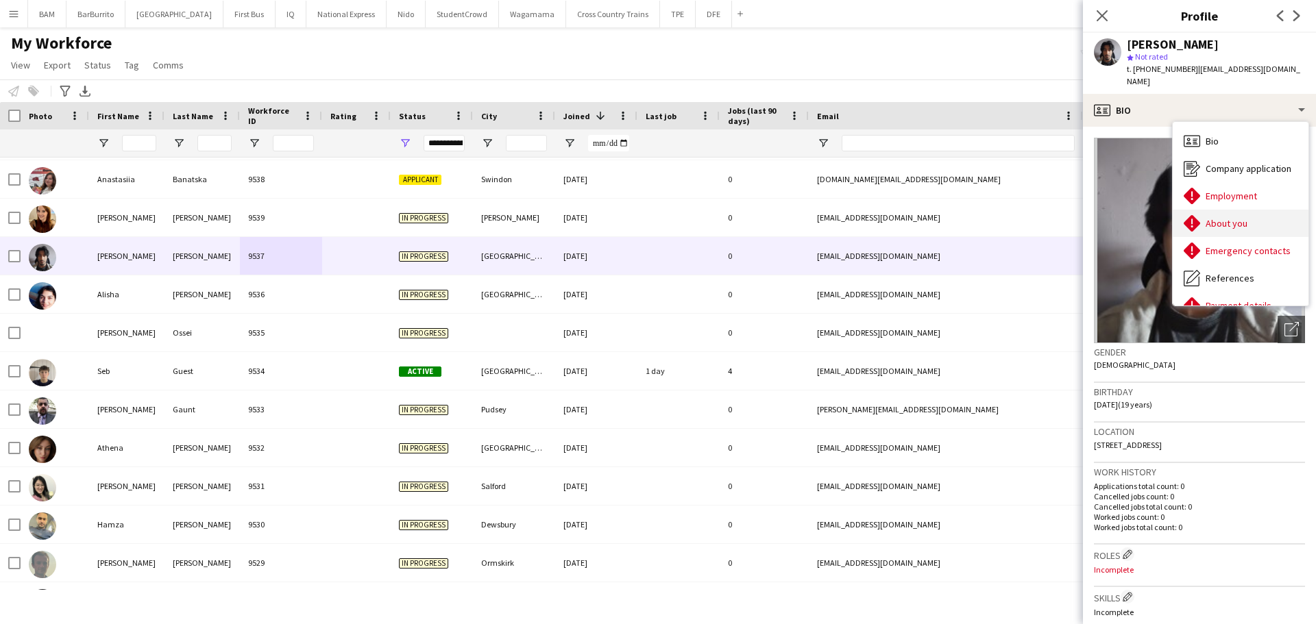
click at [1259, 210] on div "About you About you" at bounding box center [1241, 223] width 136 height 27
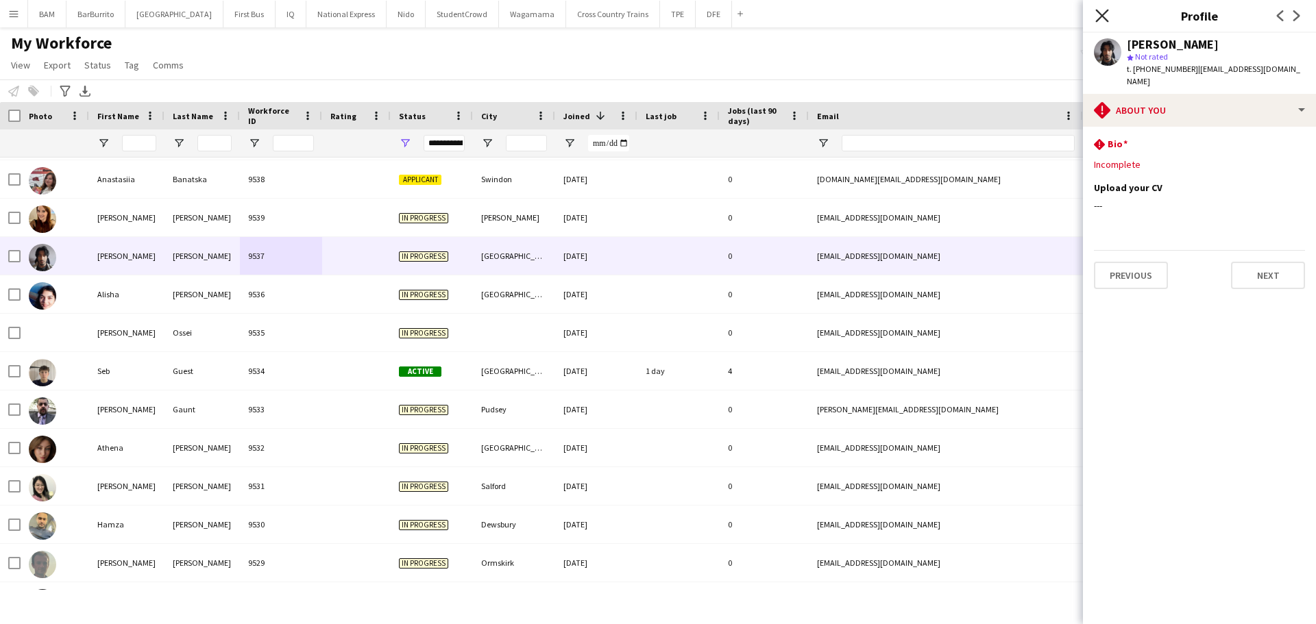
click at [1106, 16] on icon "Close pop-in" at bounding box center [1101, 15] width 13 height 13
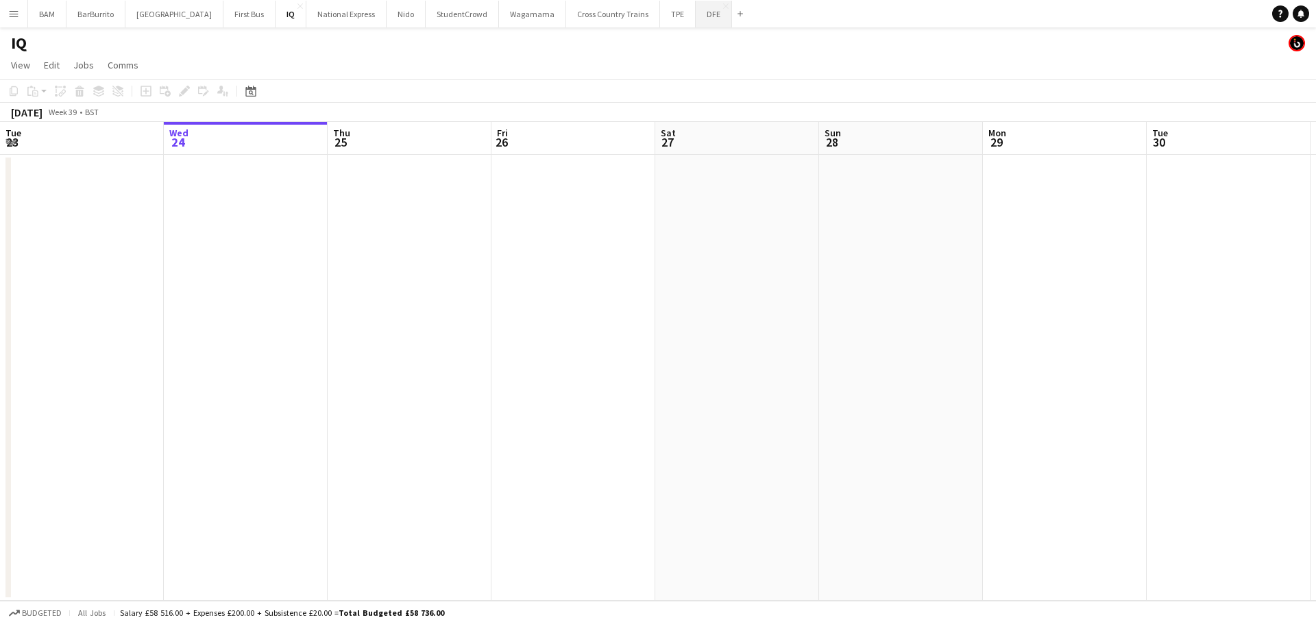
click at [696, 23] on button "DFE Close" at bounding box center [714, 14] width 36 height 27
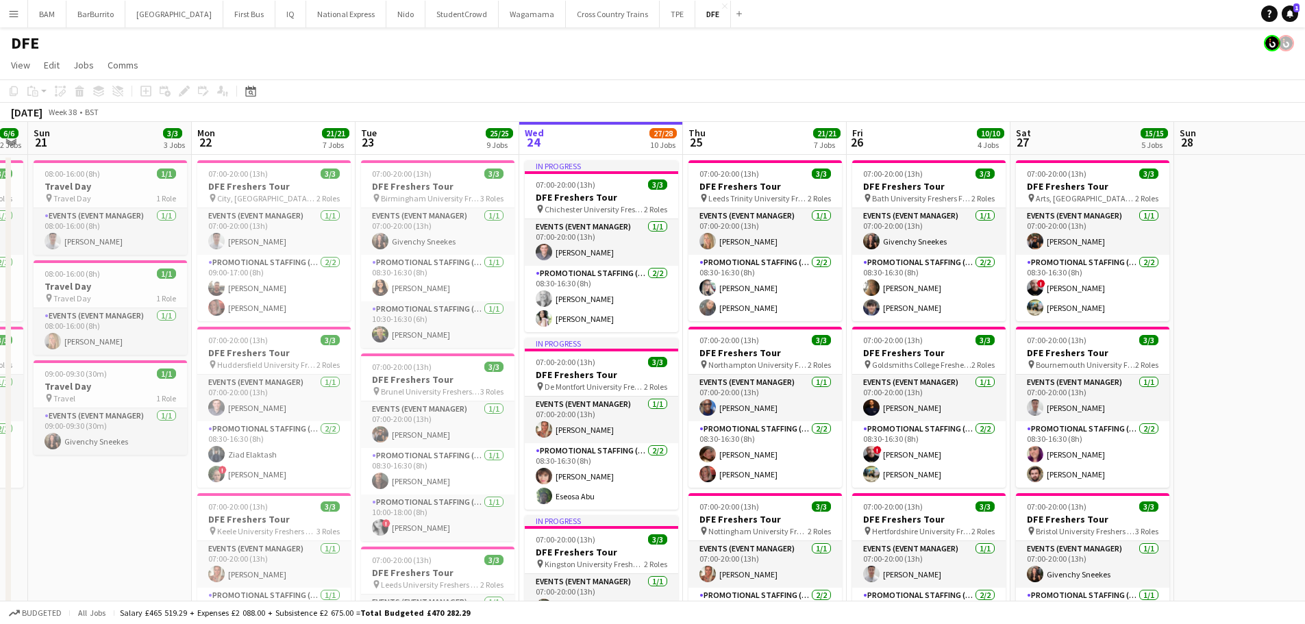
scroll to position [0, 314]
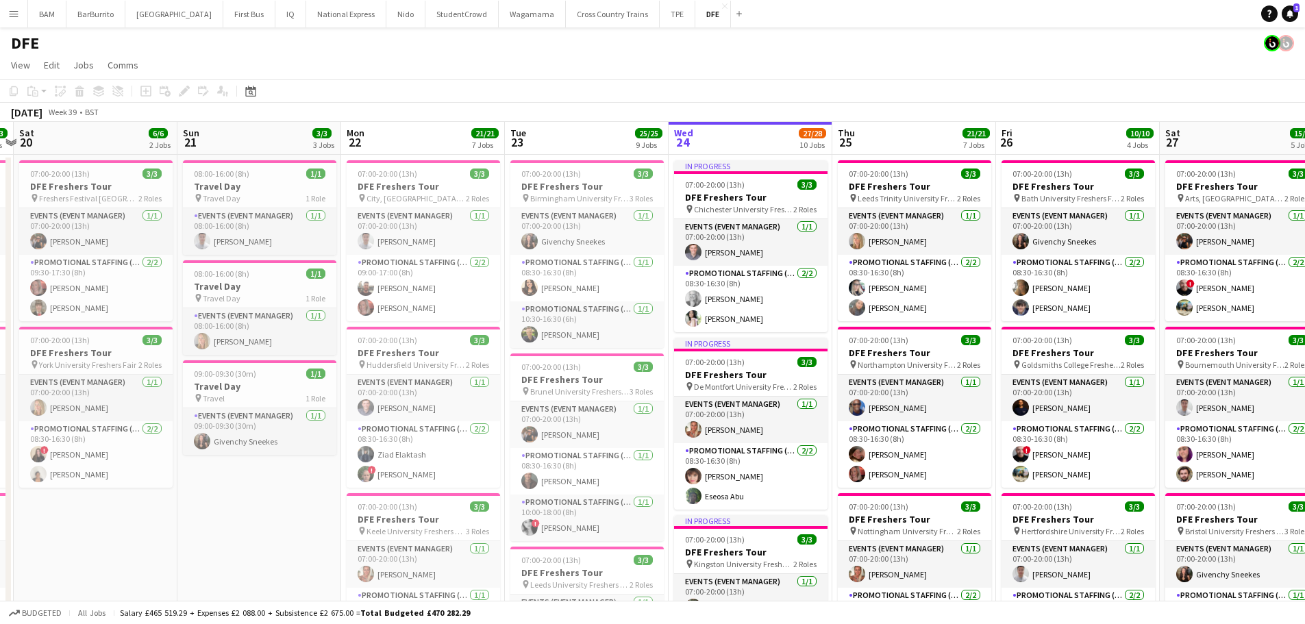
drag, startPoint x: 356, startPoint y: 261, endPoint x: 802, endPoint y: 259, distance: 446.8
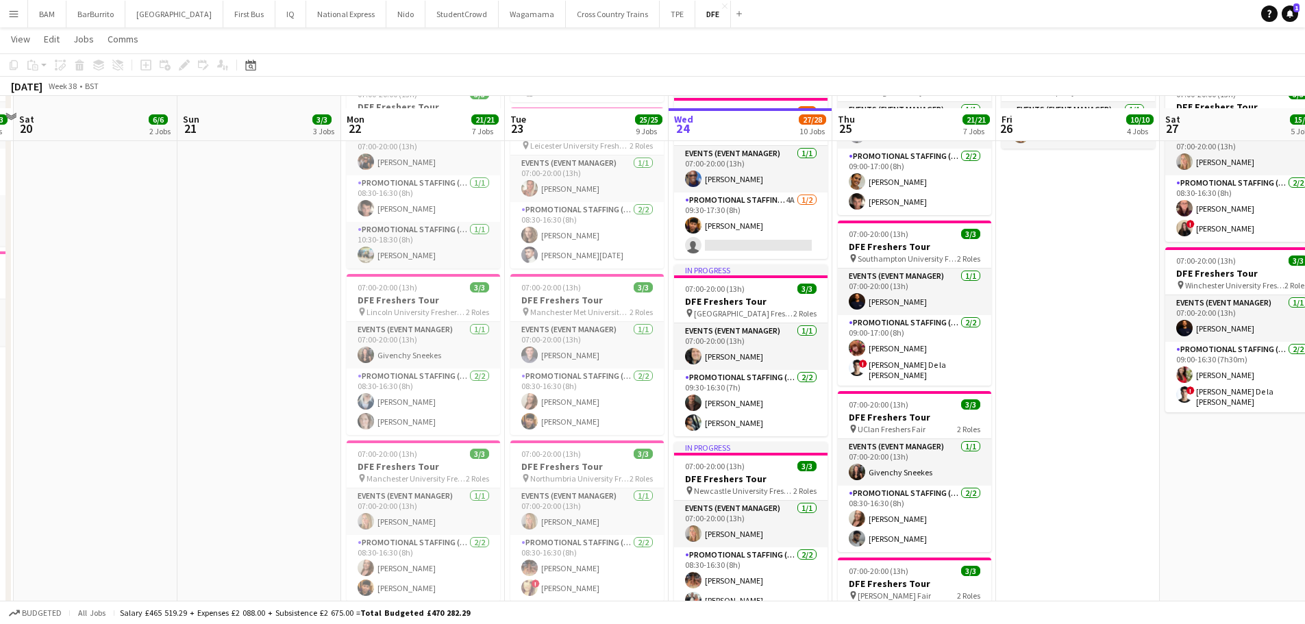
scroll to position [617, 0]
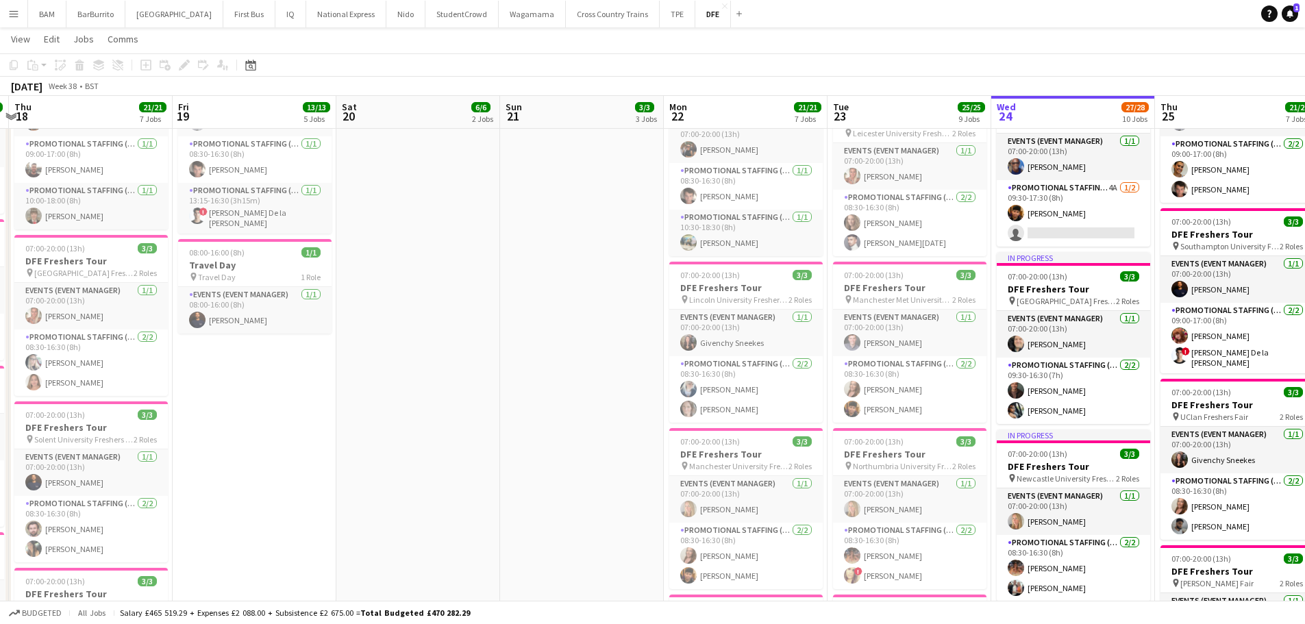
drag, startPoint x: 508, startPoint y: 139, endPoint x: 927, endPoint y: 162, distance: 420.0
click at [927, 162] on app-calendar-viewport "Mon 15 Tue 16 26/26 9 Jobs Wed 17 24/24 9 Jobs Thu 18 21/21 7 Jobs Fri 19 13/13…" at bounding box center [652, 462] width 1305 height 2051
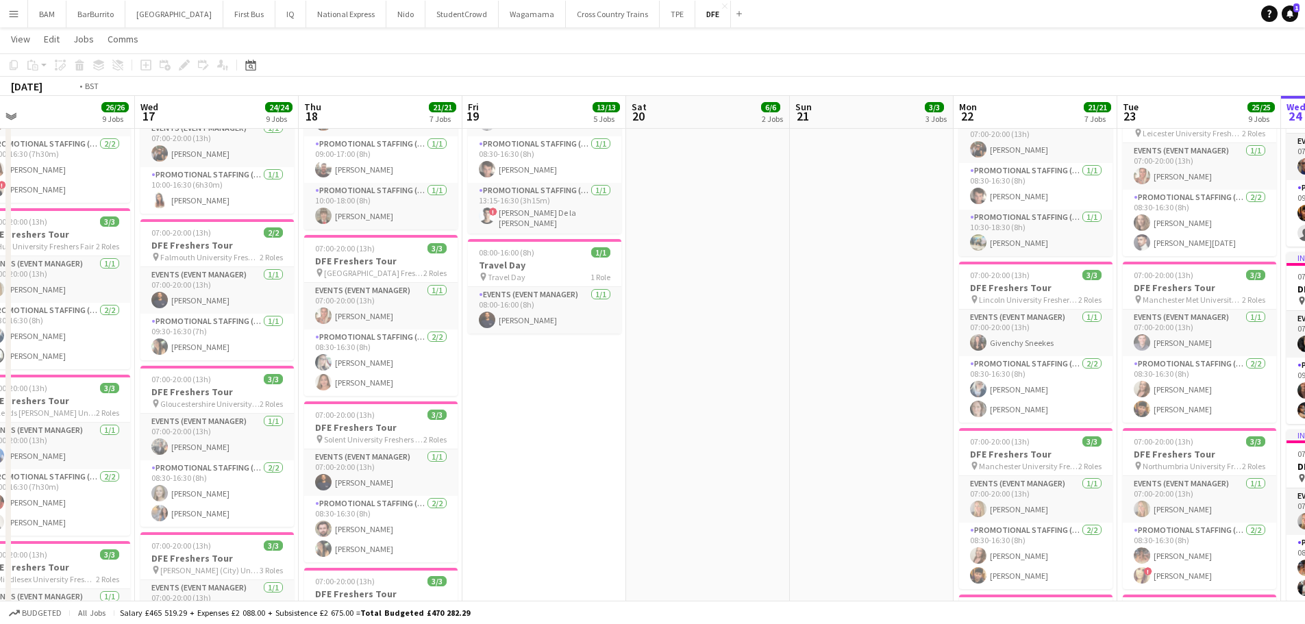
drag, startPoint x: 751, startPoint y: 221, endPoint x: 1059, endPoint y: 225, distance: 308.4
click at [1059, 225] on app-calendar-viewport "Sun 14 4/4 4 Jobs Mon 15 18/18 6 Jobs Tue 16 26/26 9 Jobs Wed 17 24/24 9 Jobs T…" at bounding box center [652, 462] width 1305 height 2051
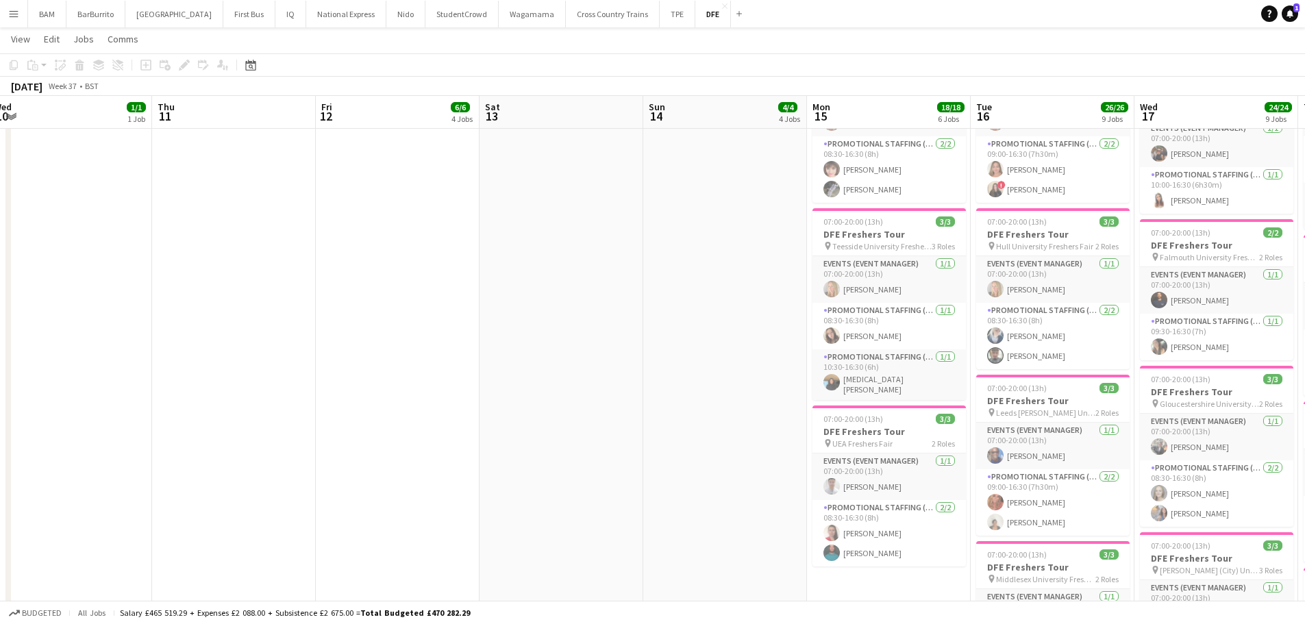
scroll to position [0, 495]
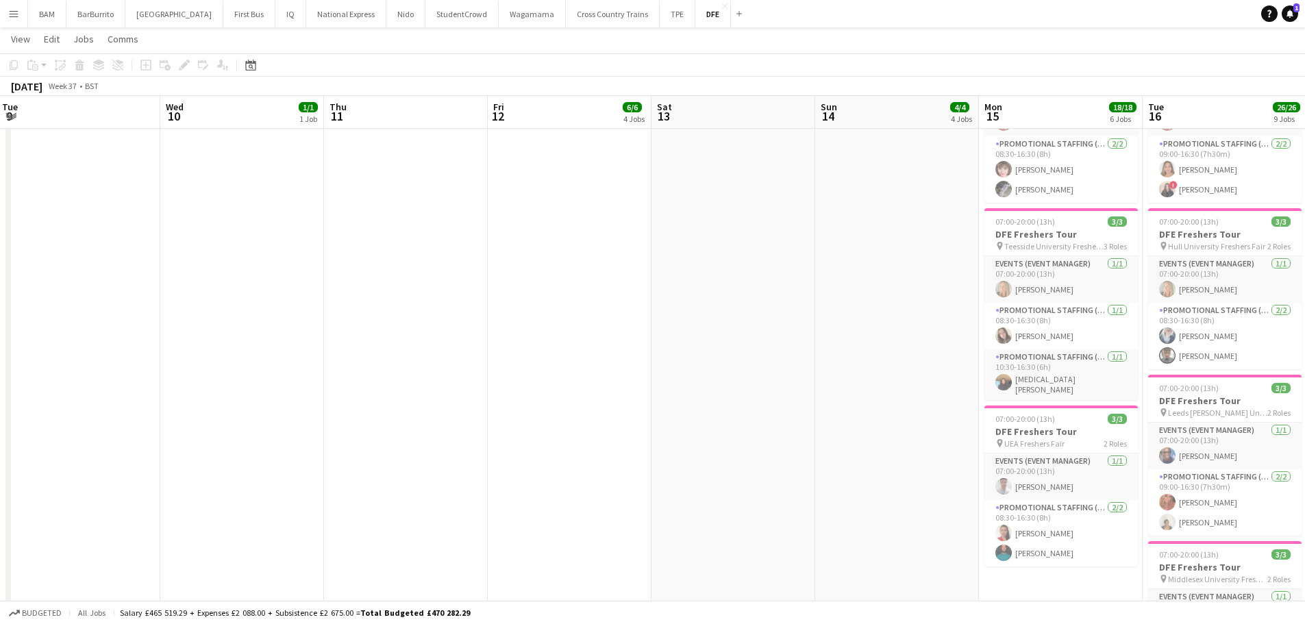
drag, startPoint x: 326, startPoint y: 234, endPoint x: 219, endPoint y: 242, distance: 107.2
click at [219, 242] on app-calendar-viewport "Sat 6 Sun 7 Mon 8 1/1 1 Job Tue 9 Wed 10 1/1 1 Job Thu 11 Fri 12 6/6 4 Jobs Sat…" at bounding box center [652, 462] width 1305 height 2051
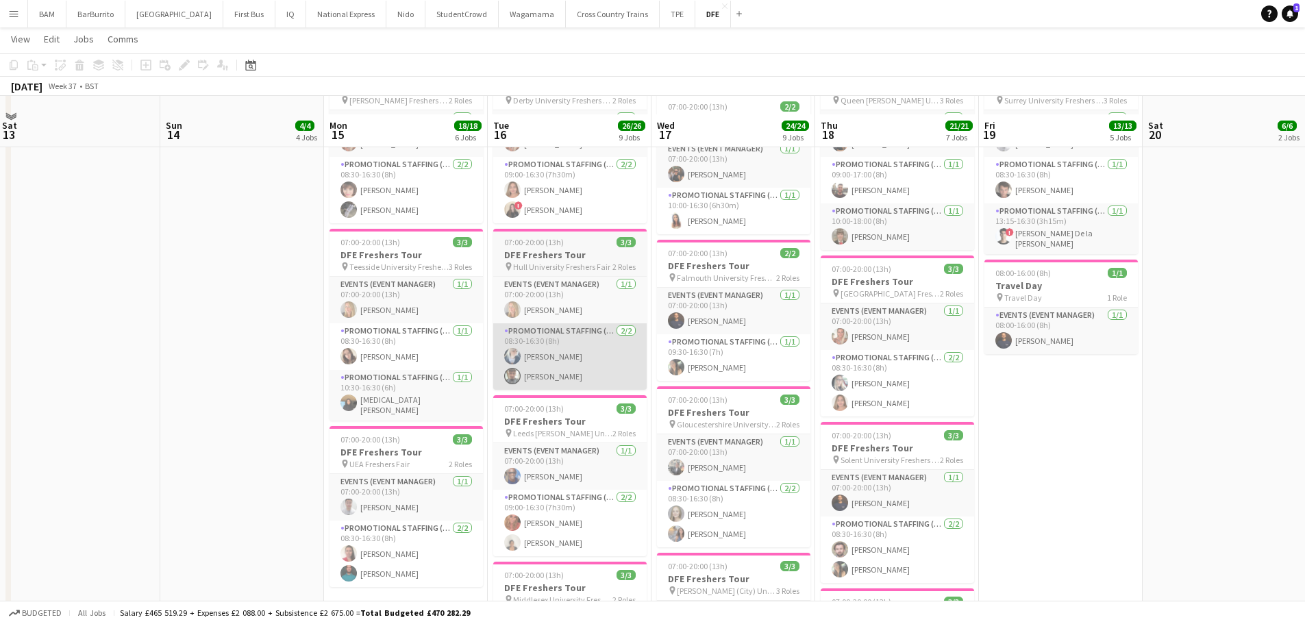
scroll to position [617, 0]
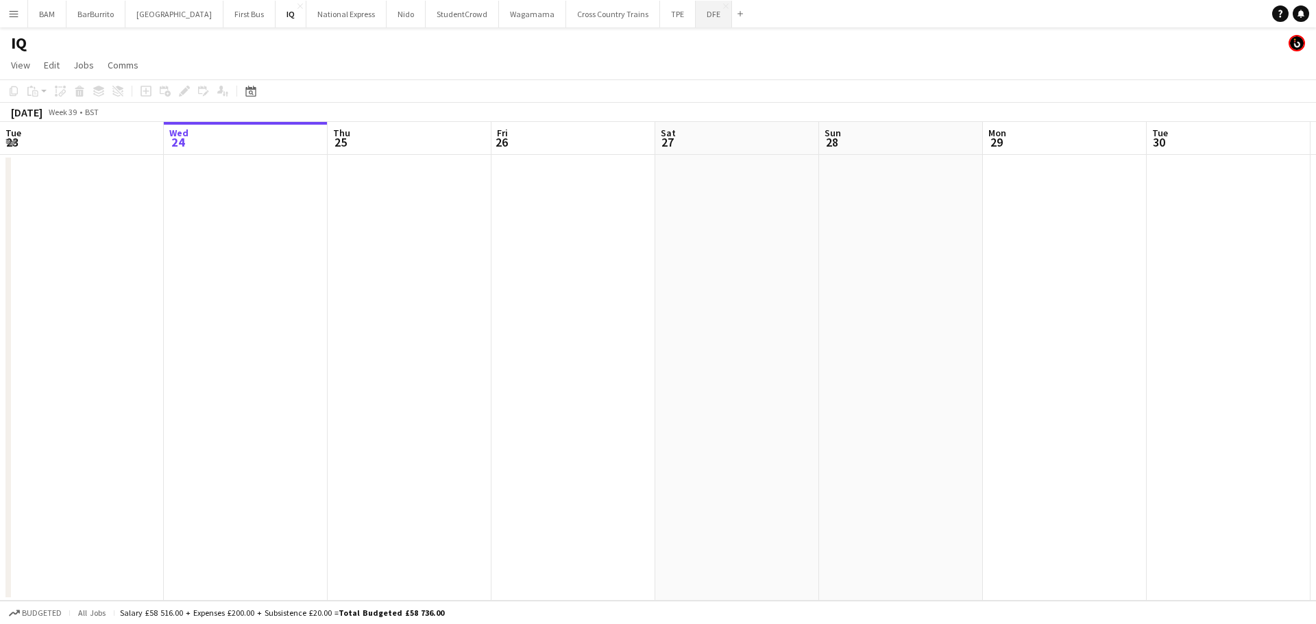
click at [696, 19] on button "DFE Close" at bounding box center [714, 14] width 36 height 27
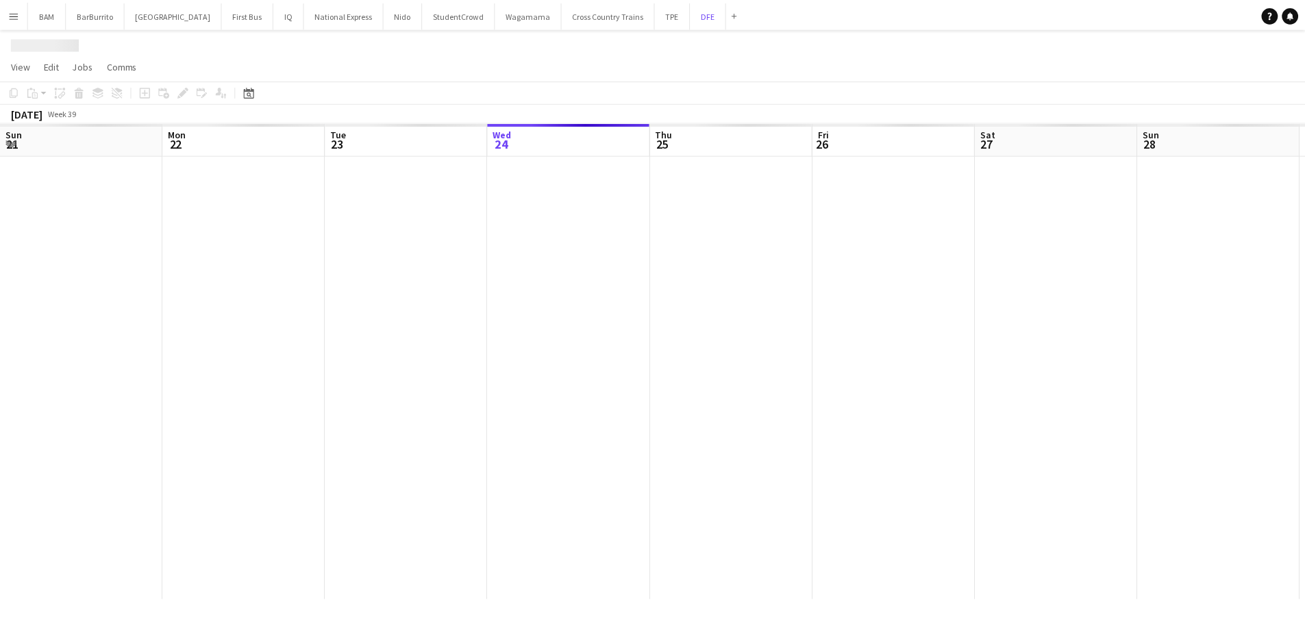
scroll to position [0, 328]
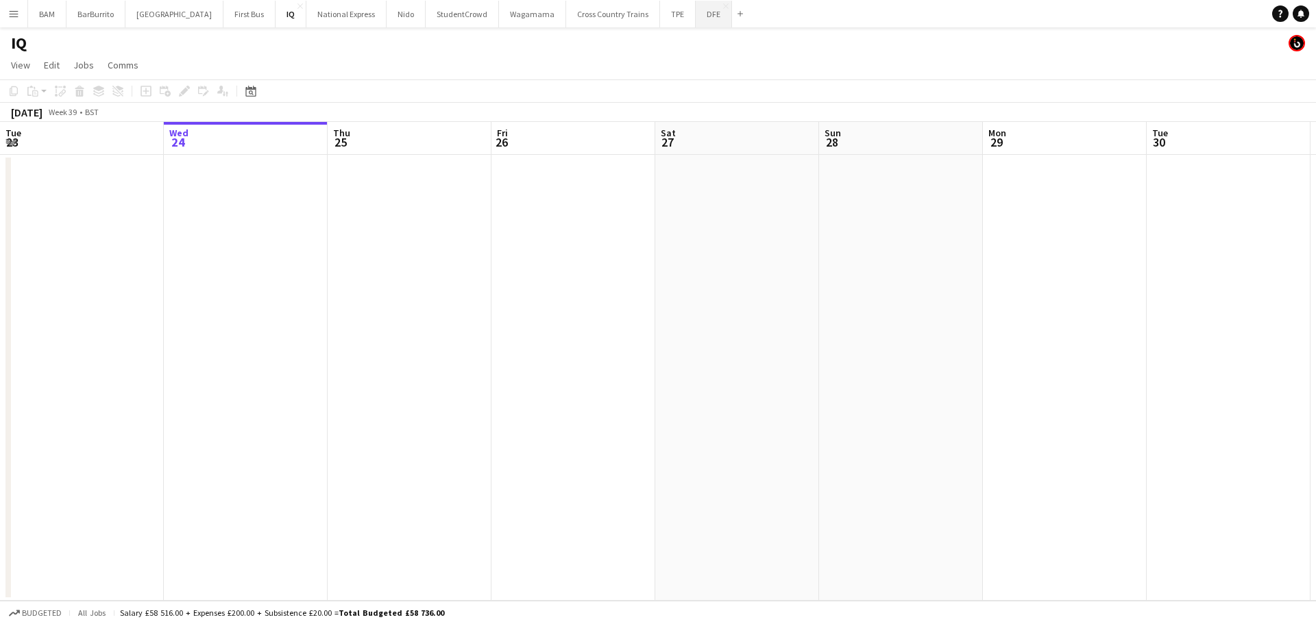
click at [696, 20] on button "DFE Close" at bounding box center [714, 14] width 36 height 27
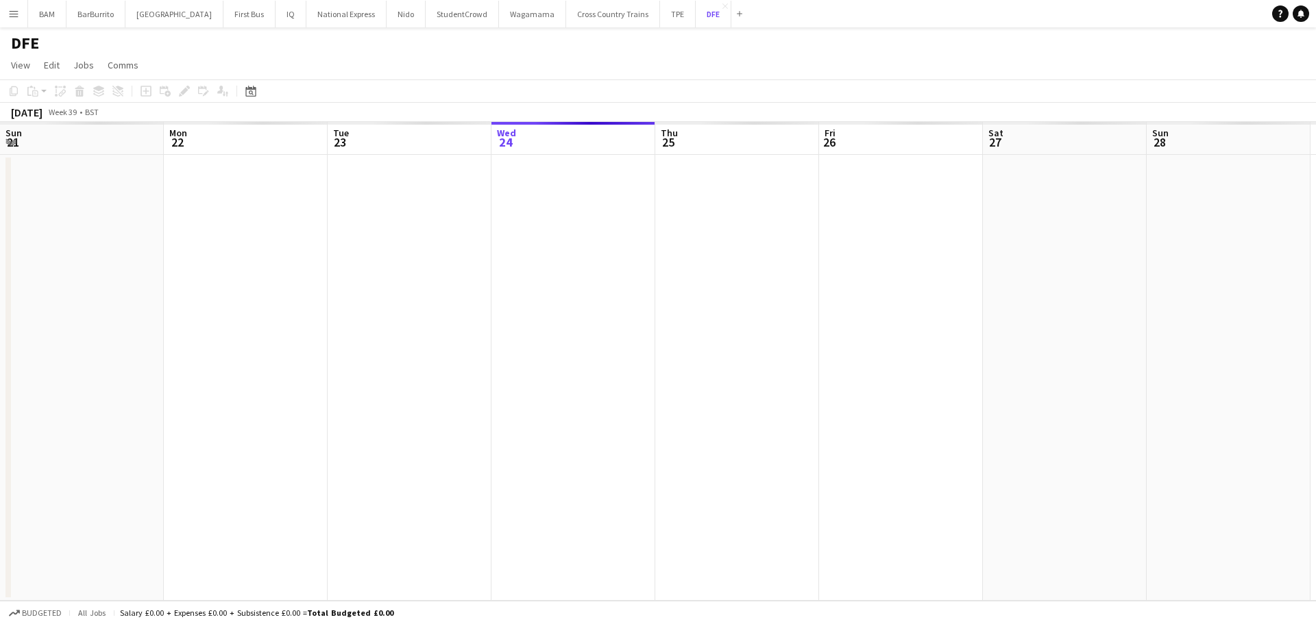
scroll to position [0, 328]
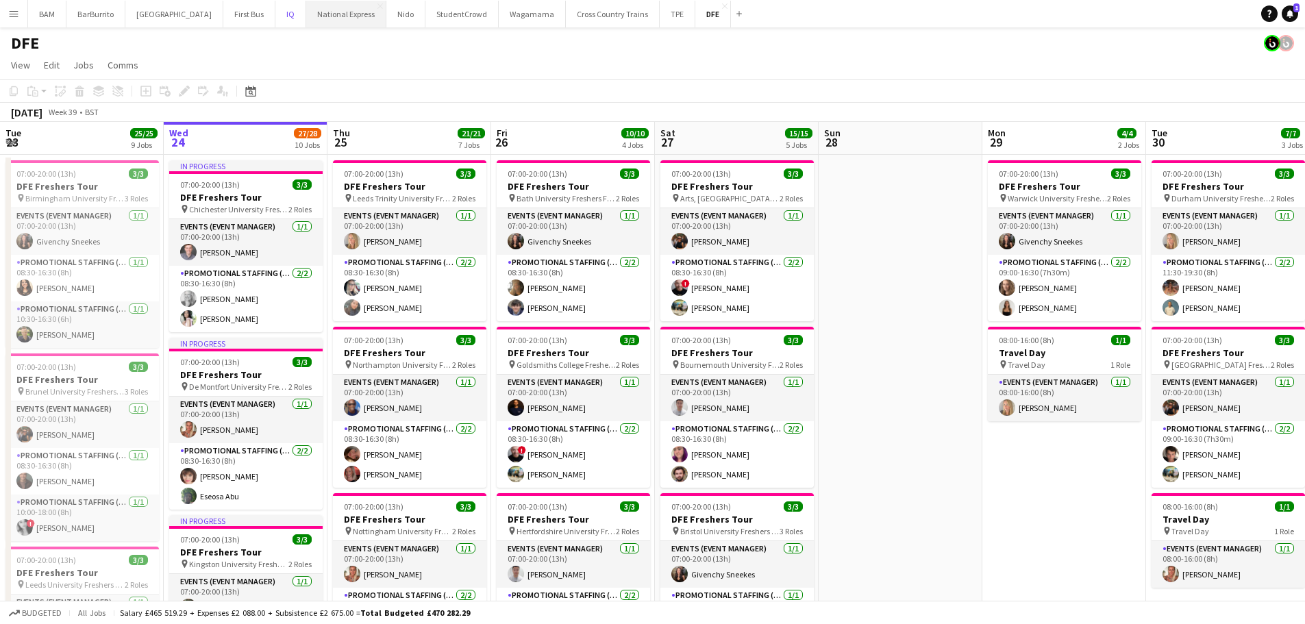
click at [275, 19] on button "IQ Close" at bounding box center [290, 14] width 31 height 27
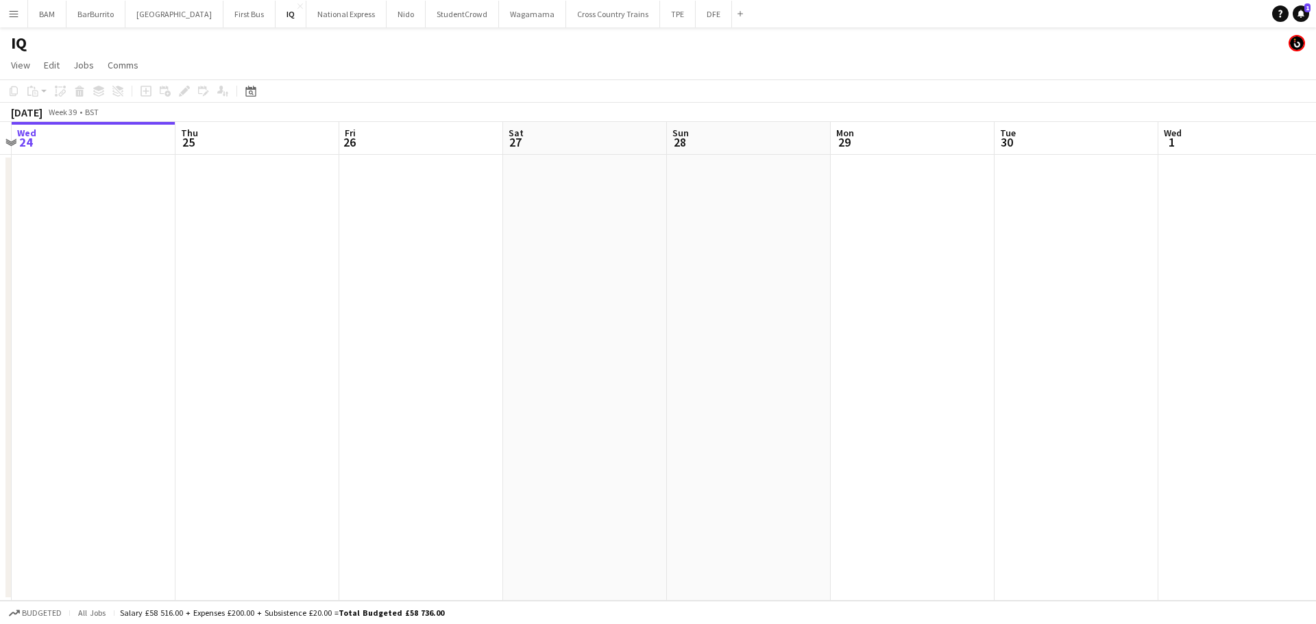
drag, startPoint x: 735, startPoint y: 256, endPoint x: 551, endPoint y: 258, distance: 183.7
click at [339, 240] on app-calendar-viewport "Sun 21 Mon 22 Tue 23 Wed 24 Thu 25 Fri 26 Sat 27 Sun 28 Mon 29 Tue 30 Wed 1 Thu…" at bounding box center [658, 361] width 1316 height 479
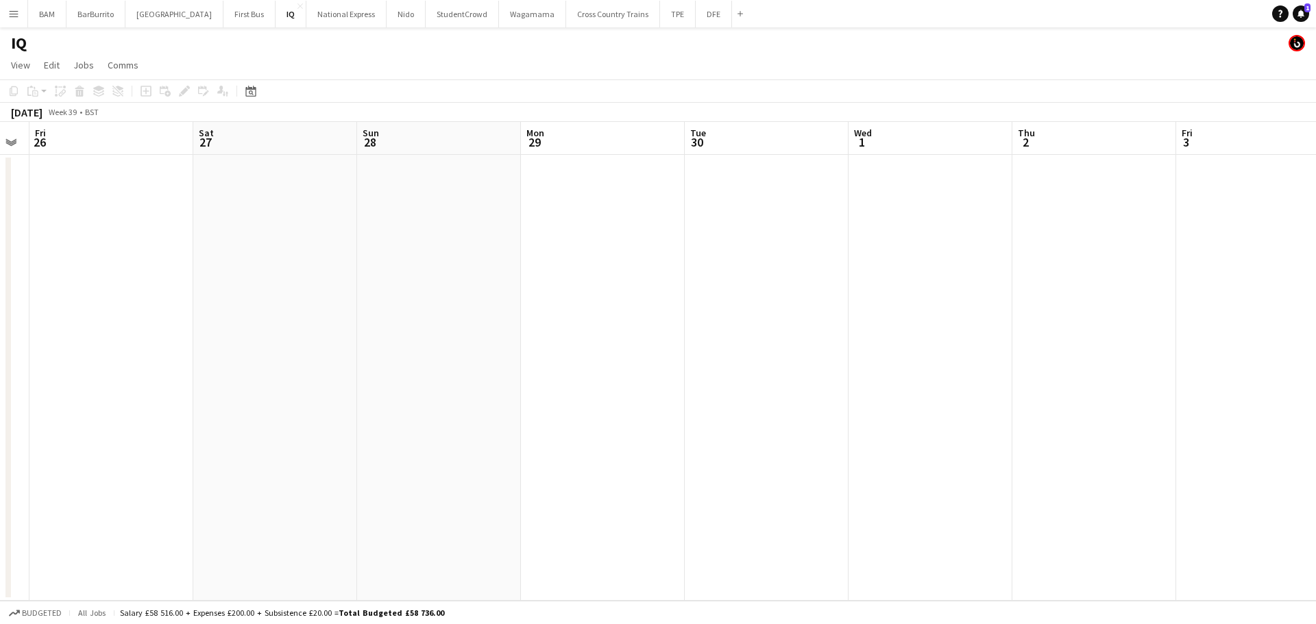
drag, startPoint x: 1033, startPoint y: 263, endPoint x: 452, endPoint y: 217, distance: 583.0
click at [452, 217] on app-calendar-viewport "Tue 23 Wed 24 Thu 25 Fri 26 Sat 27 Sun 28 Mon 29 Tue 30 Wed 1 Thu 2 Fri 3 Sat 4…" at bounding box center [658, 361] width 1316 height 479
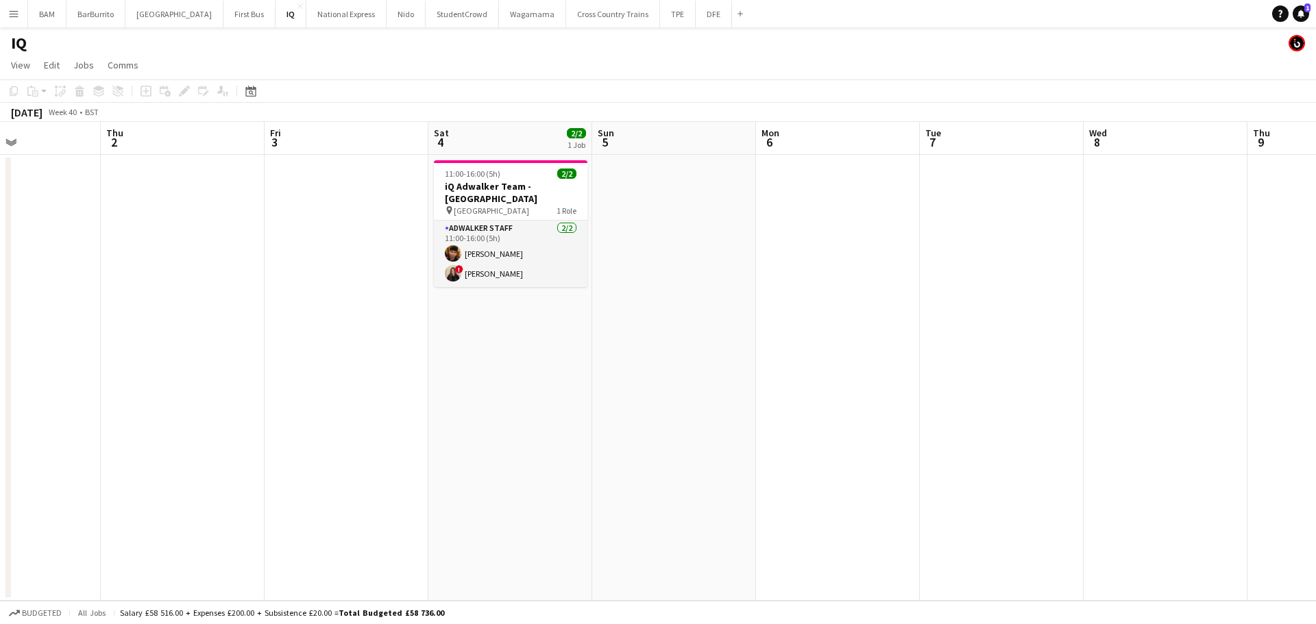
scroll to position [0, 394]
click at [642, 259] on app-calendar-viewport "Mon 29 Tue 30 Wed 1 Thu 2 Fri 3 Sat 4 2/2 1 Job Sun 5 Mon 6 Tue 7 Wed 8 Thu 9 F…" at bounding box center [658, 361] width 1316 height 479
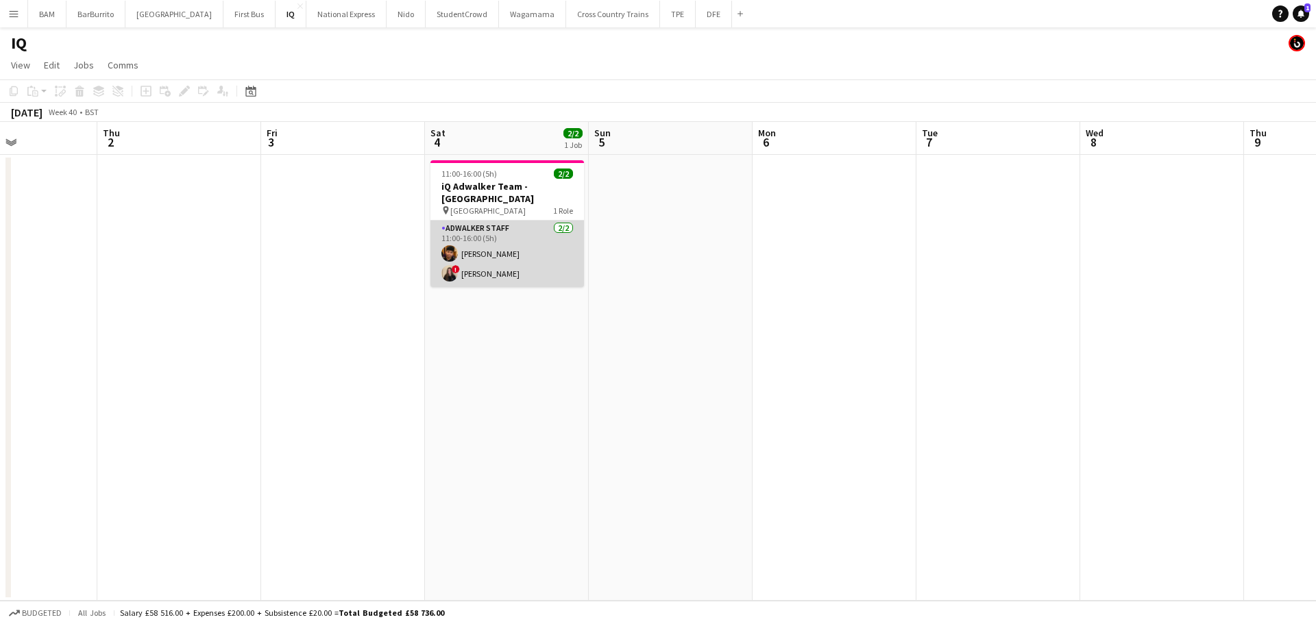
click at [554, 273] on app-card-role "Adwalker Staff 2/2 11:00-16:00 (5h) Sebastian Cardenas Jaramillo ! Ione Smith" at bounding box center [507, 254] width 154 height 66
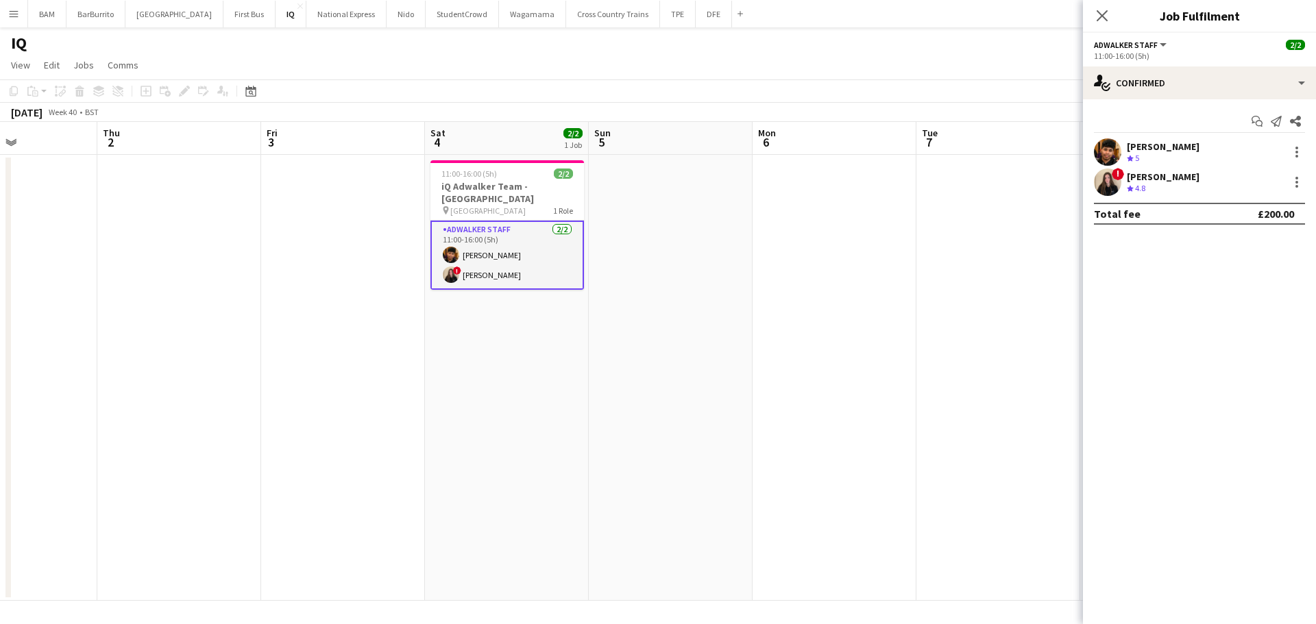
click at [874, 285] on app-date-cell at bounding box center [834, 378] width 164 height 446
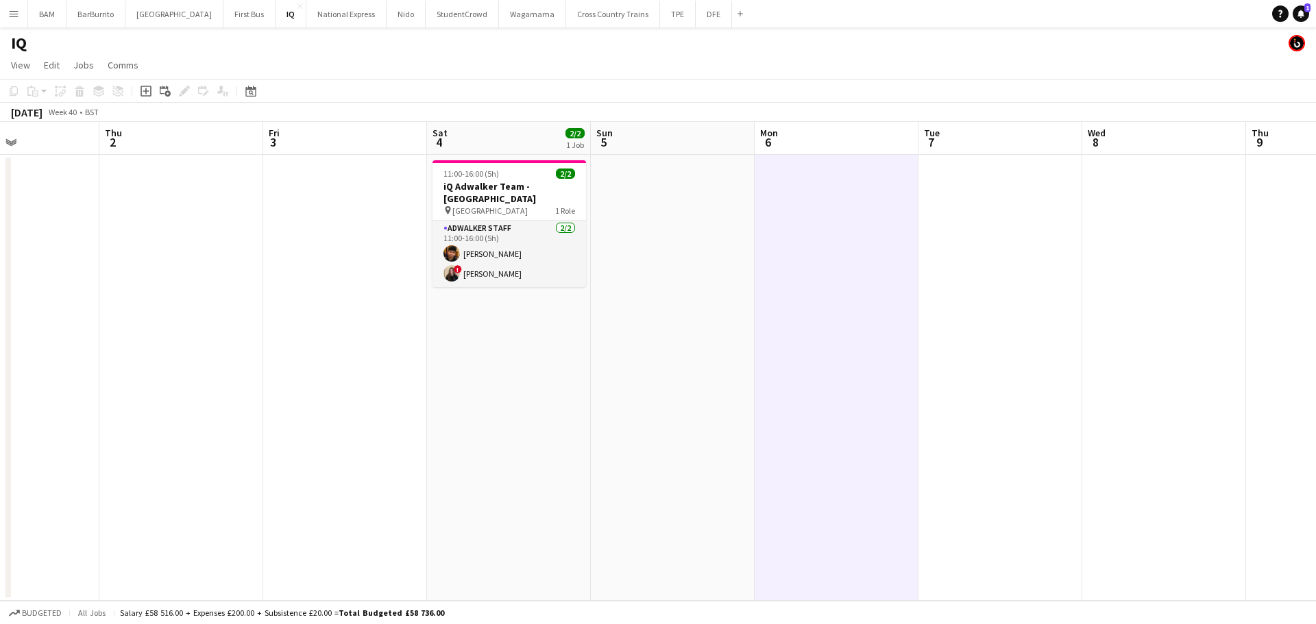
click at [770, 103] on div "October 2025 Week 40 • BST" at bounding box center [658, 112] width 1316 height 19
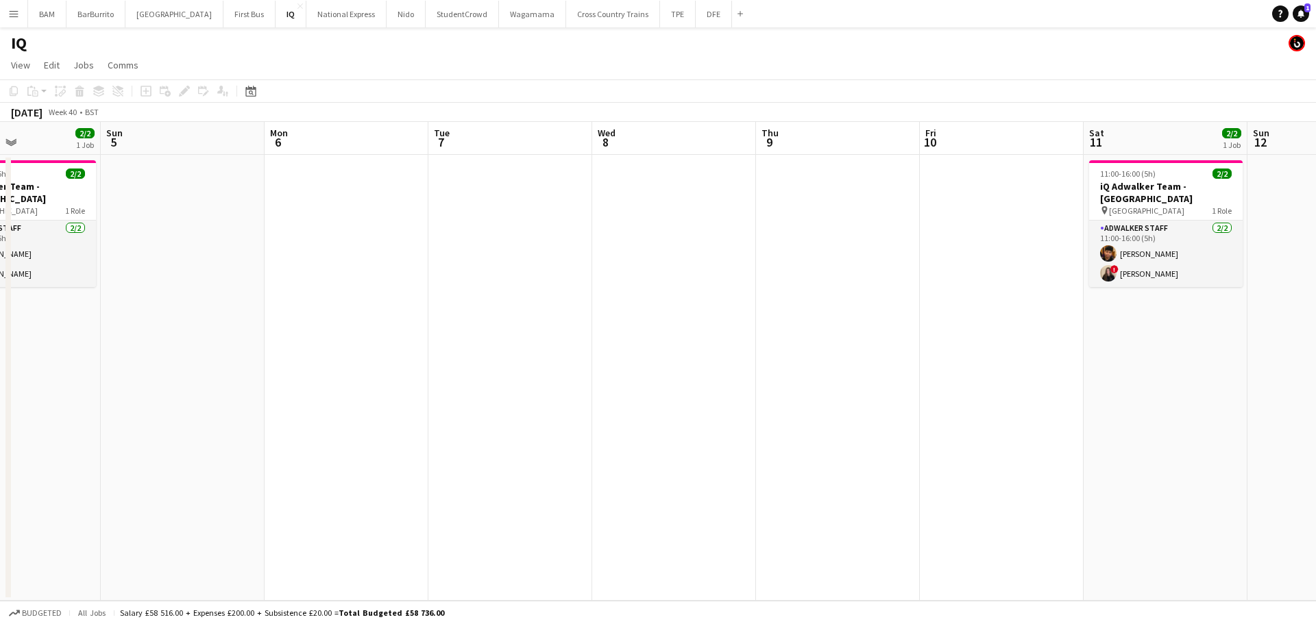
drag, startPoint x: 1038, startPoint y: 231, endPoint x: 552, endPoint y: 226, distance: 486.6
click at [554, 225] on app-calendar-viewport "Wed 1 Thu 2 Fri 3 Sat 4 2/2 1 Job Sun 5 Mon 6 Tue 7 Wed 8 Thu 9 Fri 10 Sat 11 2…" at bounding box center [658, 361] width 1316 height 479
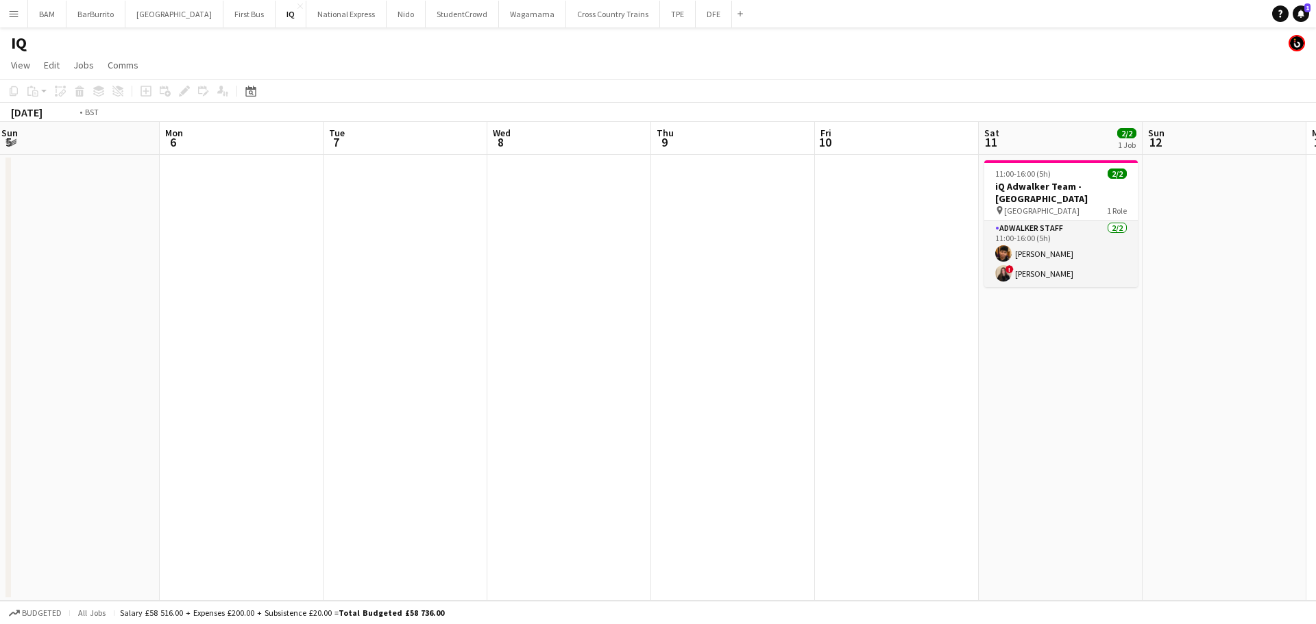
drag, startPoint x: 994, startPoint y: 259, endPoint x: 735, endPoint y: 268, distance: 258.5
click at [735, 268] on app-calendar-viewport "Thu 2 Fri 3 Sat 4 2/2 1 Job Sun 5 Mon 6 Tue 7 Wed 8 Thu 9 Fri 10 Sat 11 2/2 1 J…" at bounding box center [658, 361] width 1316 height 479
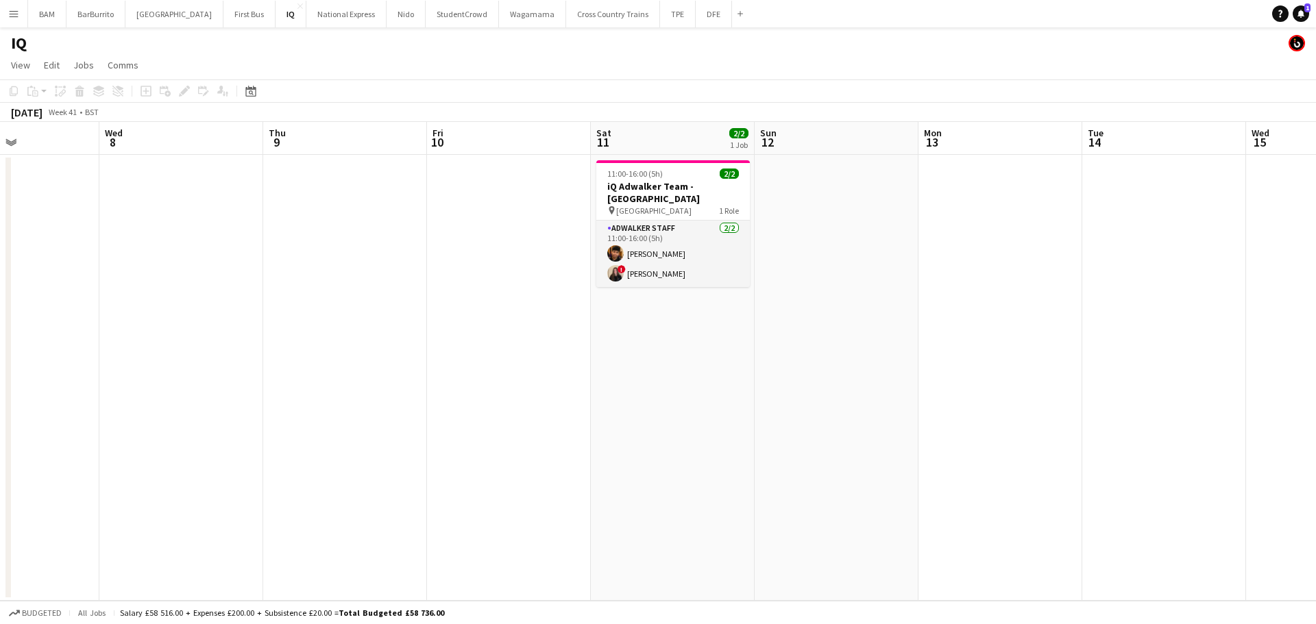
drag, startPoint x: 900, startPoint y: 301, endPoint x: 554, endPoint y: 293, distance: 345.5
click at [556, 293] on app-calendar-viewport "Sun 5 Mon 6 Tue 7 Wed 8 Thu 9 Fri 10 Sat 11 2/2 1 Job Sun 12 Mon 13 Tue 14 Wed …" at bounding box center [658, 361] width 1316 height 479
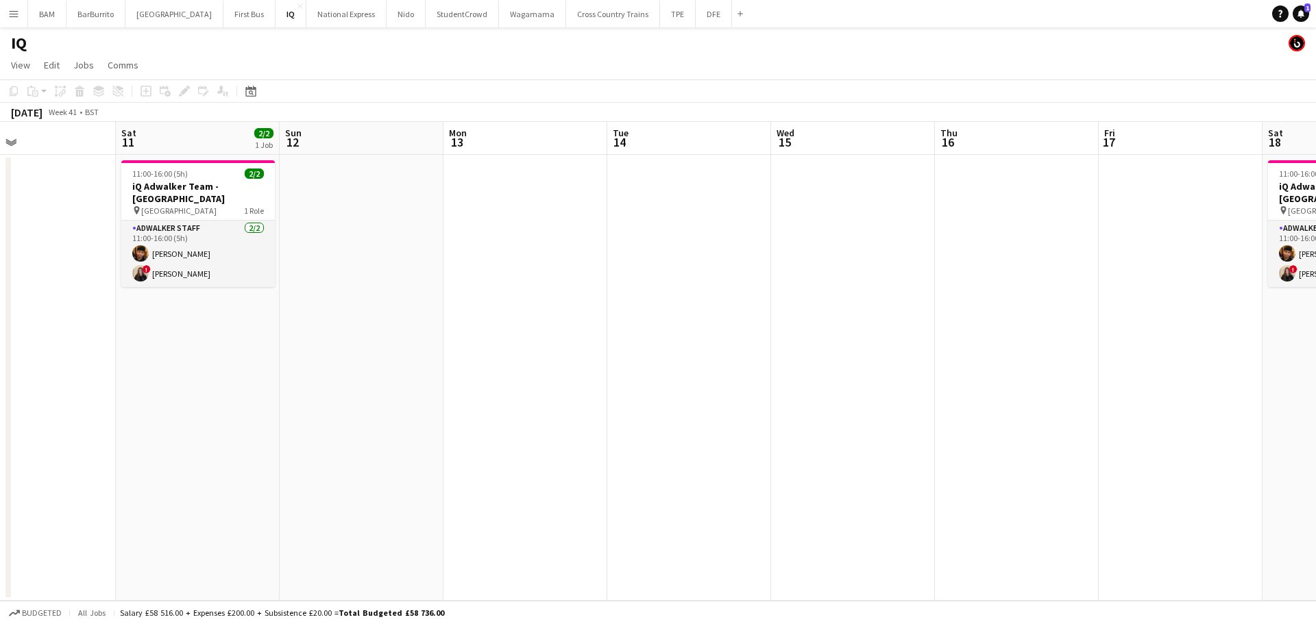
click at [478, 288] on app-calendar-viewport "Tue 7 Wed 8 Thu 9 Fri 10 Sat 11 2/2 1 Job Sun 12 Mon 13 Tue 14 Wed 15 Thu 16 Fr…" at bounding box center [658, 361] width 1316 height 479
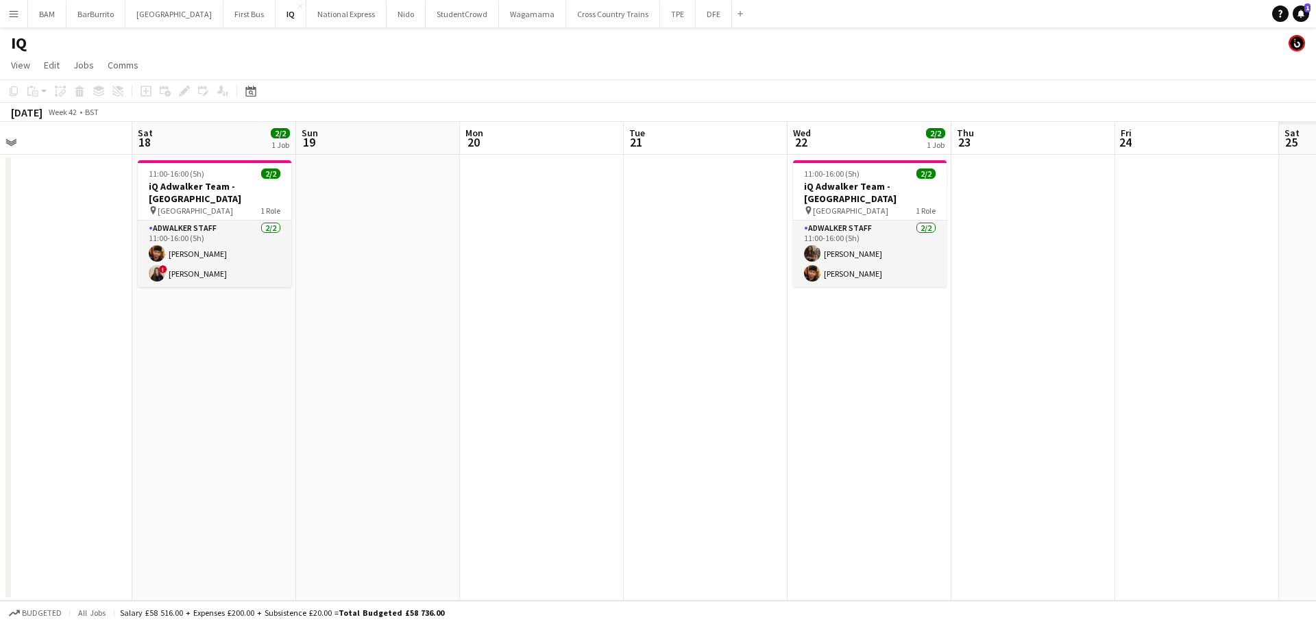
drag, startPoint x: 1007, startPoint y: 330, endPoint x: 563, endPoint y: 320, distance: 444.2
click at [563, 320] on app-calendar-viewport "Tue 14 Wed 15 Thu 16 Fri 17 Sat 18 2/2 1 Job Sun 19 Mon 20 Tue 21 Wed 22 2/2 1 …" at bounding box center [658, 361] width 1316 height 479
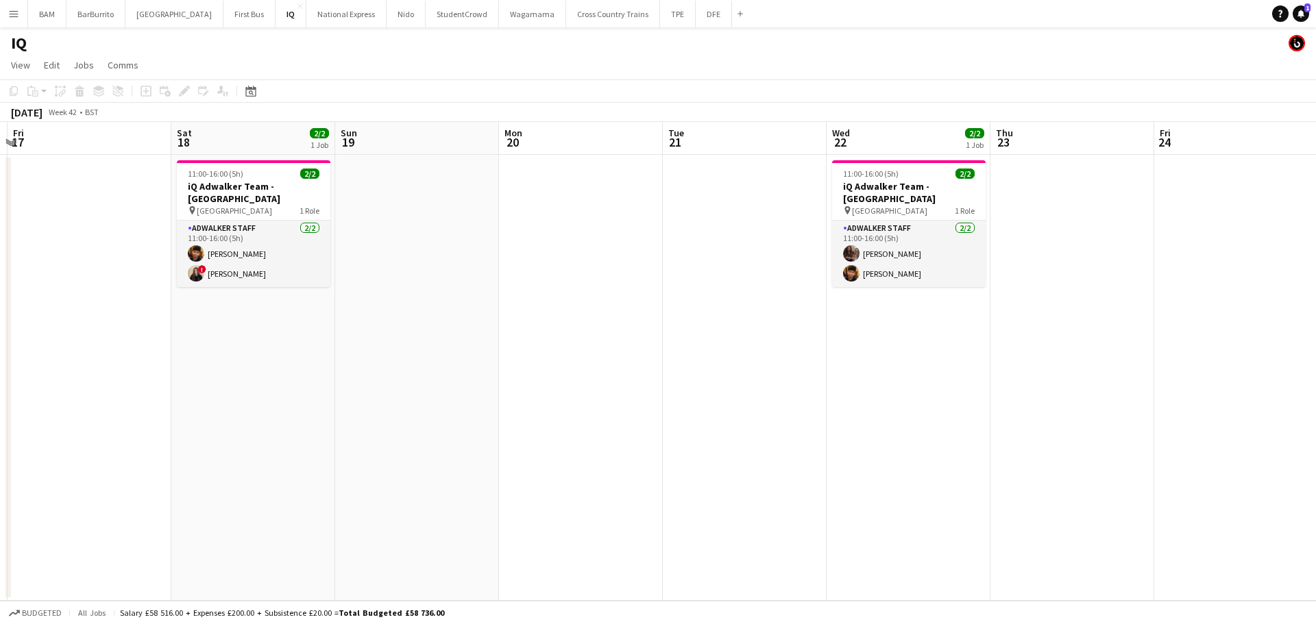
scroll to position [0, 486]
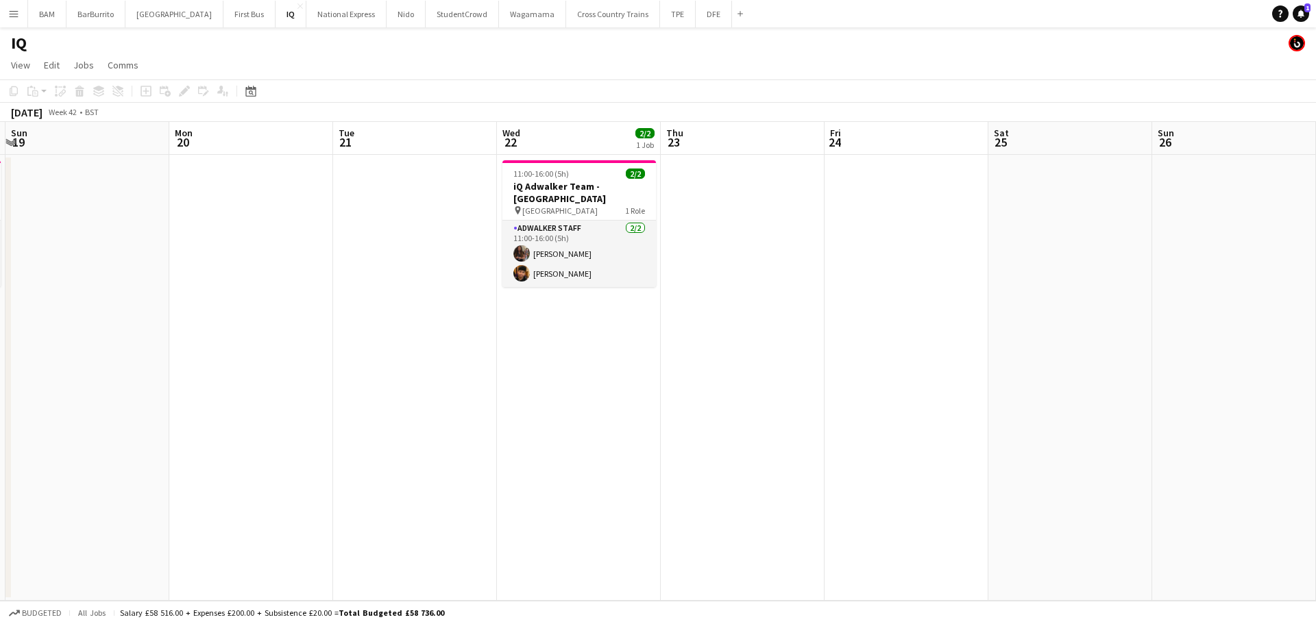
click at [837, 345] on app-calendar-viewport "Thu 16 Fri 17 Sat 18 2/2 1 Job Sun 19 Mon 20 Tue 21 Wed 22 2/2 1 Job Thu 23 Fri…" at bounding box center [658, 361] width 1316 height 479
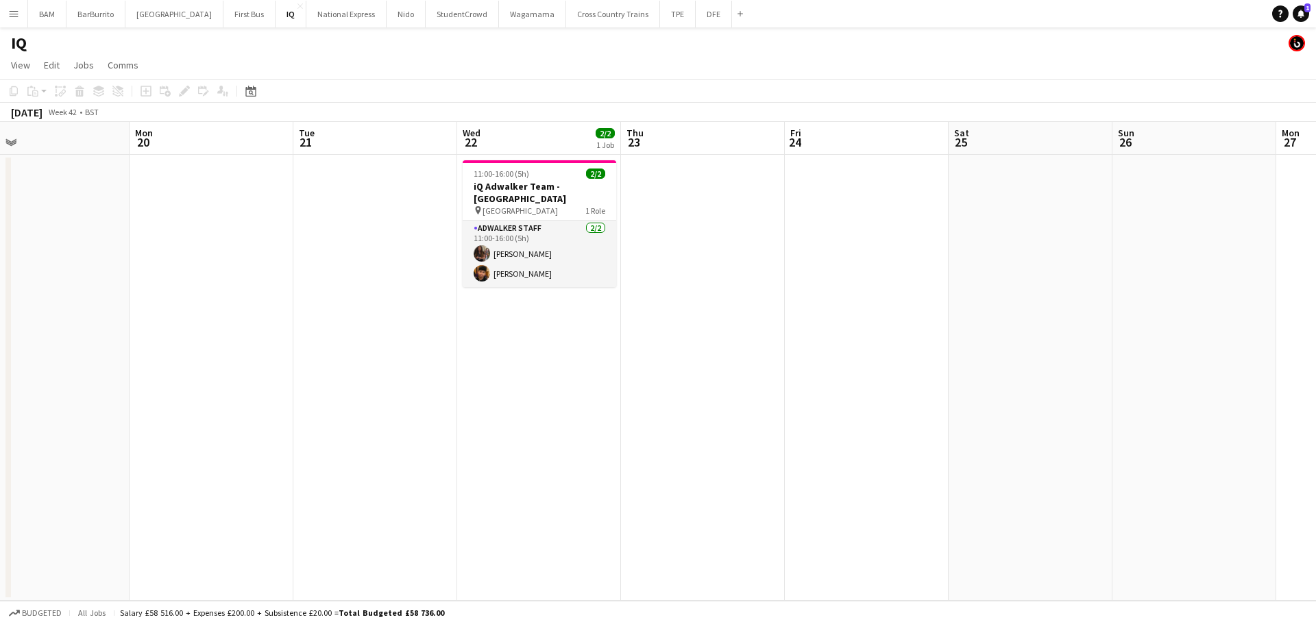
drag, startPoint x: 876, startPoint y: 329, endPoint x: 1289, endPoint y: 303, distance: 413.4
click at [1289, 302] on app-calendar-viewport "Thu 16 Fri 17 Sat 18 2/2 1 Job Sun 19 Mon 20 Tue 21 Wed 22 2/2 1 Job Thu 23 Fri…" at bounding box center [658, 361] width 1316 height 479
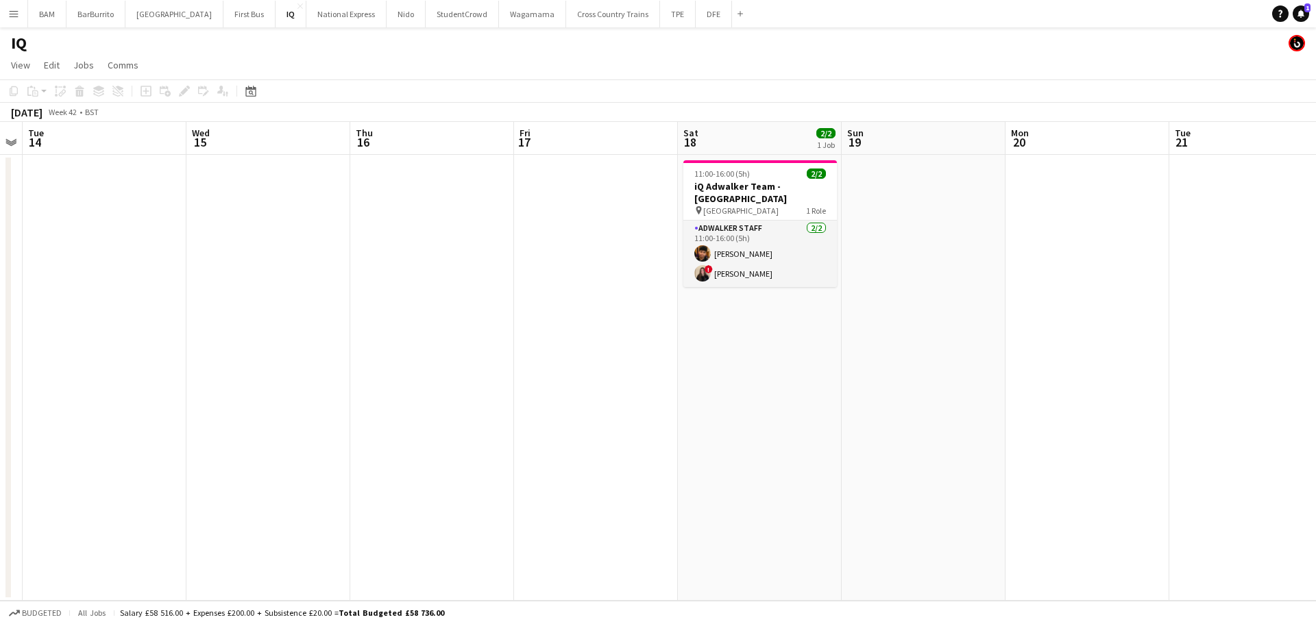
drag, startPoint x: 513, startPoint y: 336, endPoint x: 961, endPoint y: 327, distance: 447.6
click at [961, 327] on app-calendar-viewport "Sun 12 Mon 13 Tue 14 Wed 15 Thu 16 Fri 17 Sat 18 2/2 1 Job Sun 19 Mon 20 Tue 21…" at bounding box center [658, 361] width 1316 height 479
